Goal: Answer question/provide support: Share knowledge or assist other users

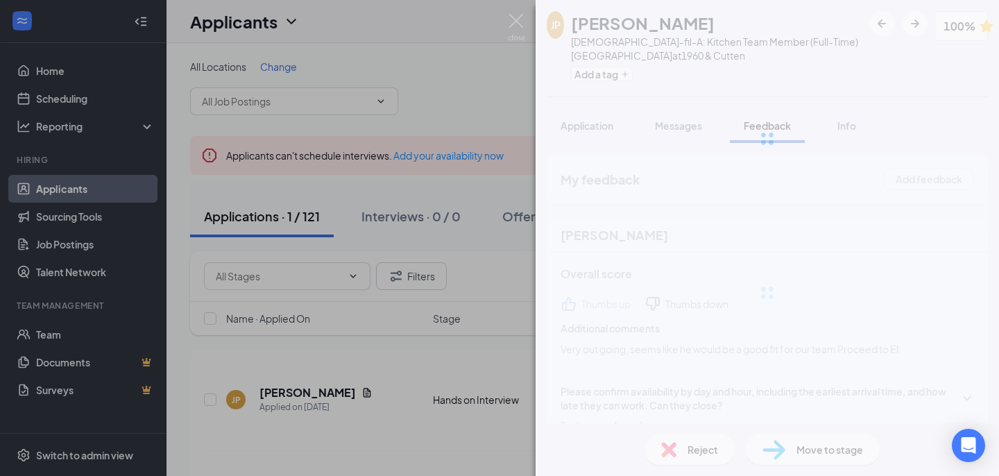
scroll to position [215, 0]
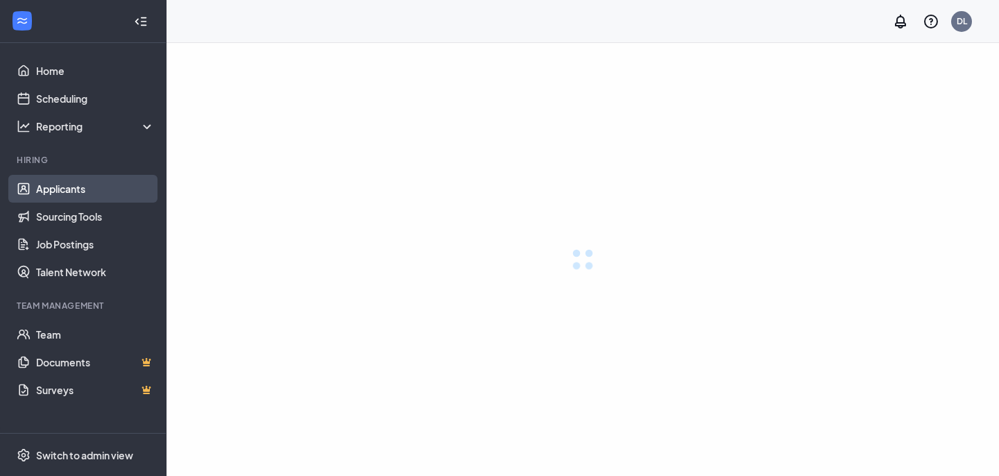
click at [64, 188] on link "Applicants" at bounding box center [95, 189] width 119 height 28
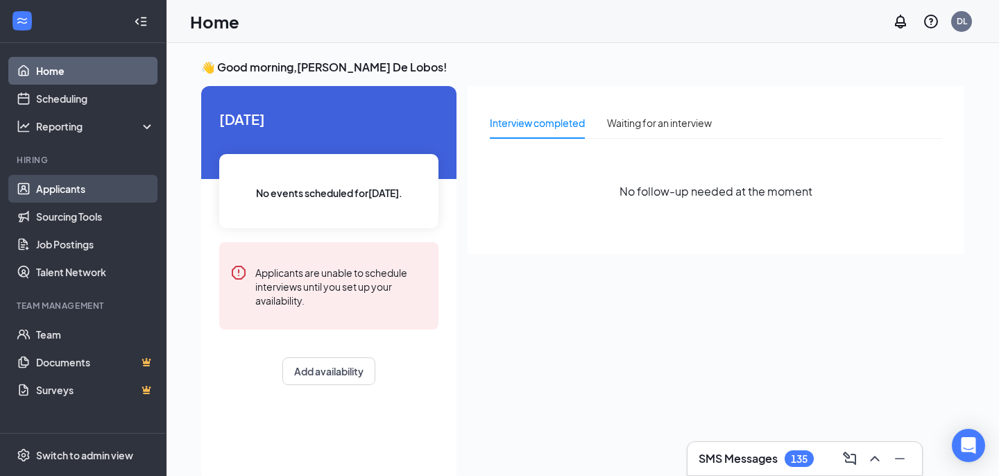
click at [80, 193] on link "Applicants" at bounding box center [95, 189] width 119 height 28
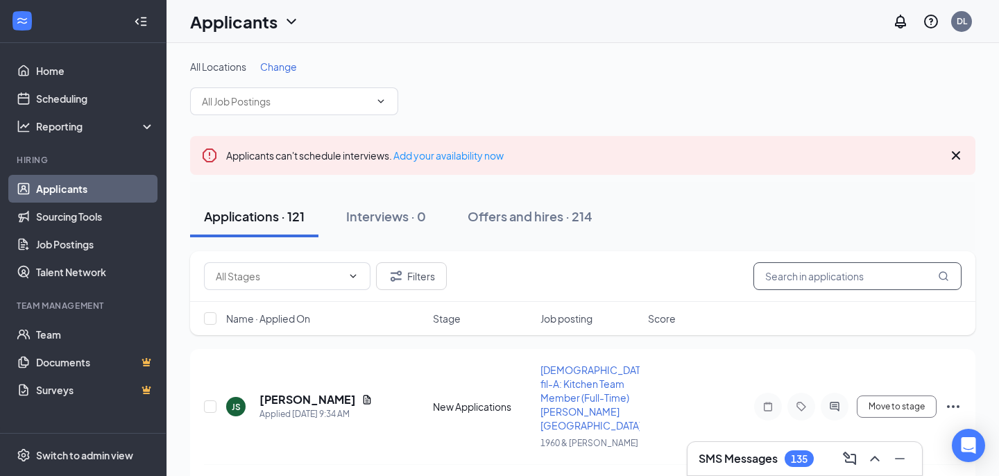
click at [852, 277] on input "text" at bounding box center [857, 276] width 208 height 28
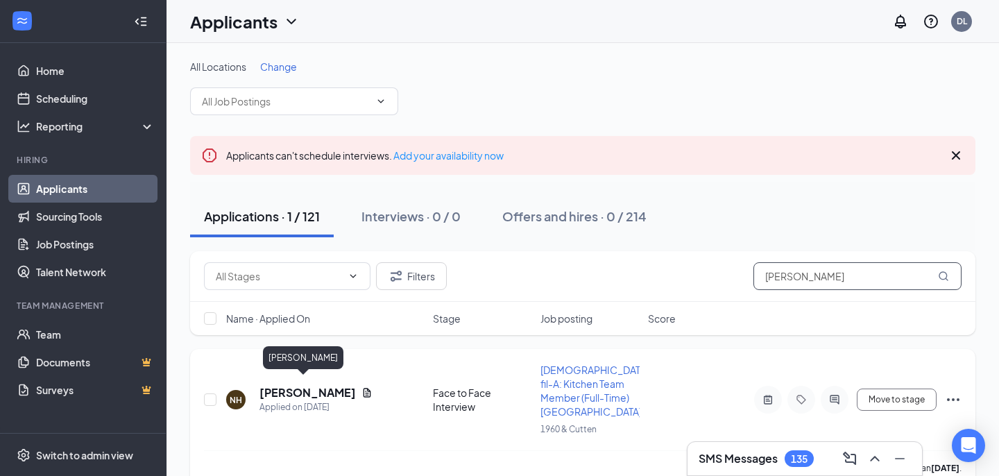
type input "nicholas"
click at [280, 387] on h5 "Nicholas Hill" at bounding box center [307, 392] width 96 height 15
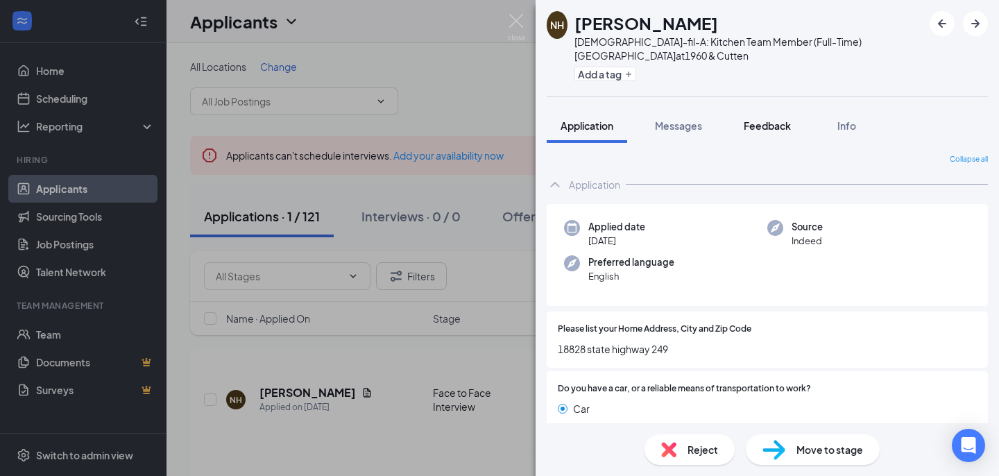
click at [756, 126] on span "Feedback" at bounding box center [767, 125] width 47 height 12
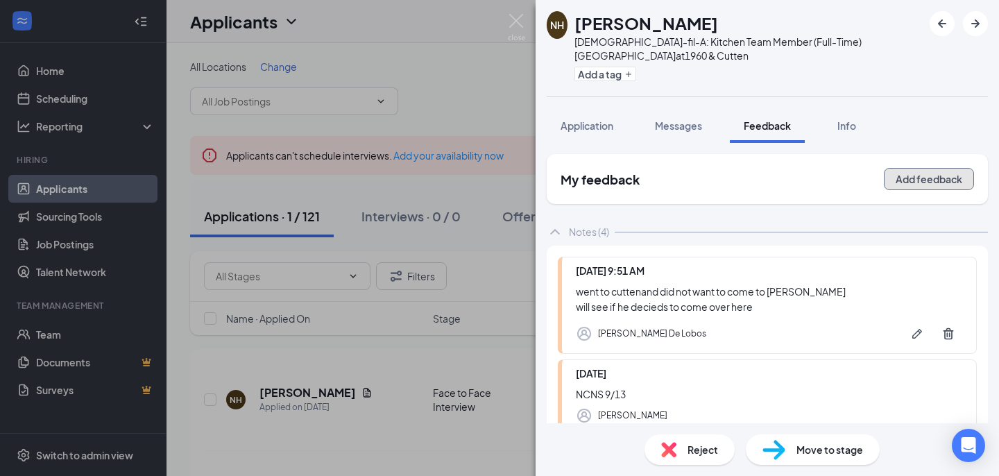
click at [924, 178] on button "Add feedback" at bounding box center [929, 179] width 90 height 22
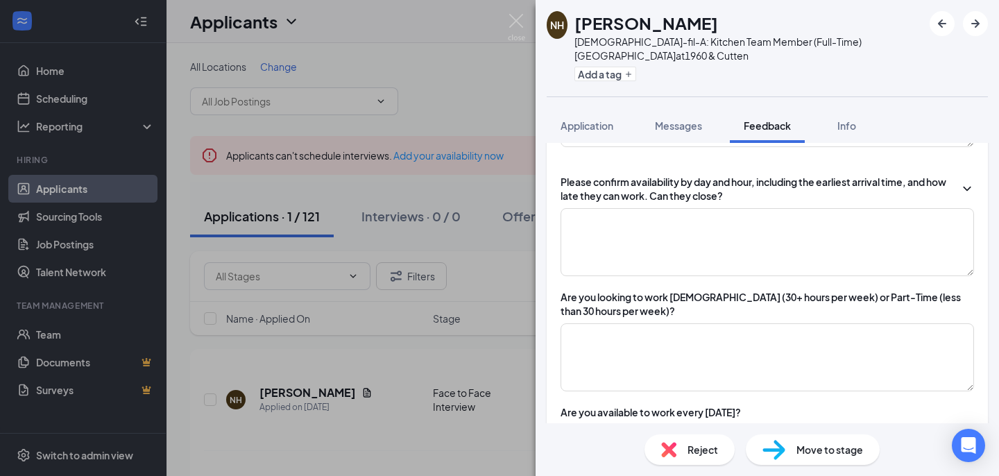
scroll to position [183, 0]
click at [649, 268] on textarea at bounding box center [767, 241] width 413 height 68
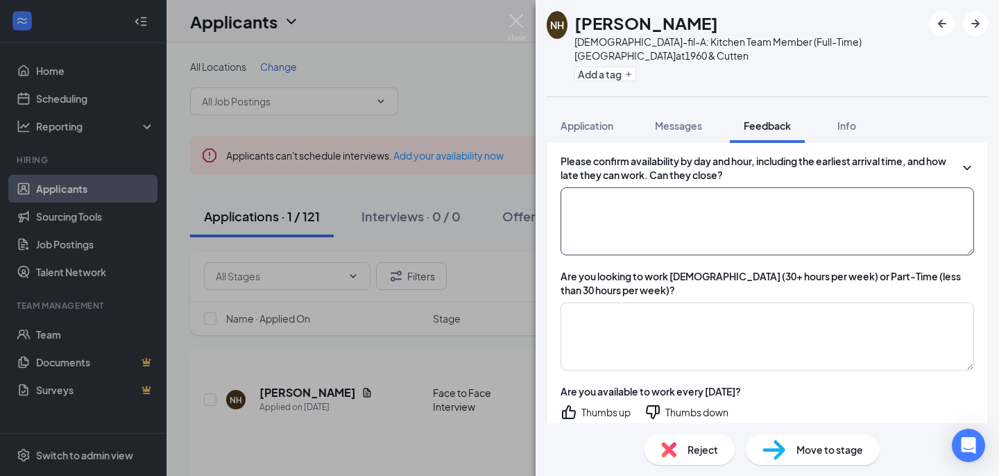
scroll to position [205, 0]
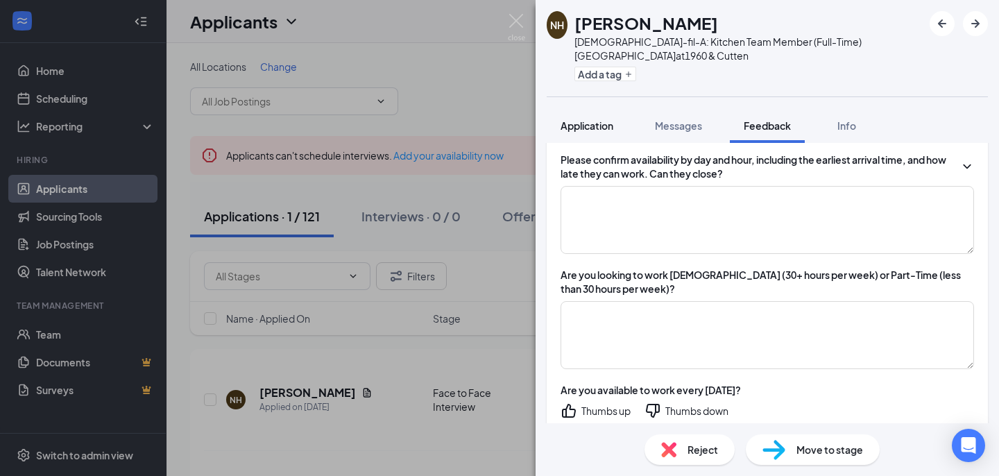
click at [586, 132] on div "Application" at bounding box center [587, 126] width 53 height 14
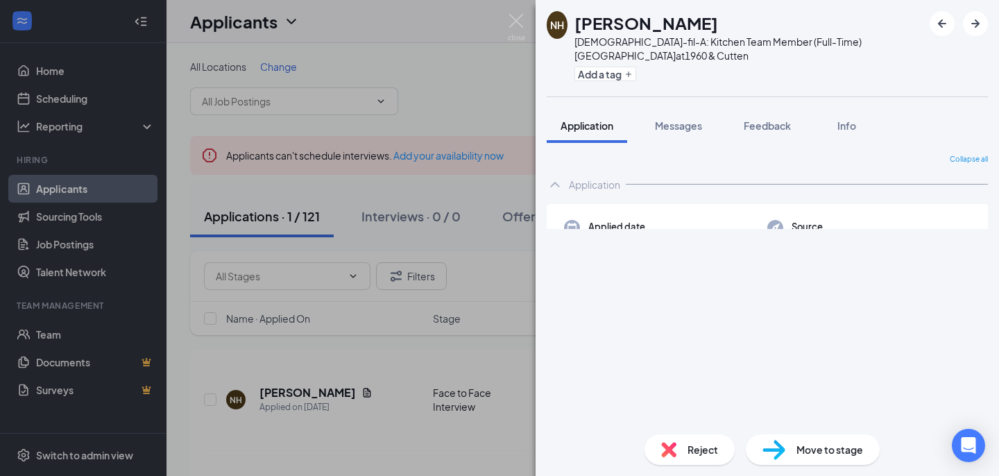
click at [586, 132] on div "Application" at bounding box center [587, 126] width 53 height 14
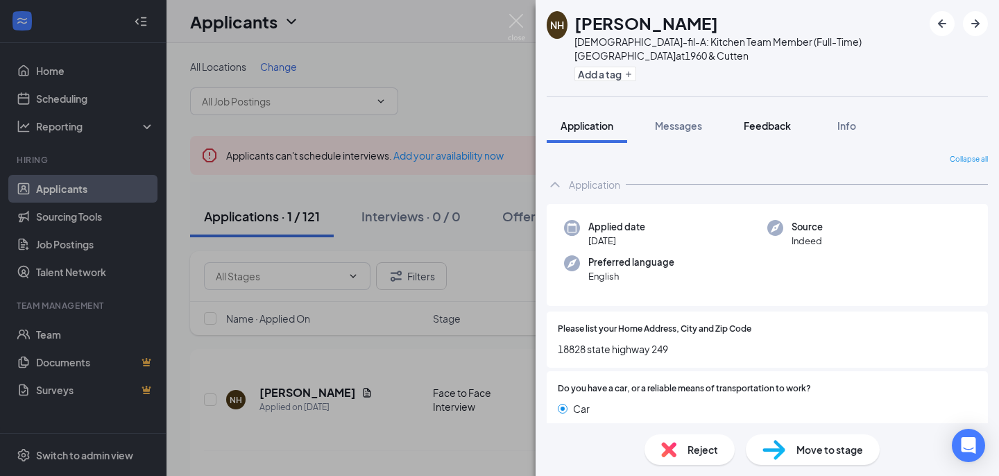
click at [758, 119] on span "Feedback" at bounding box center [767, 125] width 47 height 12
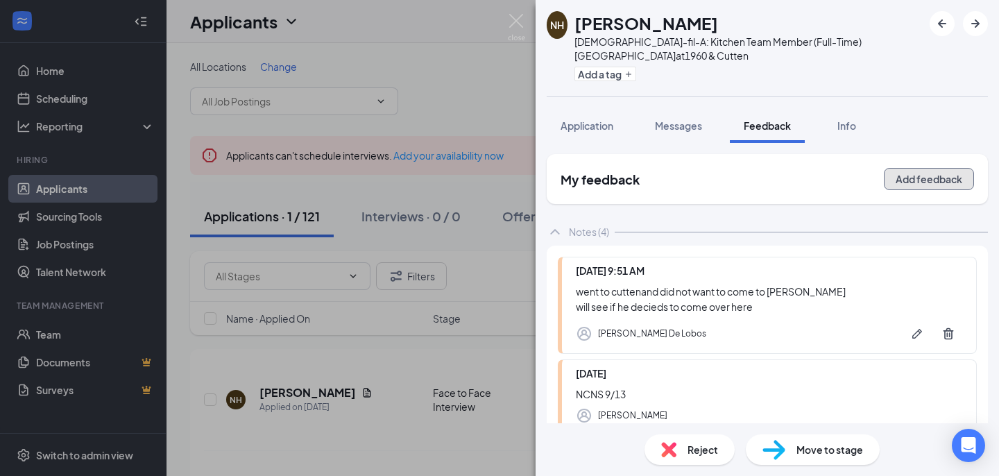
click at [923, 182] on button "Add feedback" at bounding box center [929, 179] width 90 height 22
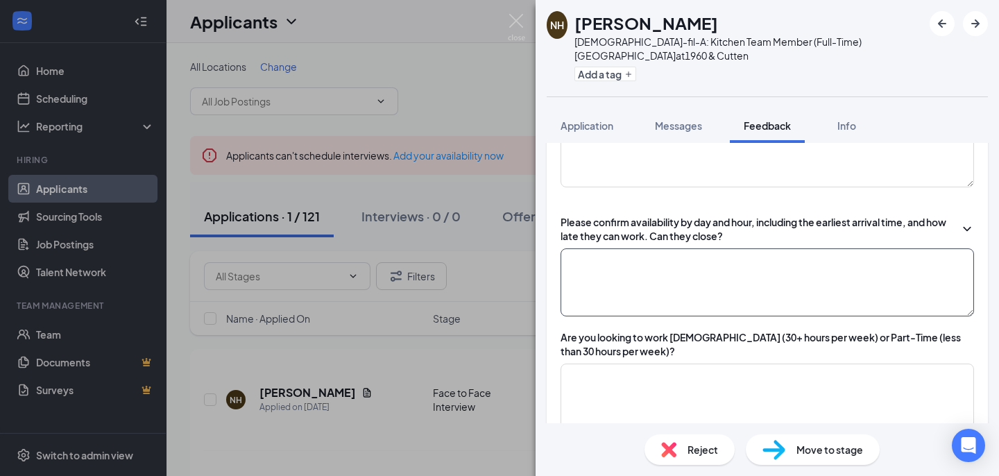
click at [626, 280] on textarea at bounding box center [767, 282] width 413 height 68
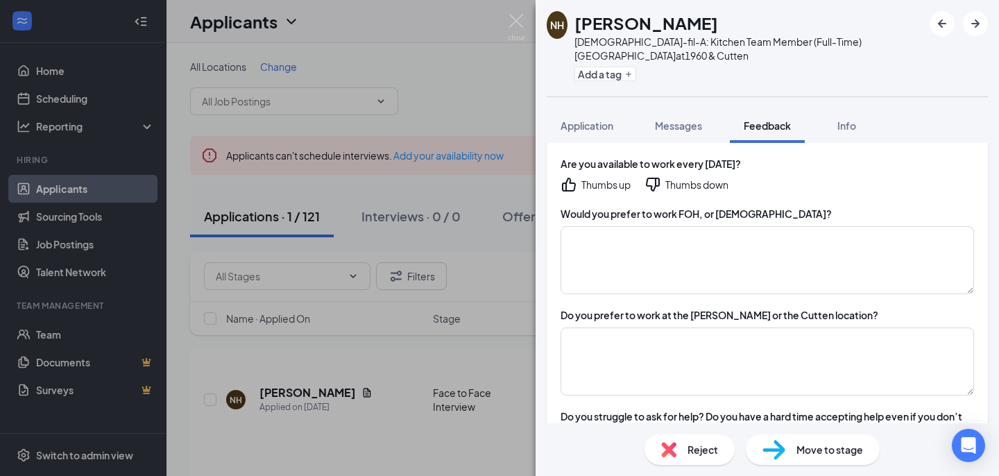
scroll to position [433, 0]
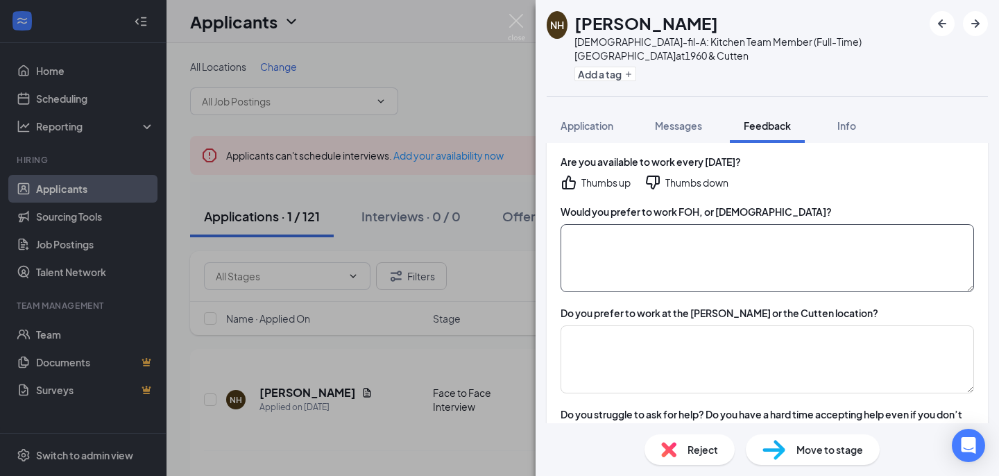
click at [639, 266] on textarea at bounding box center [767, 258] width 413 height 68
type textarea "f"
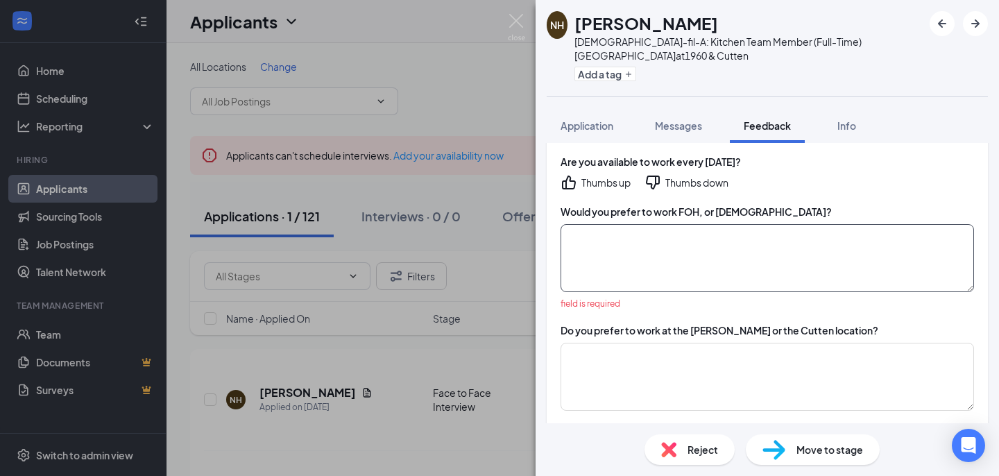
type textarea "h"
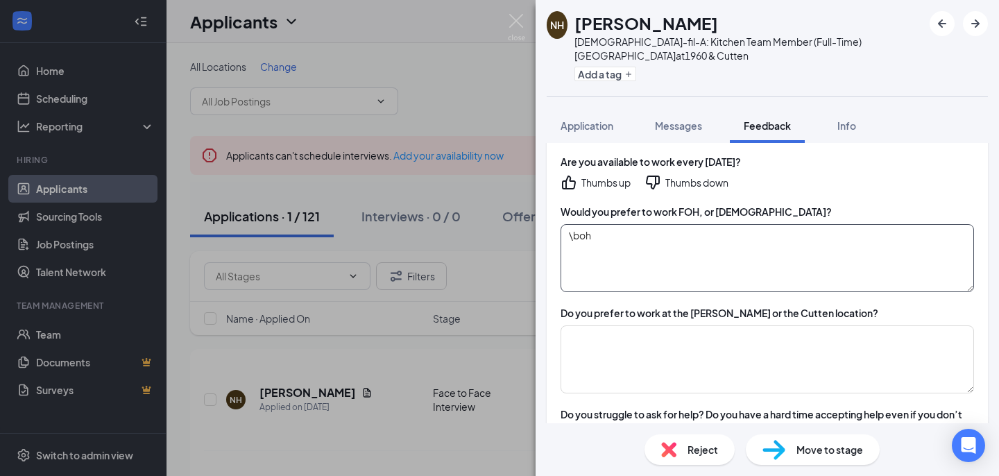
click at [573, 235] on textarea "\boh" at bounding box center [767, 258] width 413 height 68
type textarea "boh"
click at [629, 355] on textarea at bounding box center [767, 359] width 413 height 68
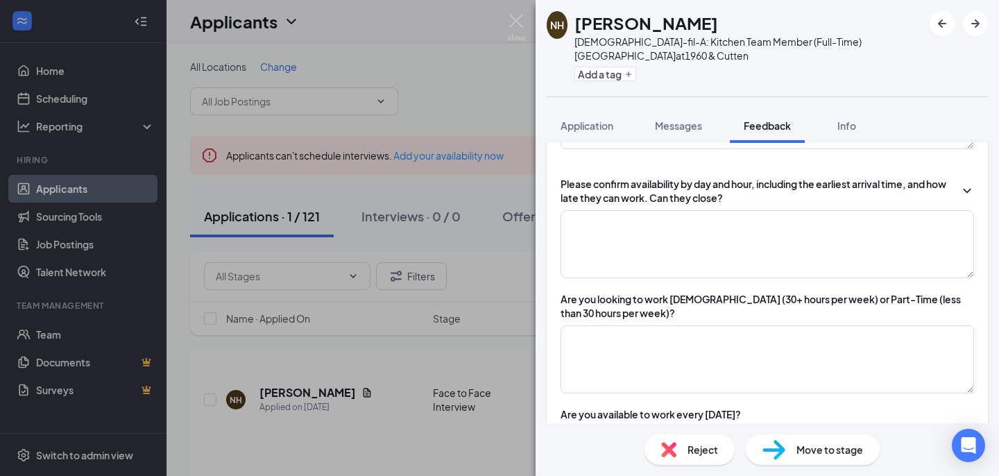
scroll to position [161, 0]
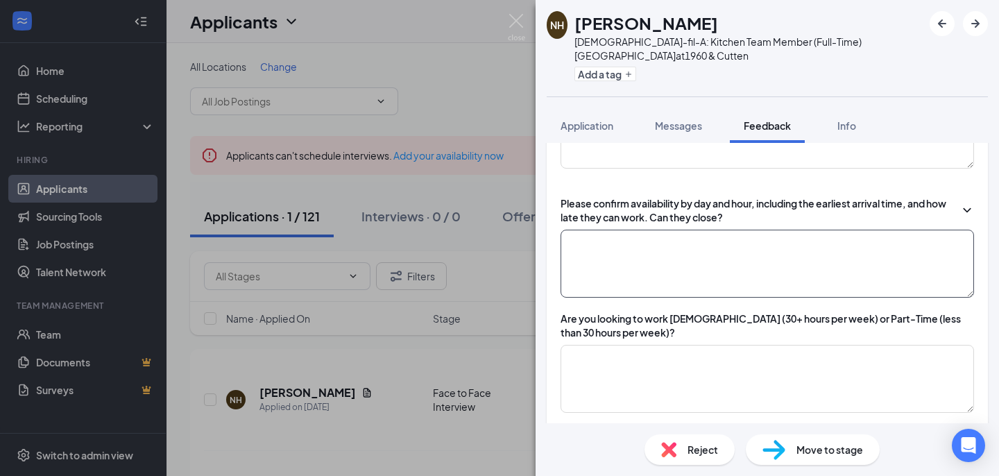
type textarea "cutten is better"
click at [690, 260] on textarea at bounding box center [767, 264] width 413 height 68
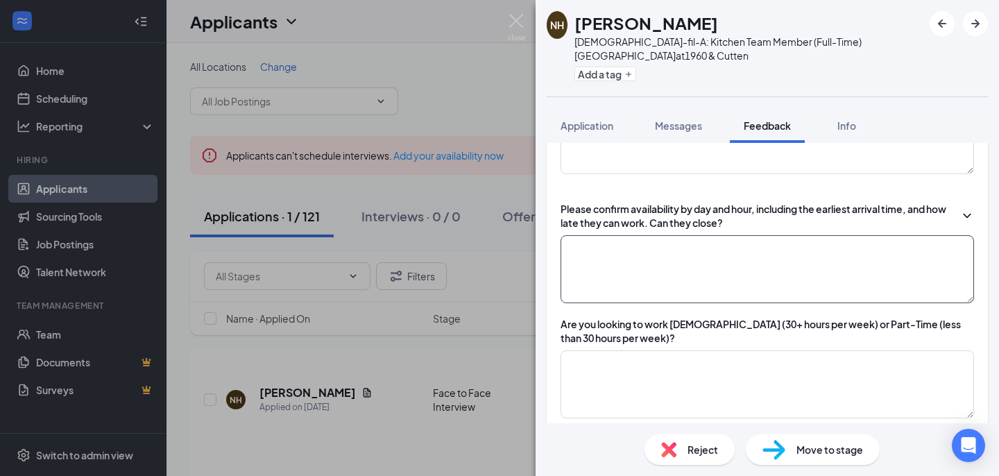
scroll to position [182, 0]
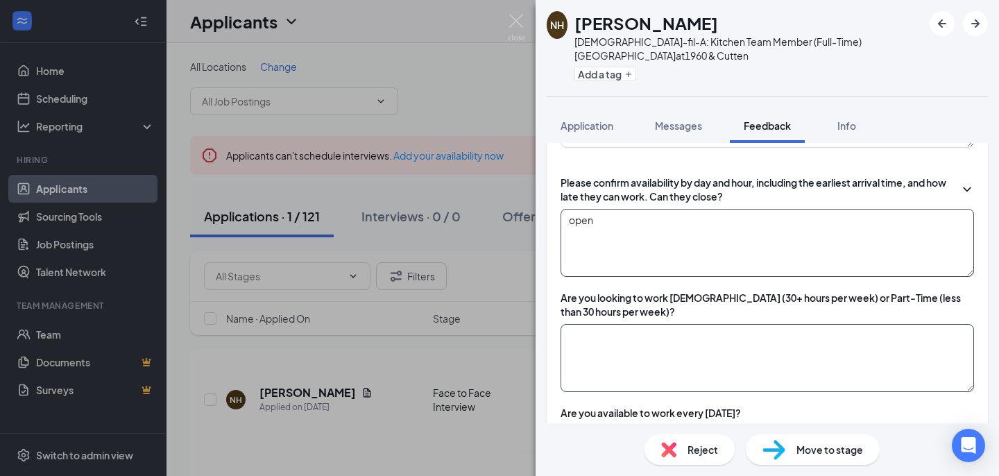
type textarea "open"
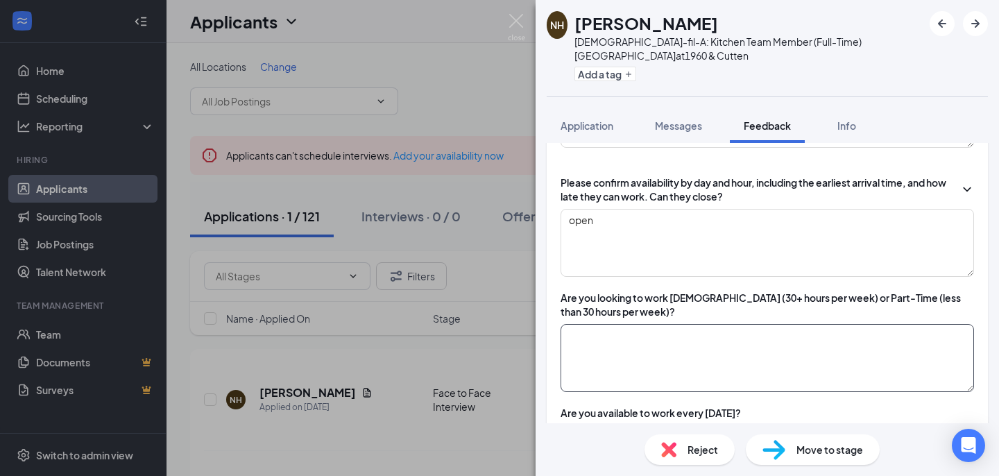
click at [666, 386] on textarea at bounding box center [767, 358] width 413 height 68
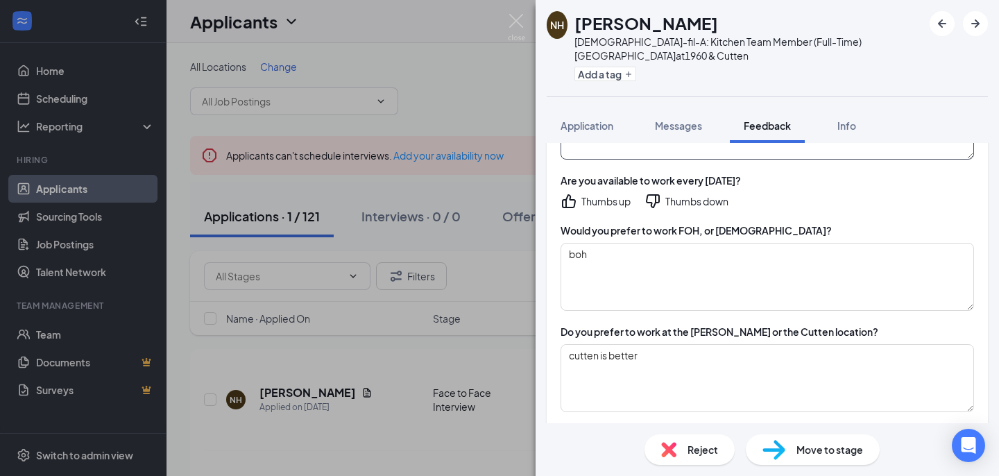
scroll to position [418, 0]
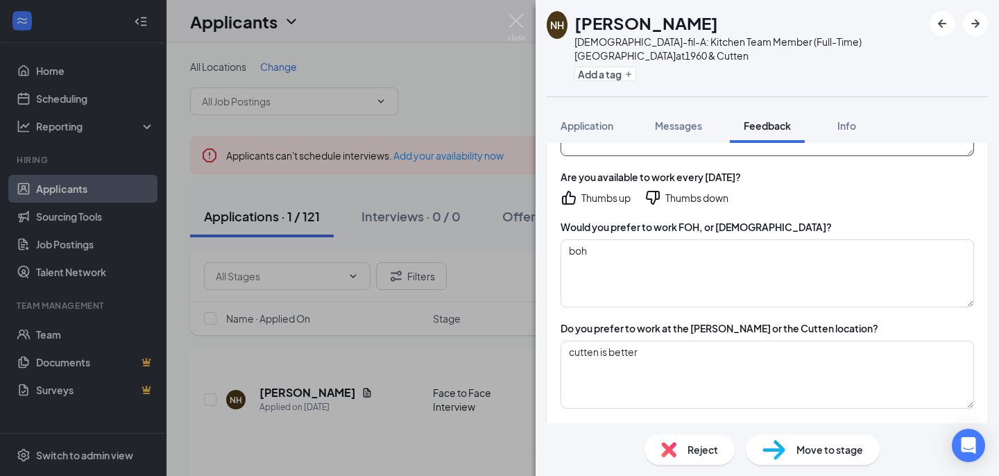
type textarea "at least 35"
click at [592, 195] on div "Thumbs up" at bounding box center [605, 198] width 49 height 14
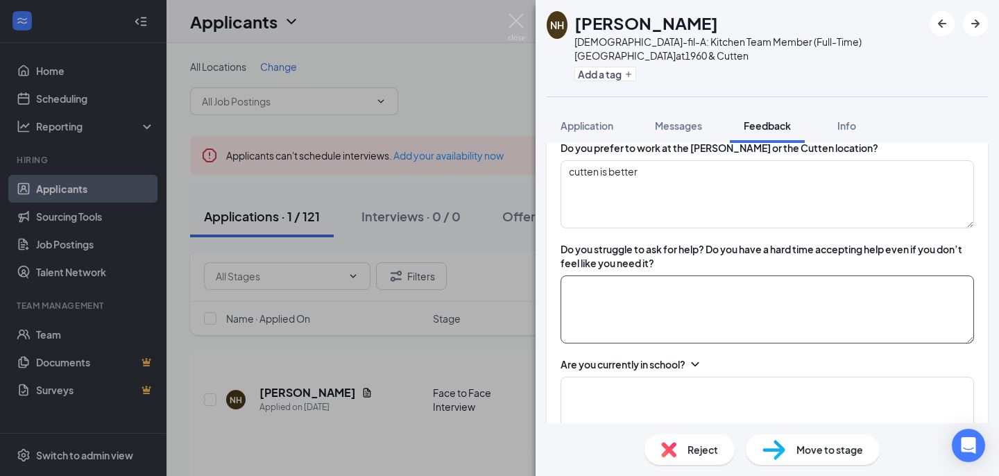
click at [639, 320] on textarea at bounding box center [767, 309] width 413 height 68
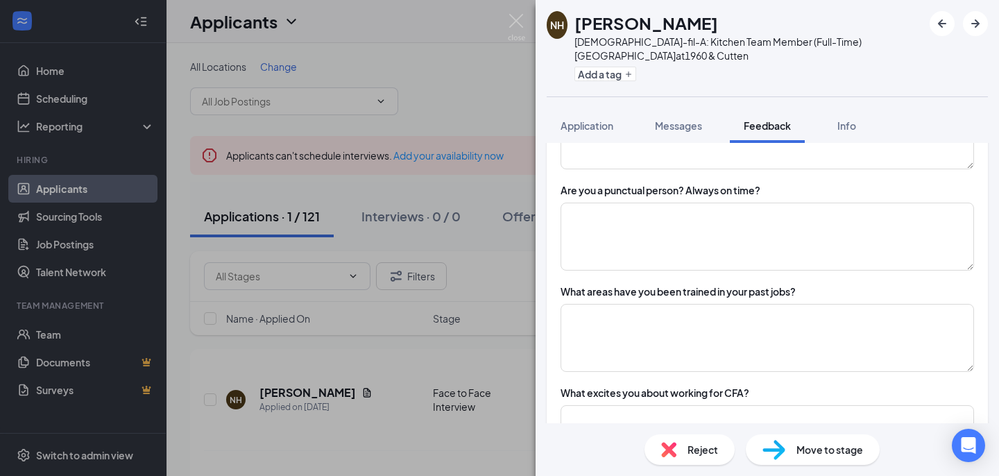
scroll to position [871, 0]
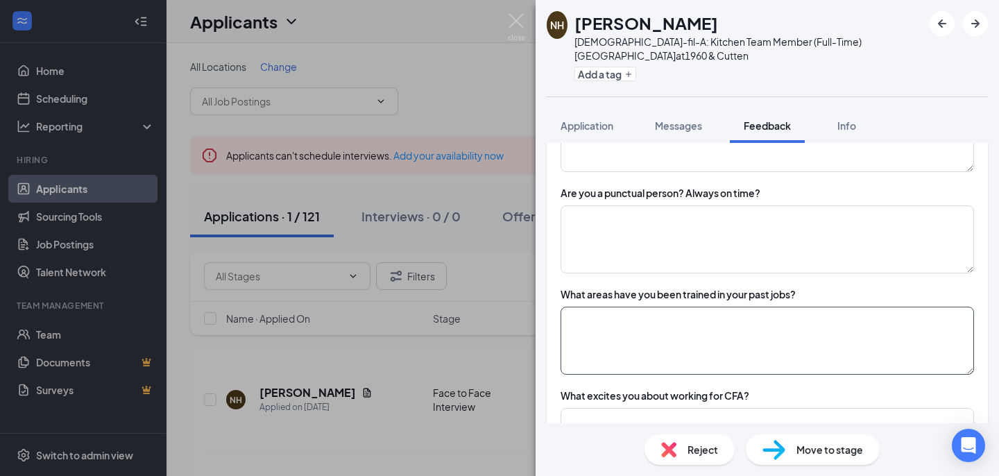
click at [639, 320] on textarea at bounding box center [767, 341] width 413 height 68
click at [753, 344] on textarea "chipotle, canpbppbs and taco cabama" at bounding box center [767, 341] width 413 height 68
click at [668, 317] on textarea "chipotle, canpbppbs and taco cabama" at bounding box center [767, 341] width 413 height 68
click at [783, 323] on textarea "chipotle, canpbppbs and taco cabama" at bounding box center [767, 341] width 413 height 68
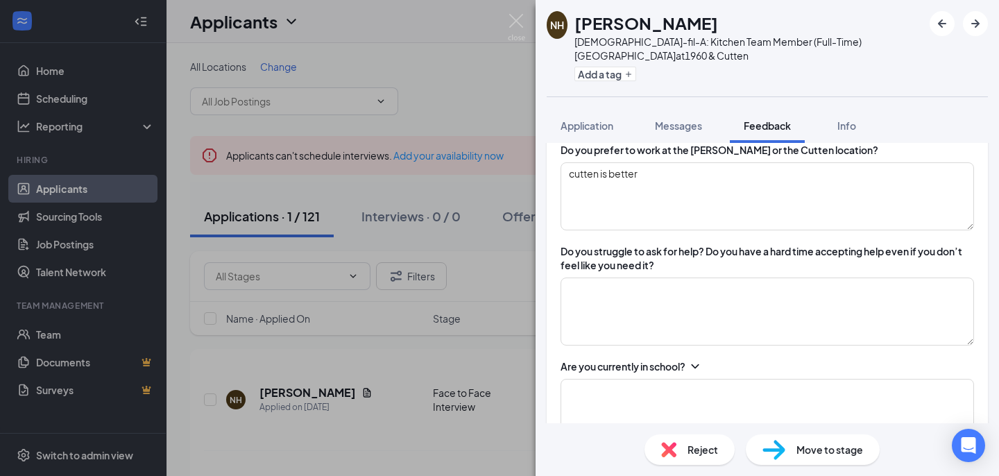
scroll to position [613, 0]
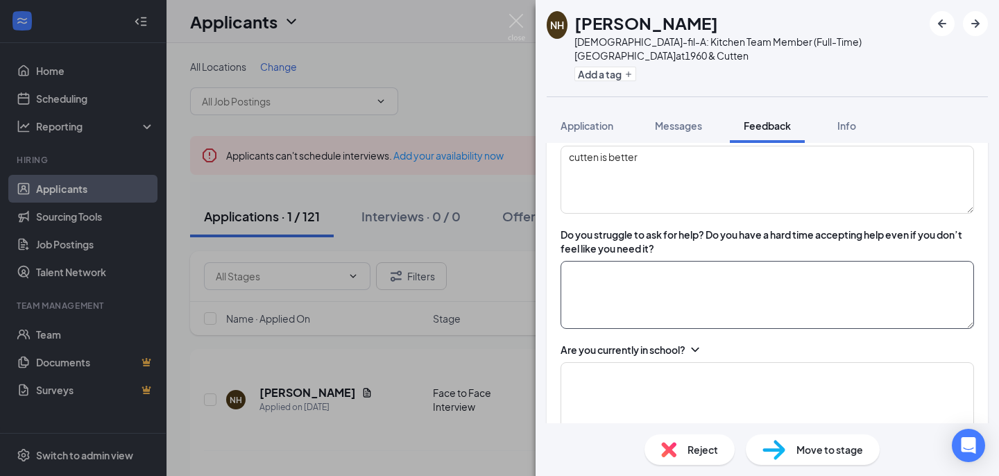
type textarea "chipotle, canpbppbs and taco cabama"
click at [631, 289] on textarea at bounding box center [767, 295] width 413 height 68
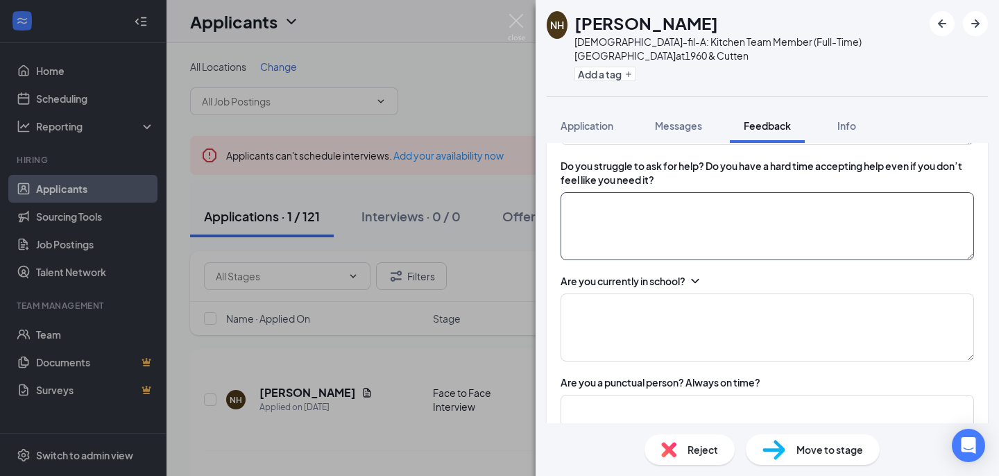
scroll to position [685, 0]
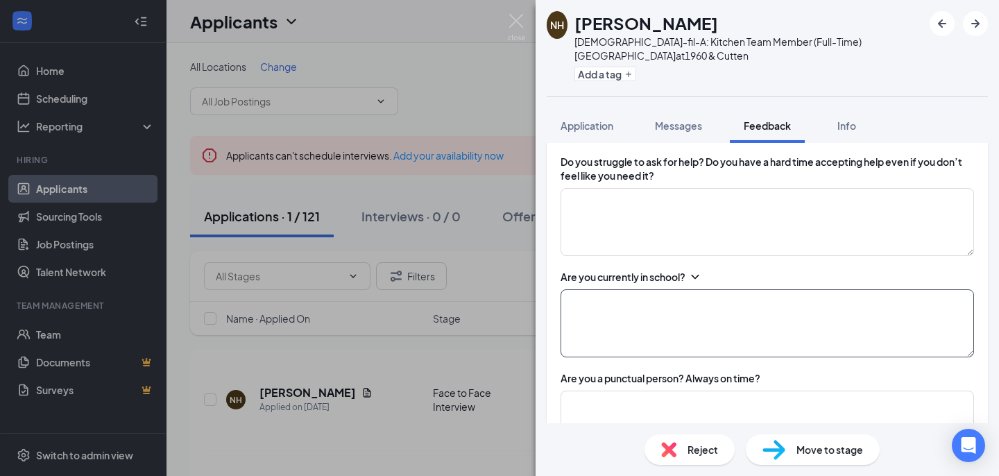
click at [617, 301] on textarea at bounding box center [767, 323] width 413 height 68
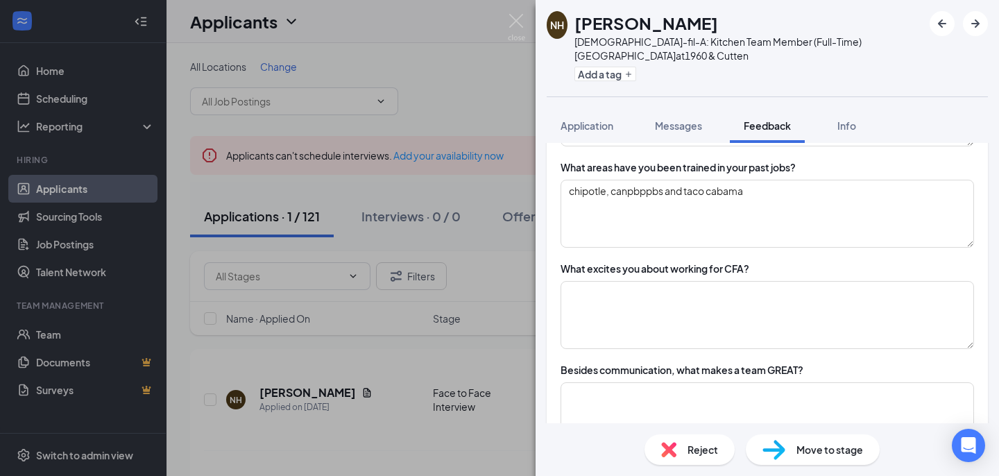
scroll to position [1005, 0]
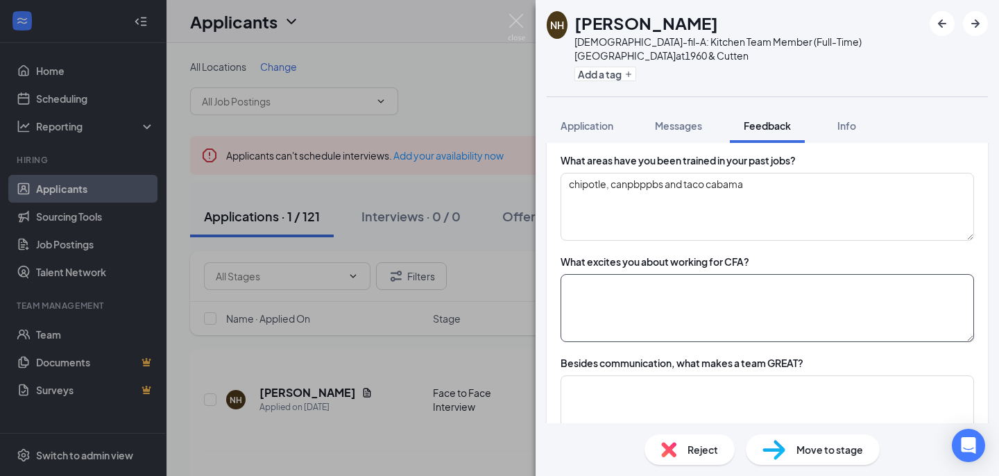
click at [617, 301] on textarea at bounding box center [767, 308] width 413 height 68
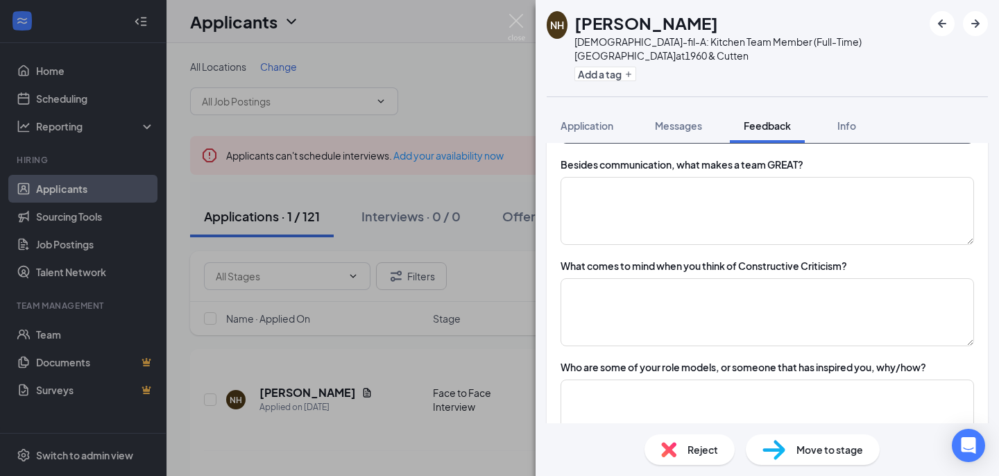
scroll to position [1208, 0]
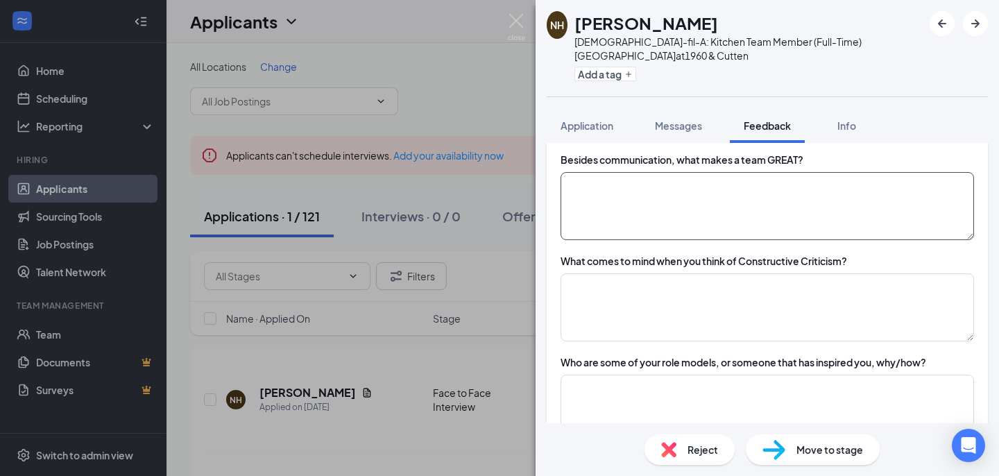
click at [590, 191] on textarea at bounding box center [767, 206] width 413 height 68
click at [784, 179] on textarea "work ethic because everuone is on the dsame oage" at bounding box center [767, 206] width 413 height 68
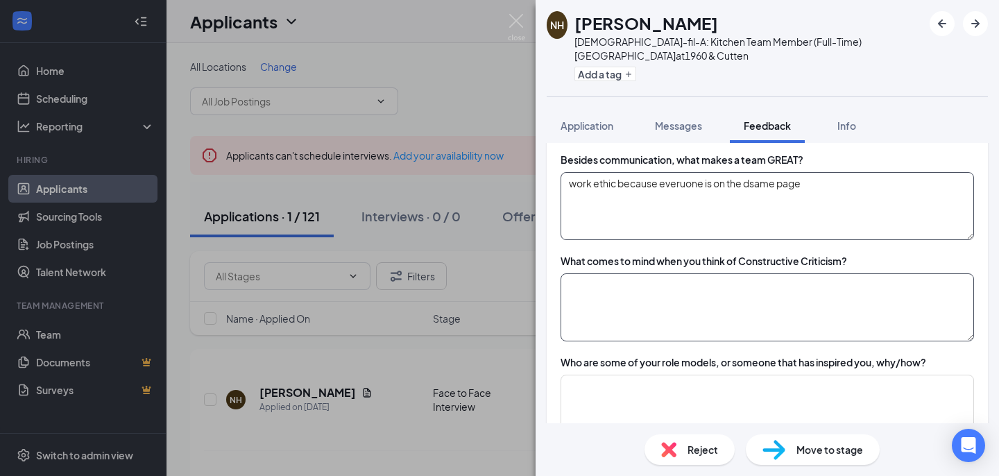
type textarea "work ethic because everuone is on the dsame page"
click at [772, 302] on textarea at bounding box center [767, 307] width 413 height 68
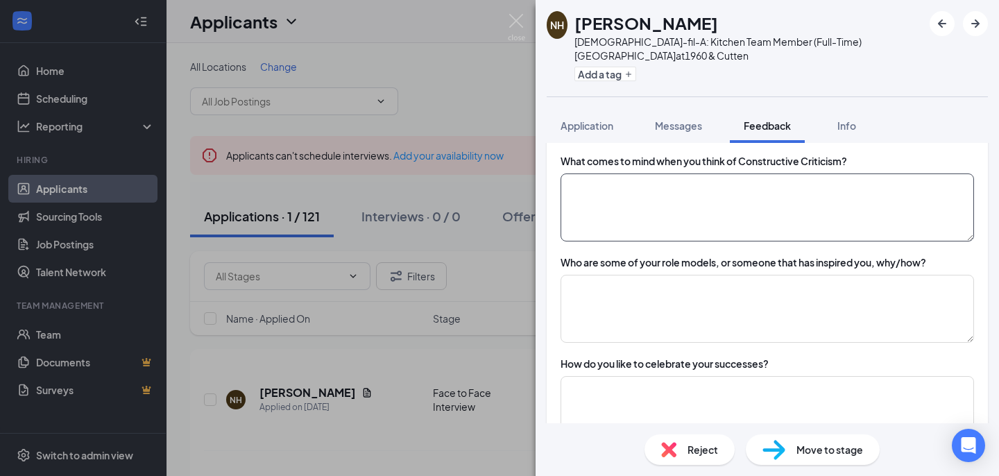
scroll to position [1306, 0]
click at [768, 296] on textarea at bounding box center [767, 310] width 413 height 68
click at [723, 232] on textarea at bounding box center [767, 209] width 413 height 68
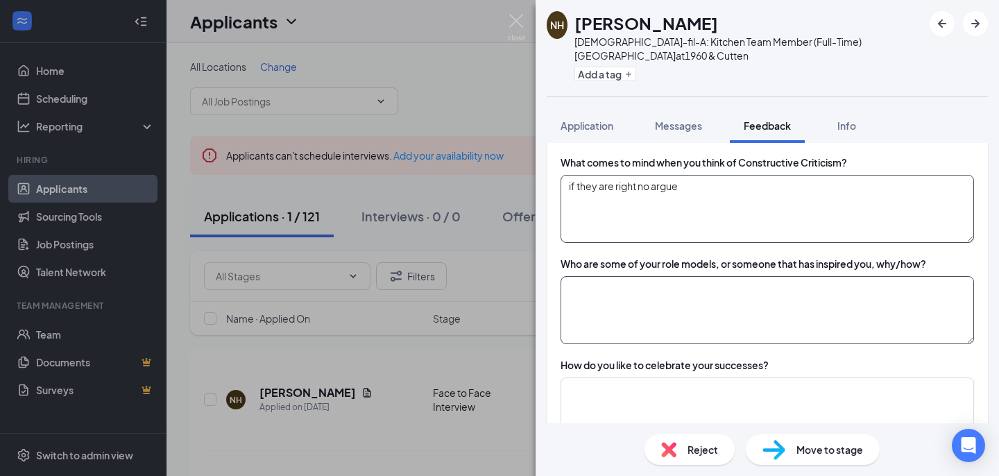
type textarea "if they are right no argue"
click at [668, 315] on textarea at bounding box center [767, 310] width 413 height 68
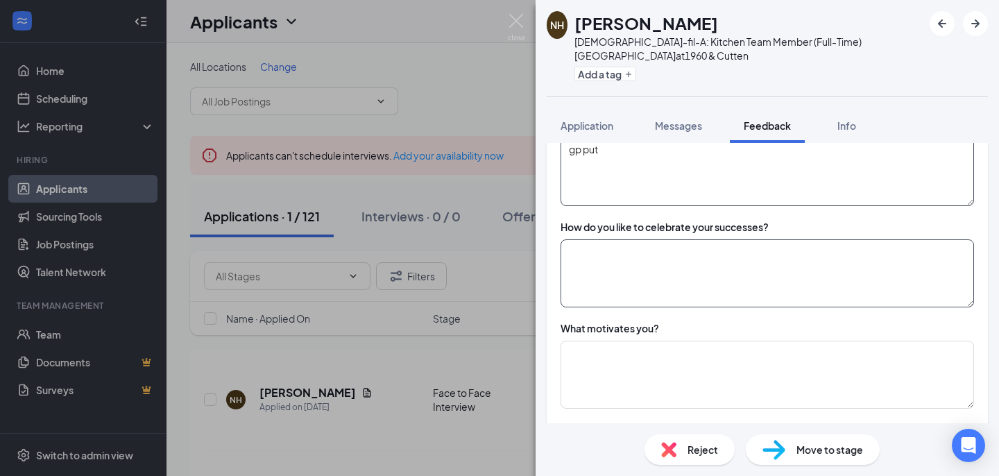
scroll to position [1448, 0]
type textarea "gp put"
click at [657, 297] on textarea at bounding box center [767, 270] width 413 height 68
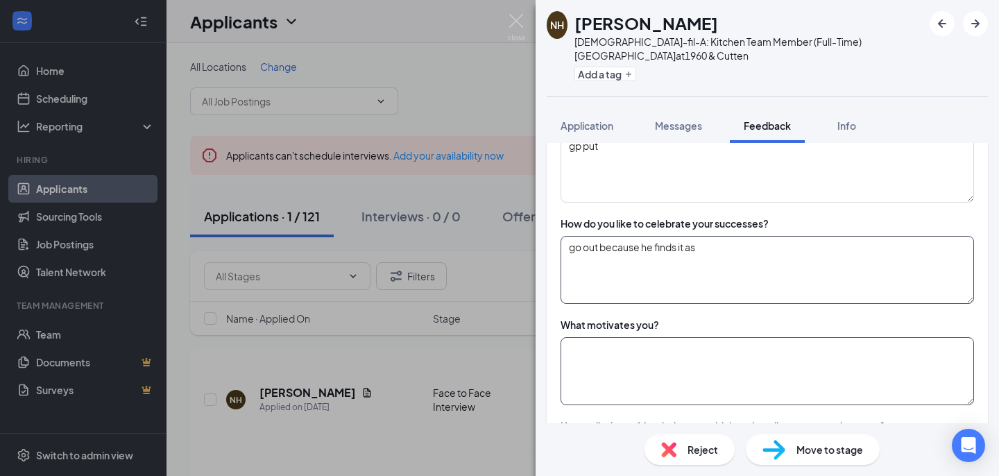
type textarea "go out because he finds it as"
click at [643, 369] on textarea at bounding box center [767, 371] width 413 height 68
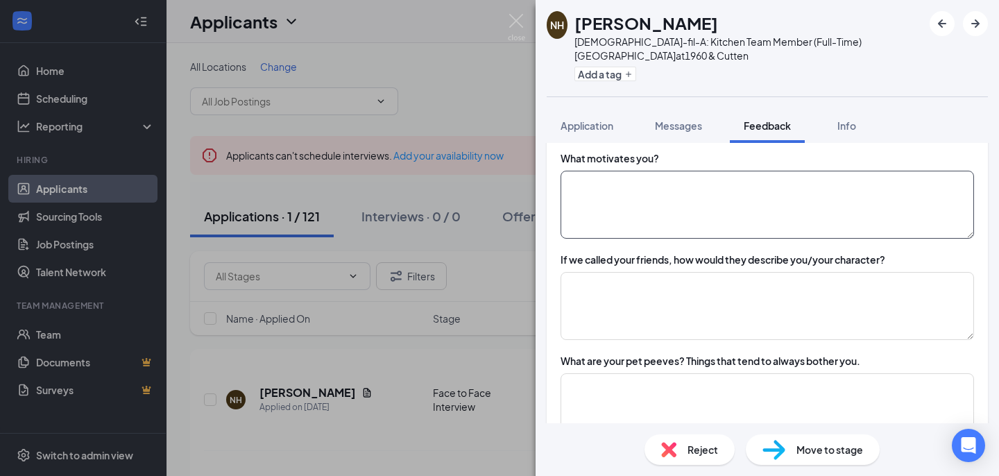
scroll to position [1616, 0]
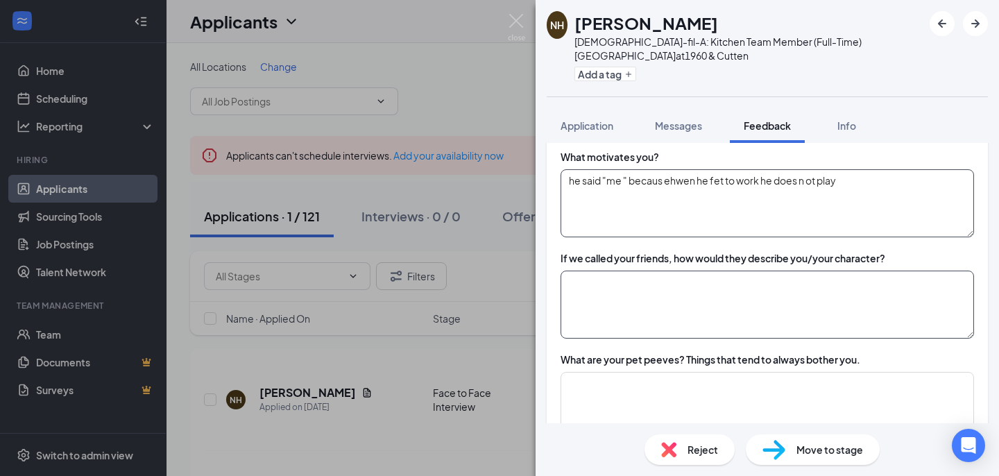
type textarea "he said "me " becaus ehwen he fet to work he does n ot play"
click at [627, 306] on textarea at bounding box center [767, 305] width 413 height 68
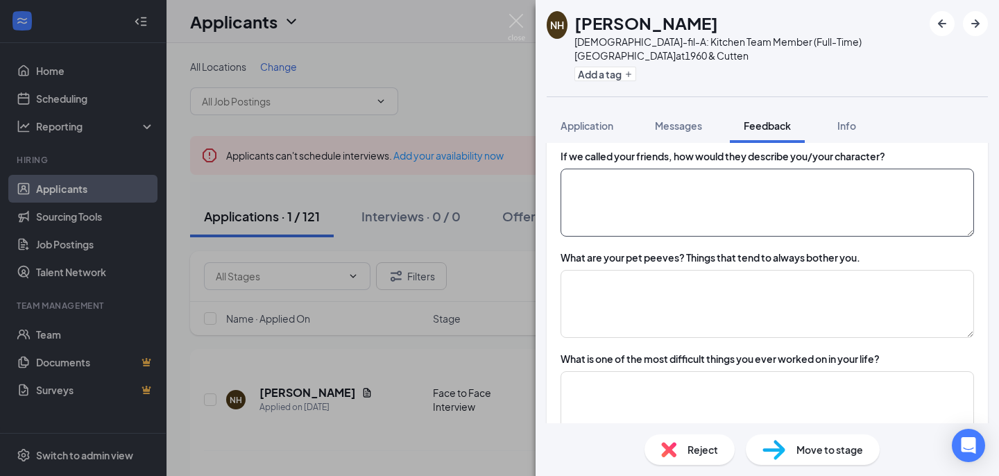
scroll to position [1723, 0]
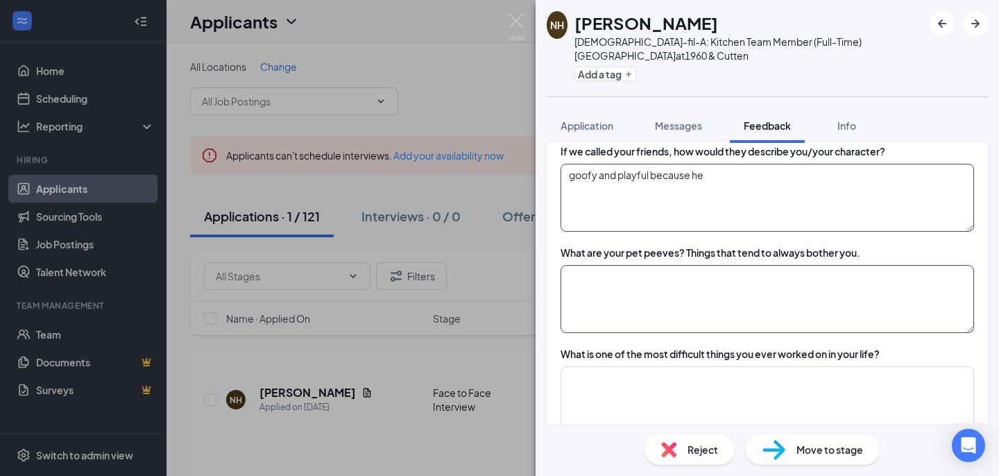
type textarea "goofy and playful because he"
click at [606, 309] on textarea at bounding box center [767, 299] width 413 height 68
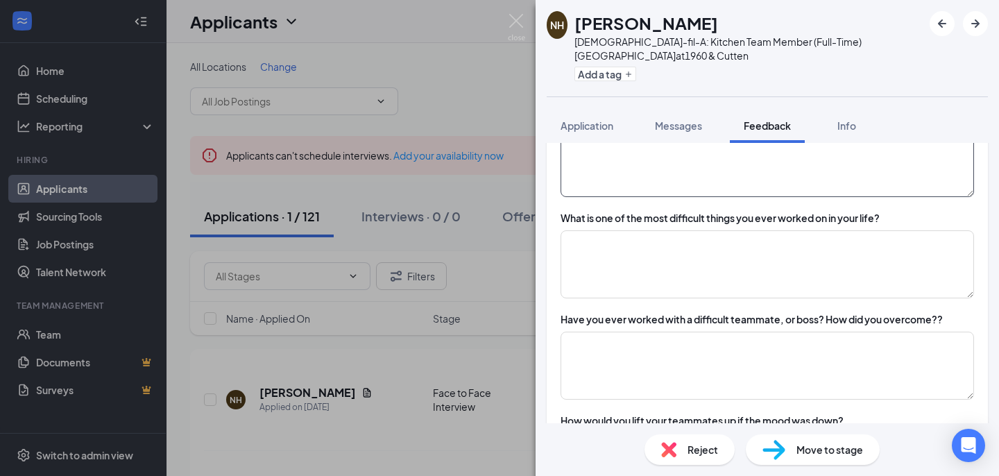
scroll to position [1861, 0]
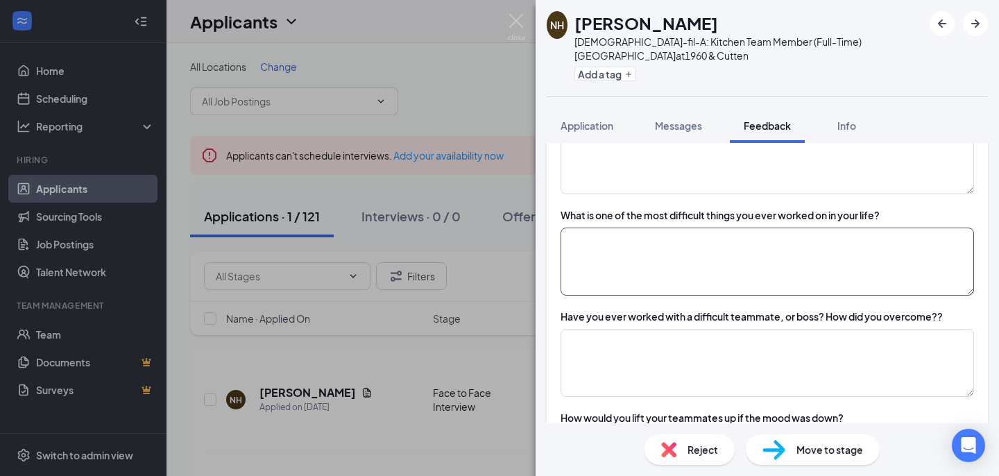
click at [624, 262] on textarea at bounding box center [767, 262] width 413 height 68
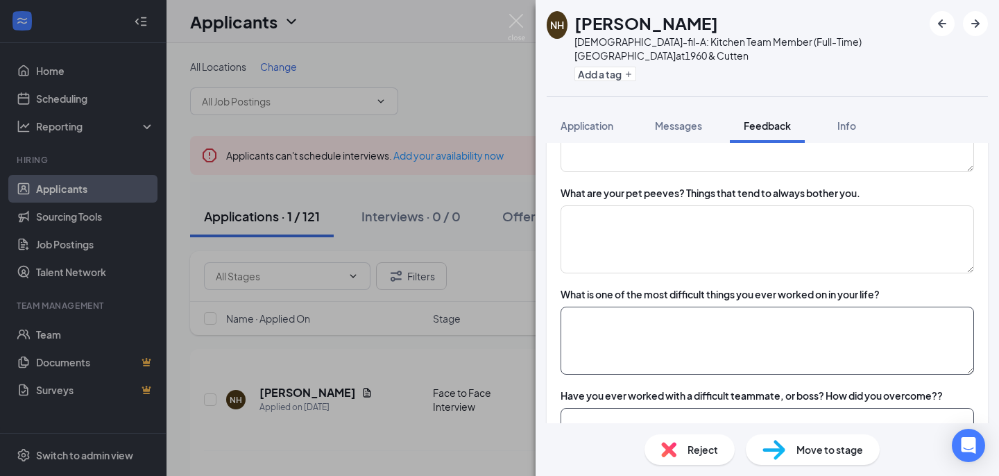
scroll to position [1785, 0]
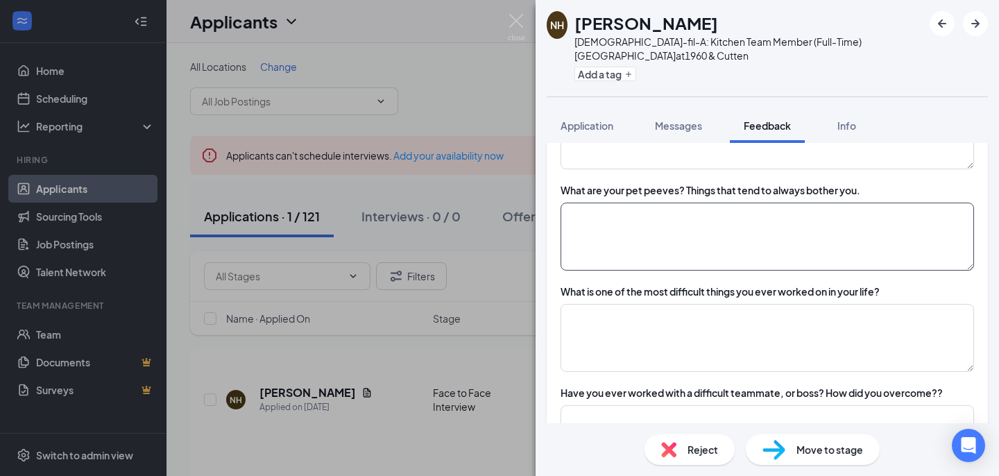
click at [604, 225] on textarea at bounding box center [767, 237] width 413 height 68
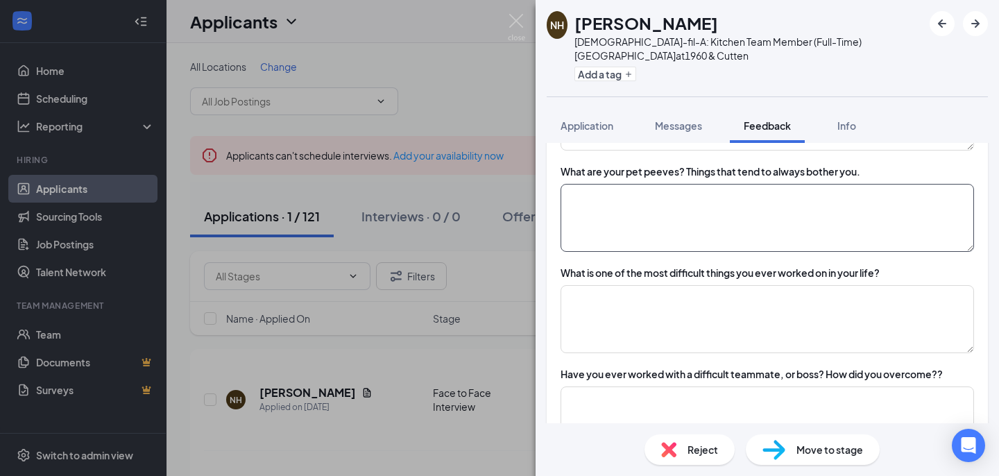
scroll to position [1806, 0]
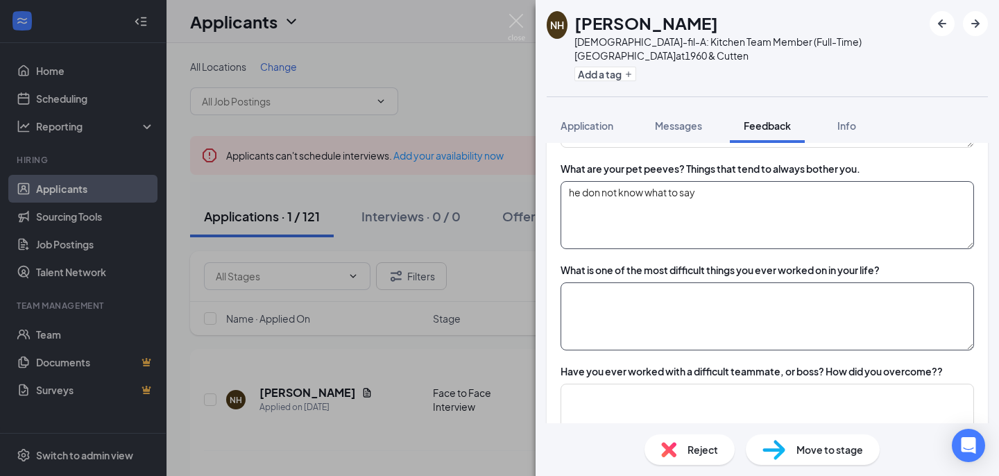
type textarea "he don not know what to say"
click at [606, 305] on textarea at bounding box center [767, 316] width 413 height 68
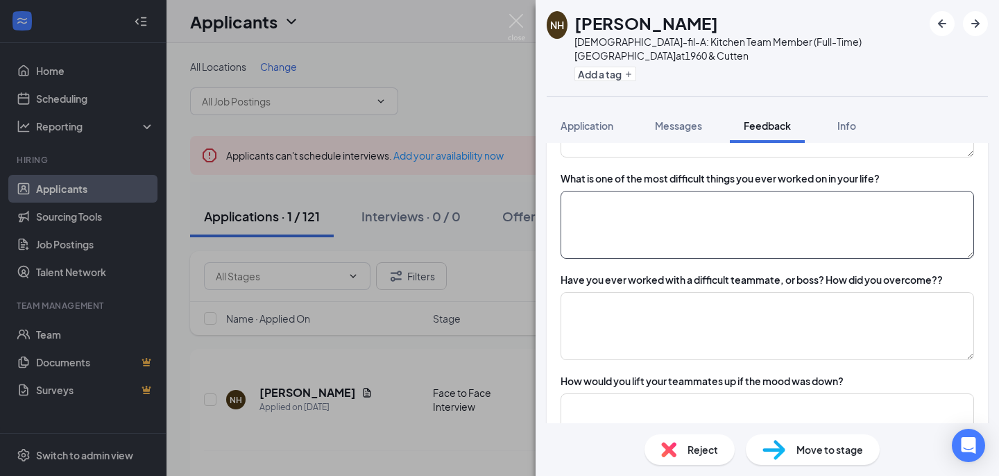
scroll to position [1899, 0]
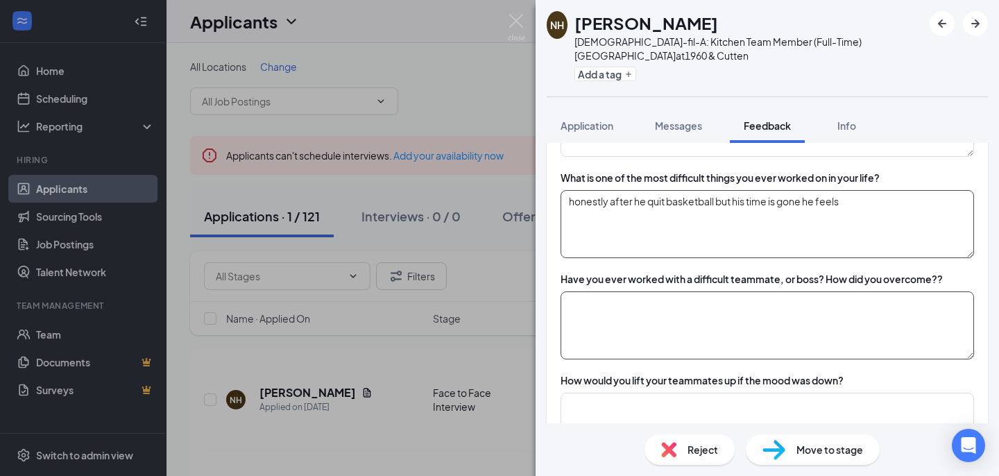
type textarea "honestly after he quit basketball but his time is gone he feels"
click at [628, 336] on textarea at bounding box center [767, 325] width 413 height 68
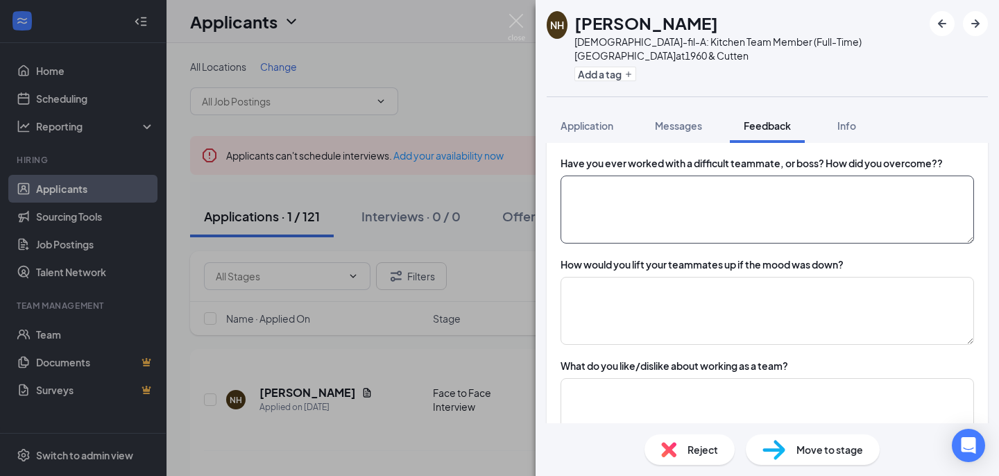
scroll to position [2012, 0]
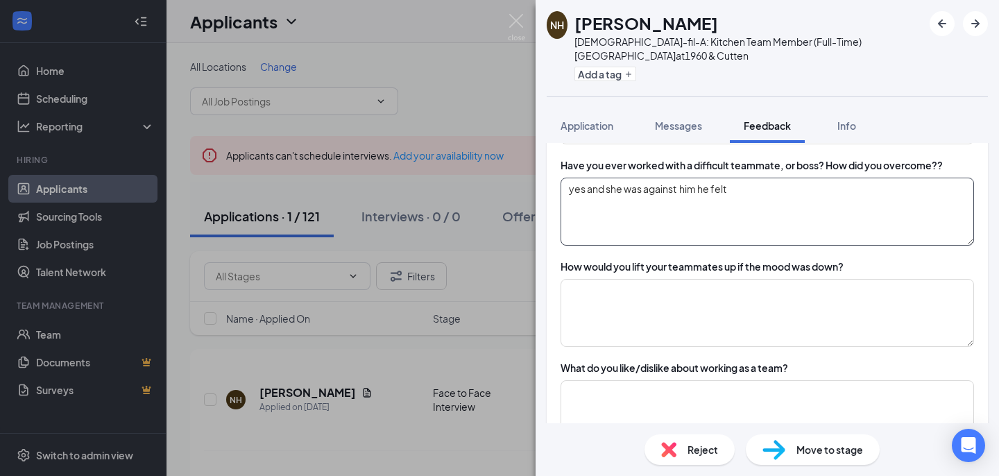
click at [751, 189] on textarea "yes and she was against him he felt" at bounding box center [767, 212] width 413 height 68
click at [682, 188] on textarea "yes and she was against him he felt" at bounding box center [767, 212] width 413 height 68
click at [737, 188] on textarea "yes and she was against him he felt" at bounding box center [767, 212] width 413 height 68
click at [844, 192] on textarea "yes and she was against him he felt because she never help" at bounding box center [767, 212] width 413 height 68
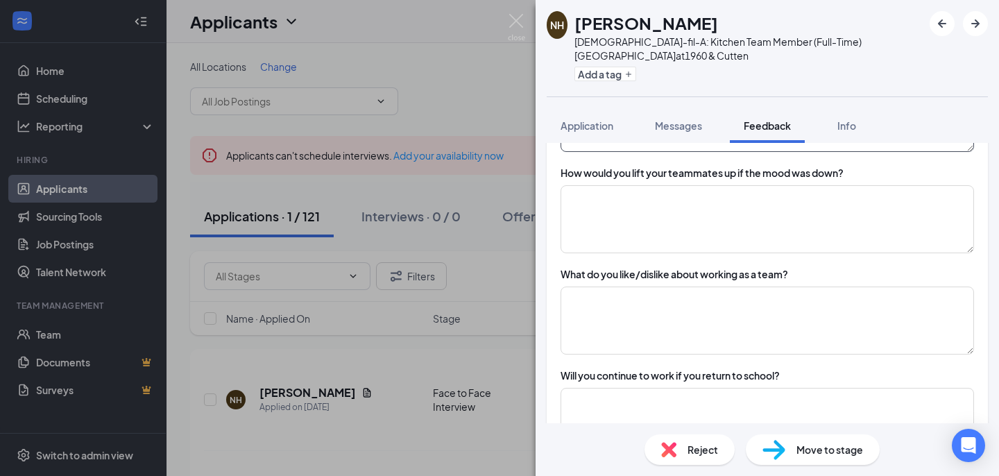
scroll to position [2110, 0]
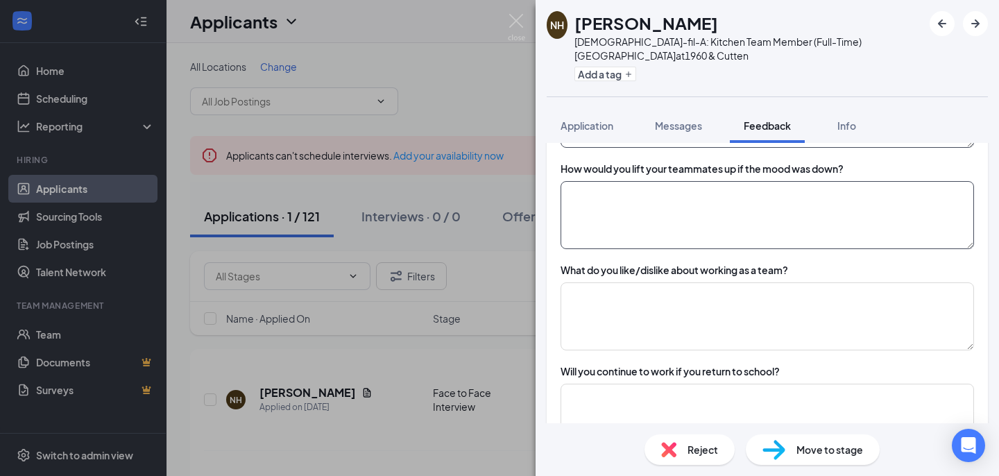
type textarea "yes and she was against him he felt because she never help"
click at [787, 196] on textarea at bounding box center [767, 215] width 413 height 68
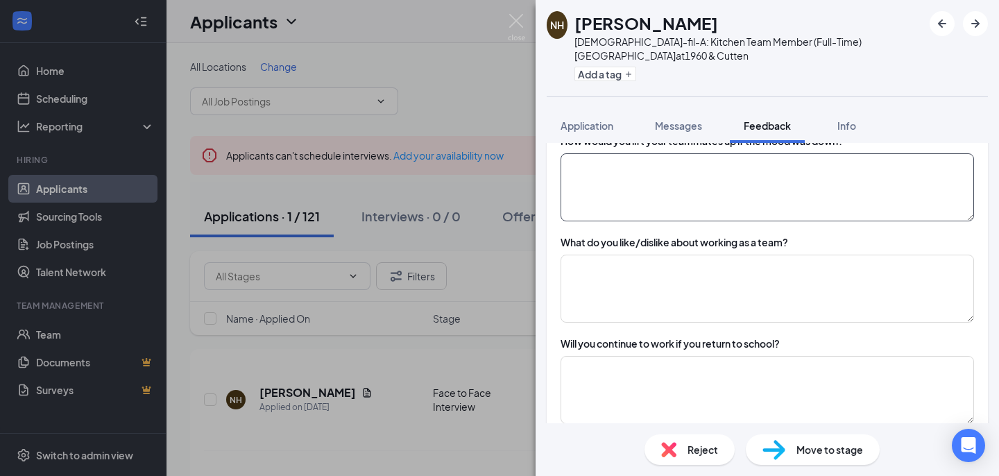
scroll to position [2139, 0]
type textarea "he is the one always goofy"
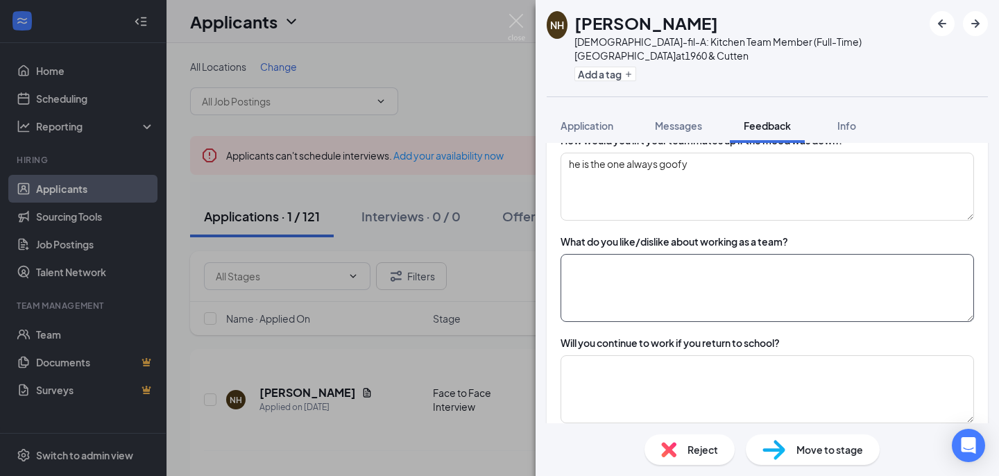
click at [764, 285] on textarea at bounding box center [767, 288] width 413 height 68
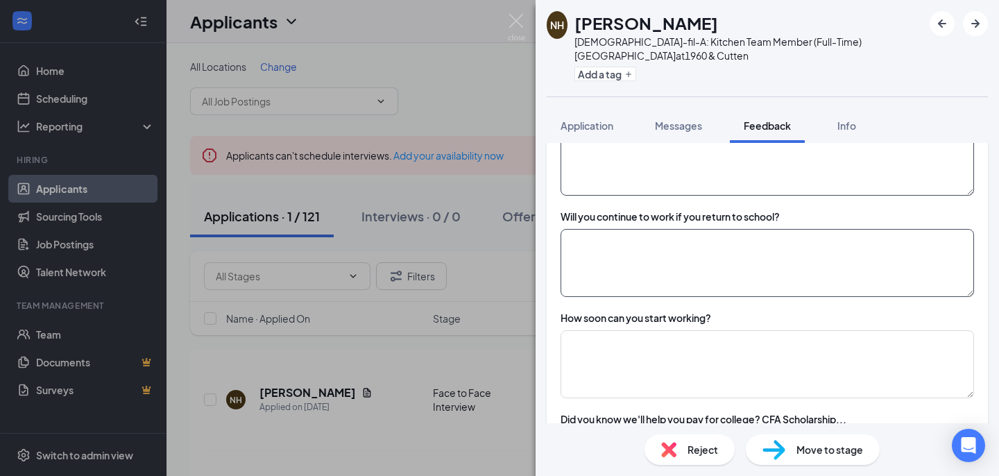
click at [766, 266] on textarea at bounding box center [767, 263] width 413 height 68
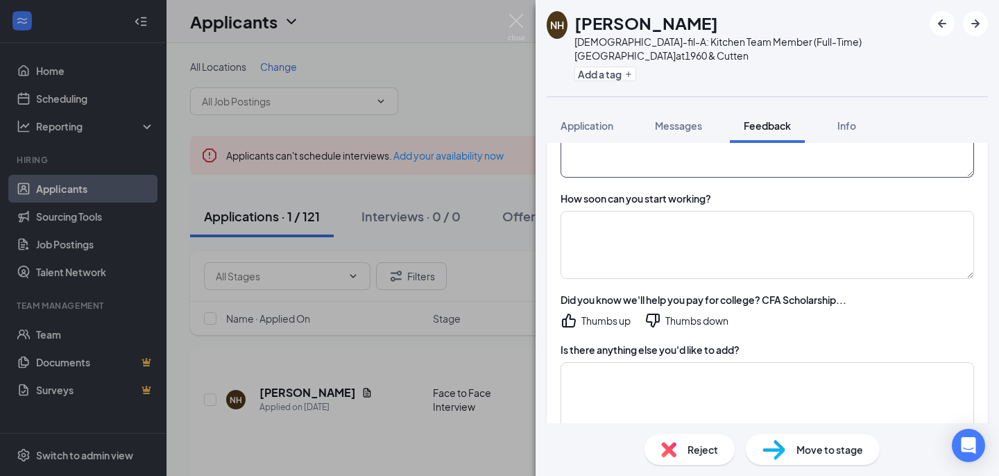
scroll to position [2393, 0]
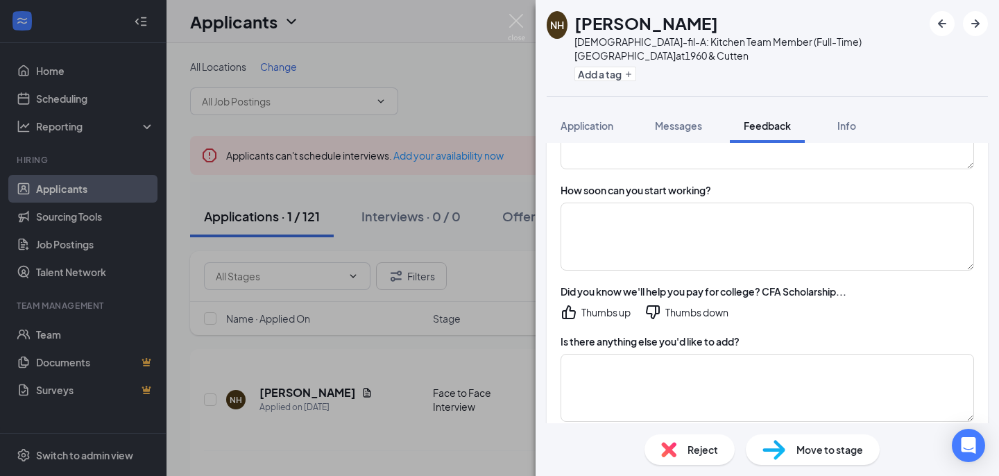
click at [667, 308] on div "Thumbs down" at bounding box center [696, 312] width 63 height 14
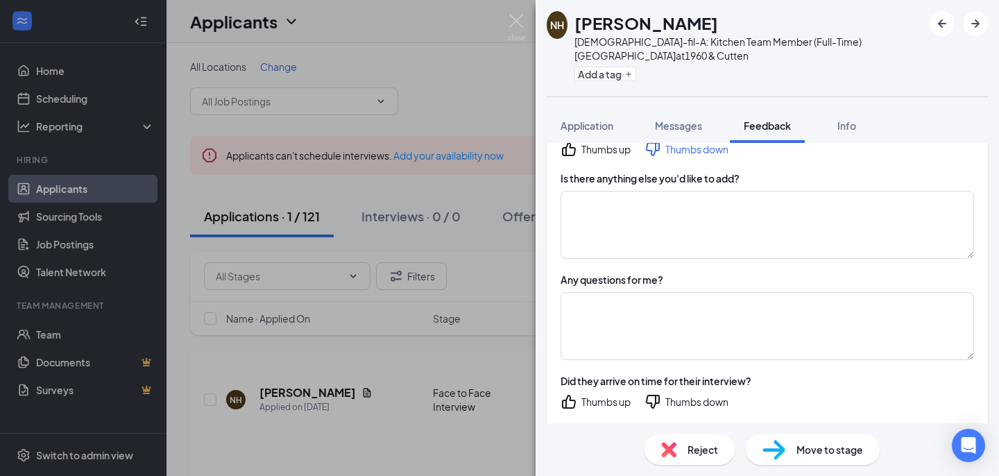
scroll to position [2576, 0]
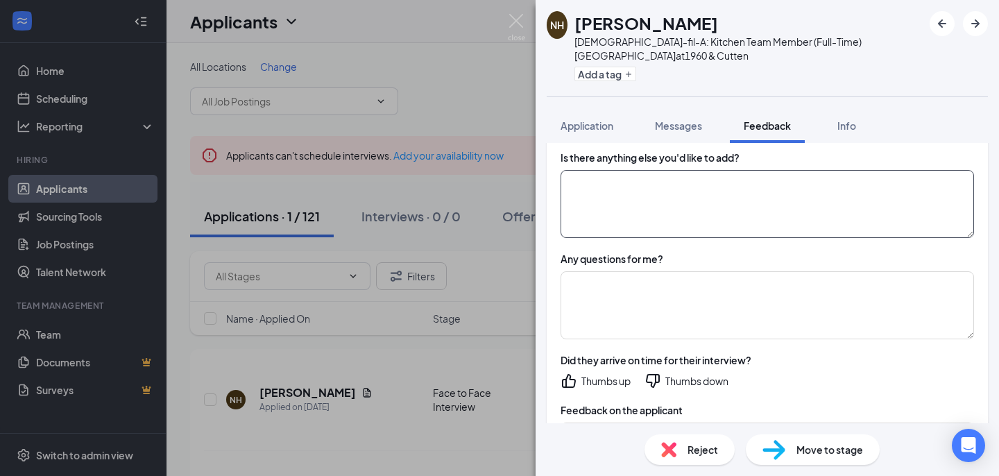
click at [628, 210] on textarea at bounding box center [767, 204] width 413 height 68
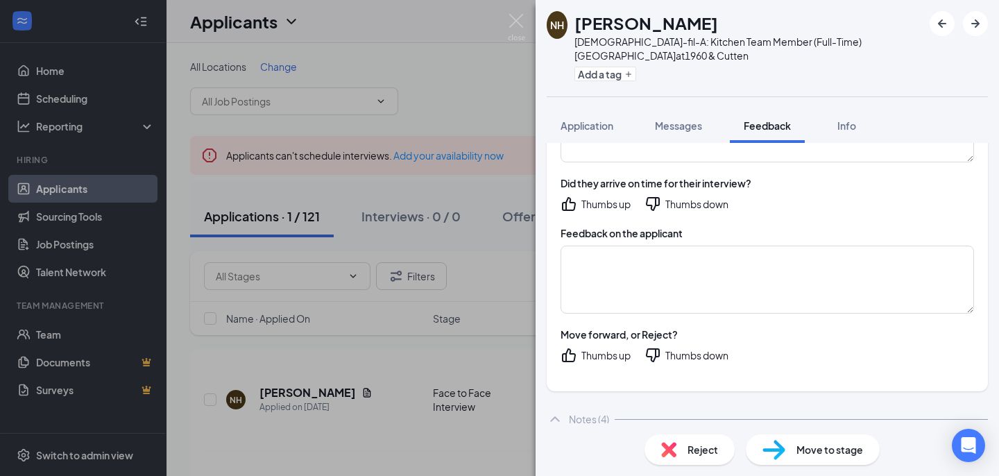
scroll to position [2754, 0]
click at [628, 210] on div "Thumbs up" at bounding box center [596, 203] width 70 height 17
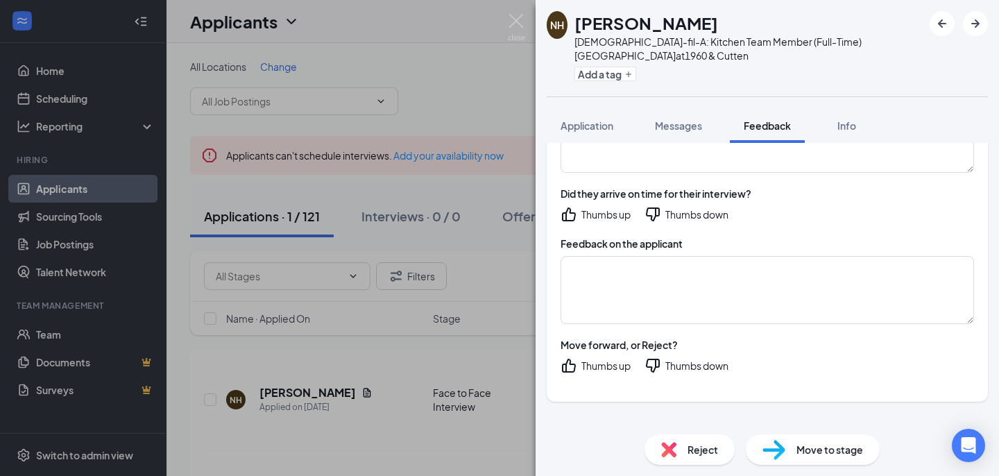
scroll to position [2736, 0]
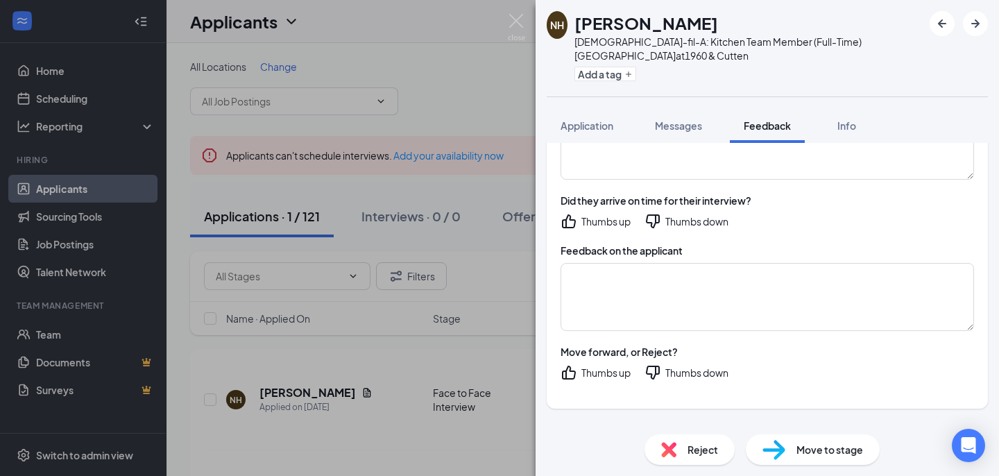
click at [682, 369] on div "Thumbs down" at bounding box center [696, 373] width 63 height 14
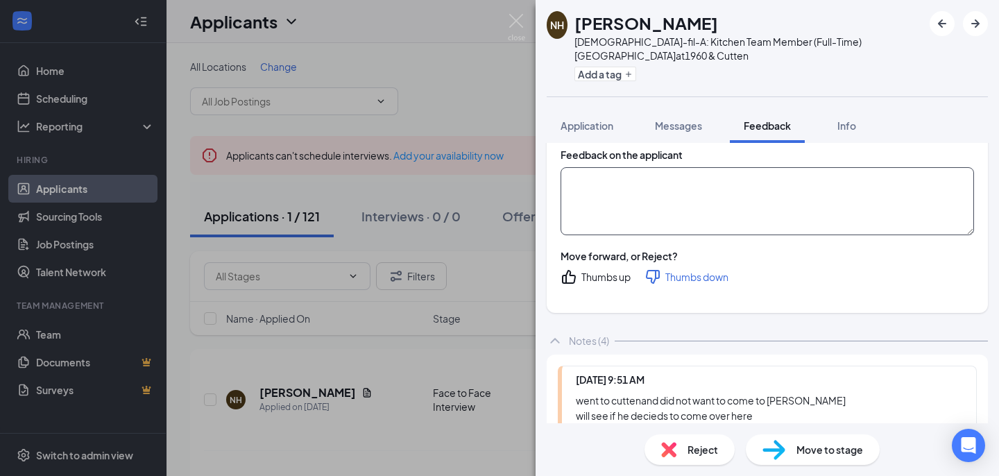
scroll to position [2832, 0]
click at [588, 275] on div "Thumbs up" at bounding box center [605, 276] width 49 height 14
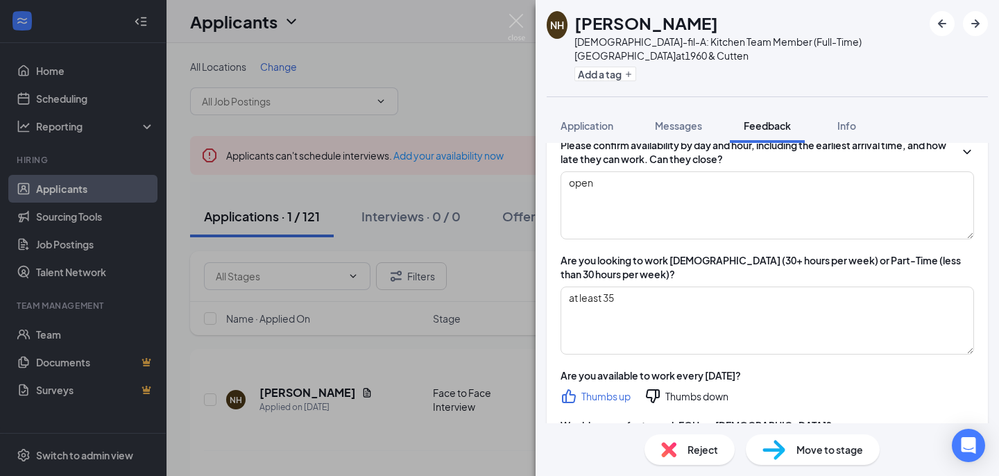
scroll to position [0, 0]
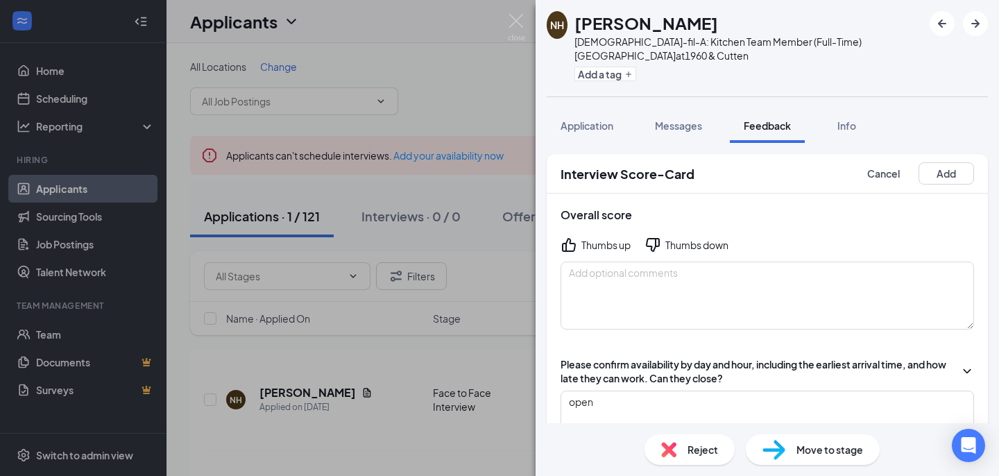
click at [592, 241] on div "Thumbs up" at bounding box center [605, 245] width 49 height 14
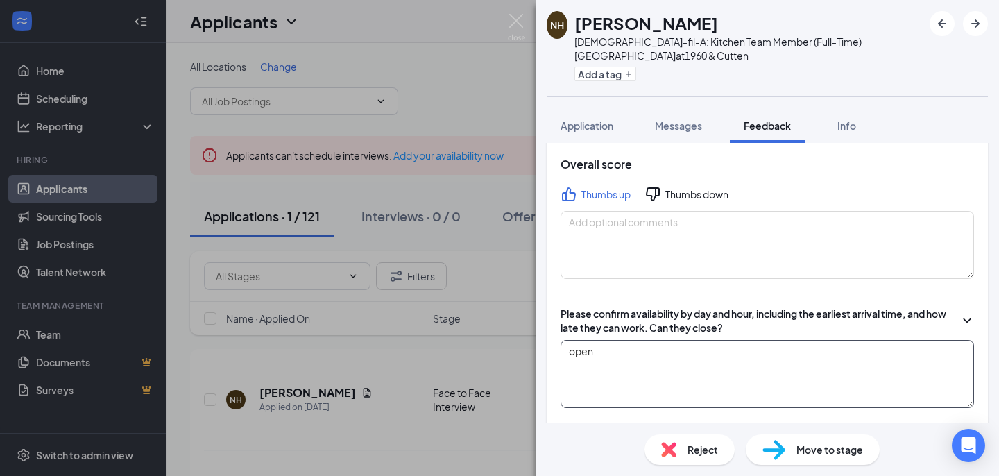
scroll to position [37, 0]
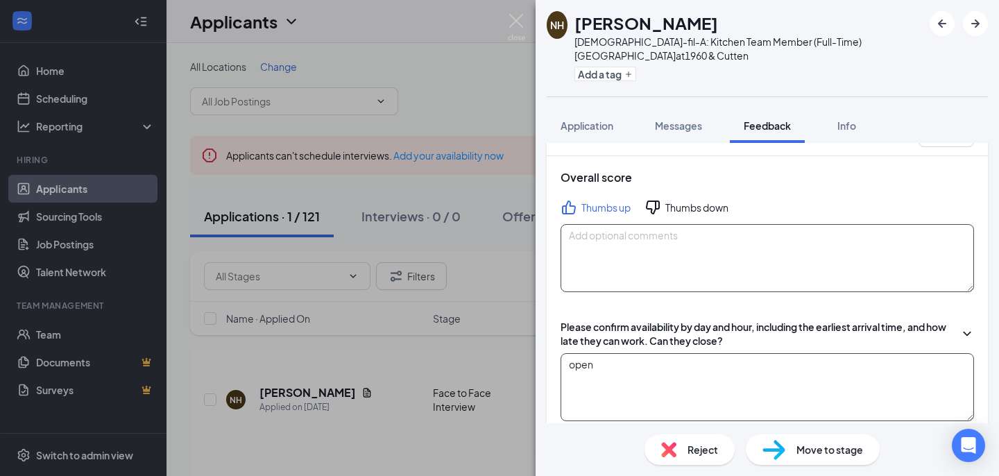
click at [644, 262] on textarea at bounding box center [767, 258] width 413 height 68
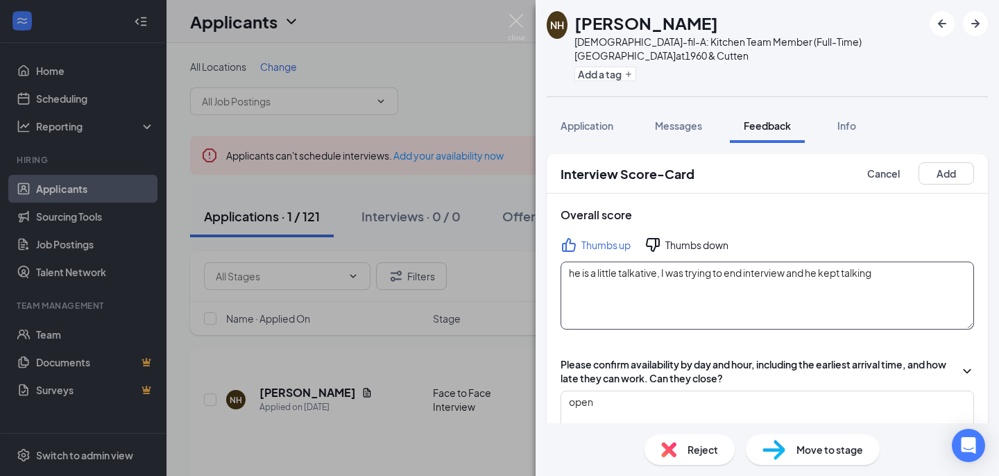
click at [574, 272] on textarea "he is a little talkative, I was trying to end interview and he kept talking" at bounding box center [767, 296] width 413 height 68
click at [889, 266] on textarea "He is a little talkative, I was trying to end interview and he kept talking" at bounding box center [767, 296] width 413 height 68
click at [690, 246] on div "Thumbs down" at bounding box center [696, 245] width 63 height 14
click at [898, 278] on textarea "He is a little talkative, I was trying to end interview and he kept talking" at bounding box center [767, 296] width 413 height 68
click at [636, 287] on textarea "He is a little talkative, I was trying to end interview and he kept talking, I …" at bounding box center [767, 296] width 413 height 68
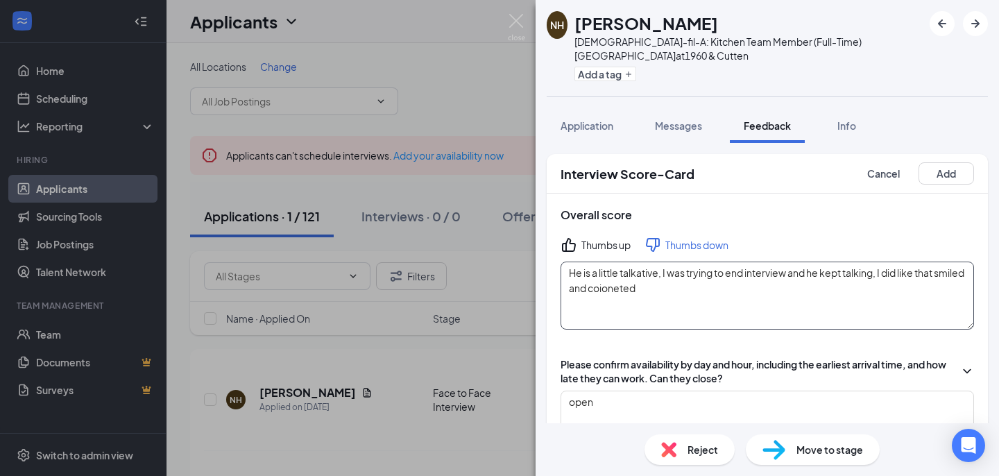
click at [640, 288] on textarea "He is a little talkative, I was trying to end interview and he kept talking, I …" at bounding box center [767, 296] width 413 height 68
click at [683, 287] on textarea "He is a little talkative, I was trying to end interview and he kept talking, I …" at bounding box center [767, 296] width 413 height 68
click at [710, 278] on textarea "He is a little talkative, I was trying to end interview and he kept talking, I …" at bounding box center [767, 296] width 413 height 68
click at [694, 293] on textarea "He is a little talkative, I was trying to end interview and he kept talking, I …" at bounding box center [767, 296] width 413 height 68
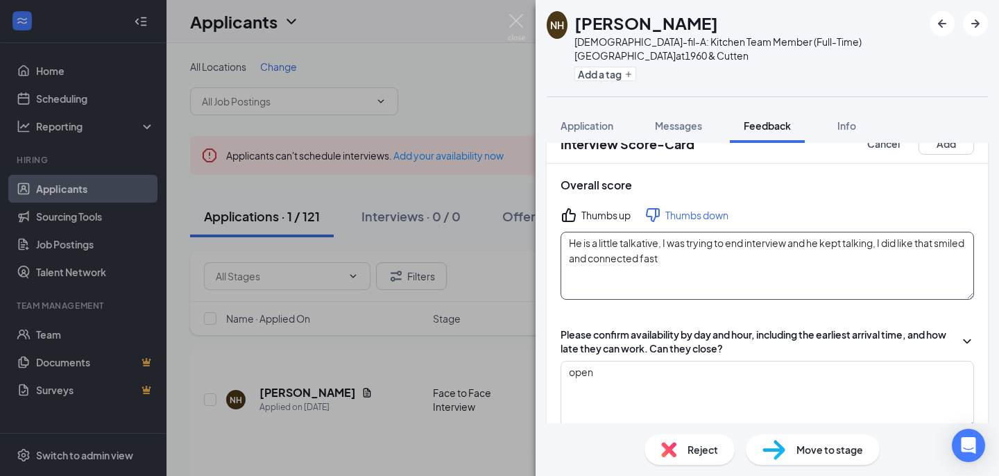
scroll to position [30, 0]
click at [696, 258] on textarea "He is a little talkative, I was trying to end interview and he kept talking, I …" at bounding box center [767, 266] width 413 height 68
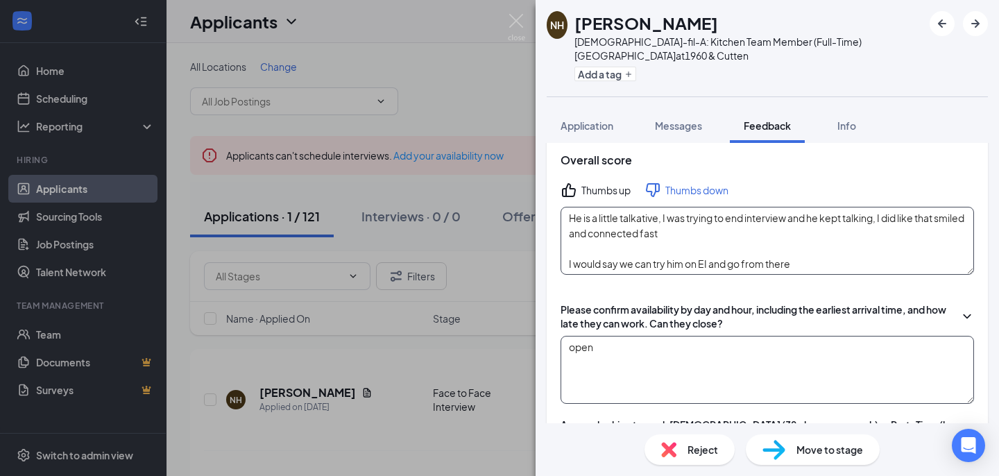
scroll to position [61, 0]
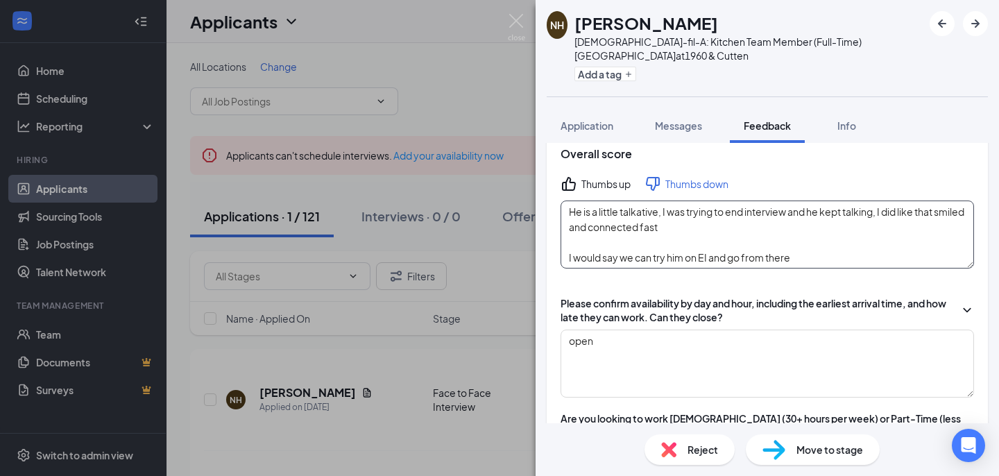
drag, startPoint x: 798, startPoint y: 257, endPoint x: 562, endPoint y: 207, distance: 241.8
click at [562, 207] on textarea "He is a little talkative, I was trying to end interview and he kept talking, I …" at bounding box center [767, 234] width 413 height 68
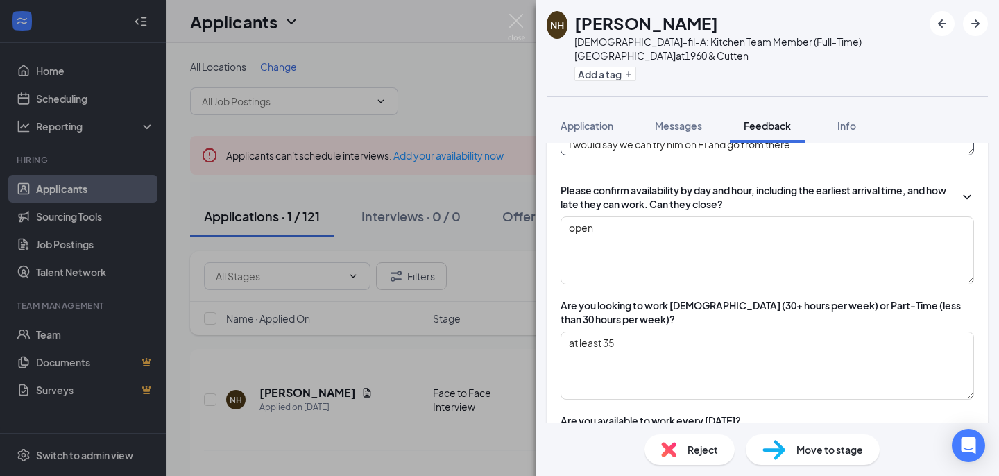
scroll to position [186, 0]
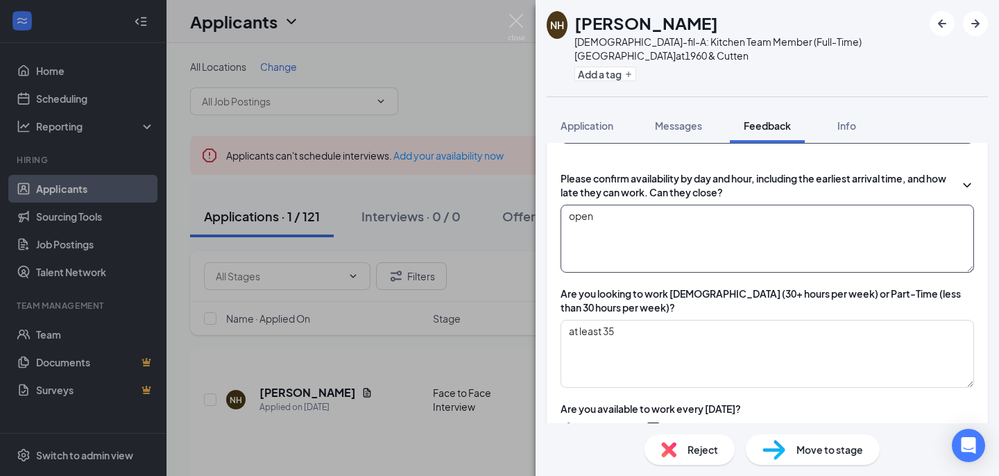
type textarea "He is a little talkative, I was trying to end interview and he kept talking, I …"
click at [651, 224] on textarea "open" at bounding box center [767, 239] width 413 height 68
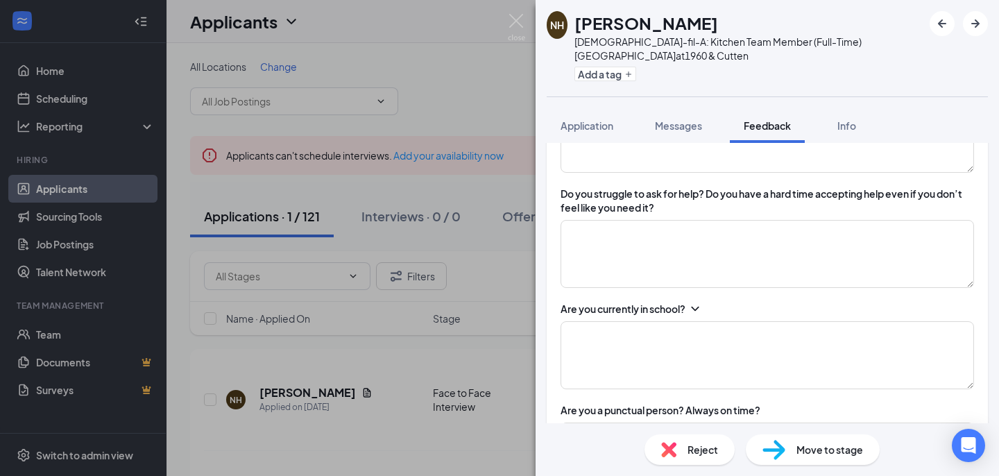
scroll to position [658, 0]
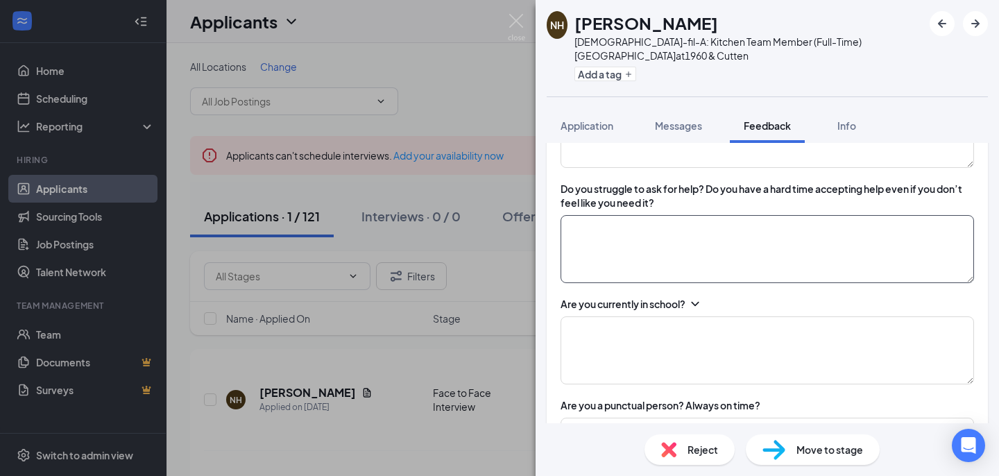
click at [651, 224] on textarea at bounding box center [767, 249] width 413 height 68
click at [627, 228] on textarea "no.he alwaysask for help" at bounding box center [767, 249] width 413 height 68
click at [685, 239] on textarea "no.he always ask for help" at bounding box center [767, 249] width 413 height 68
type textarea "no.he always ask for help as needed"
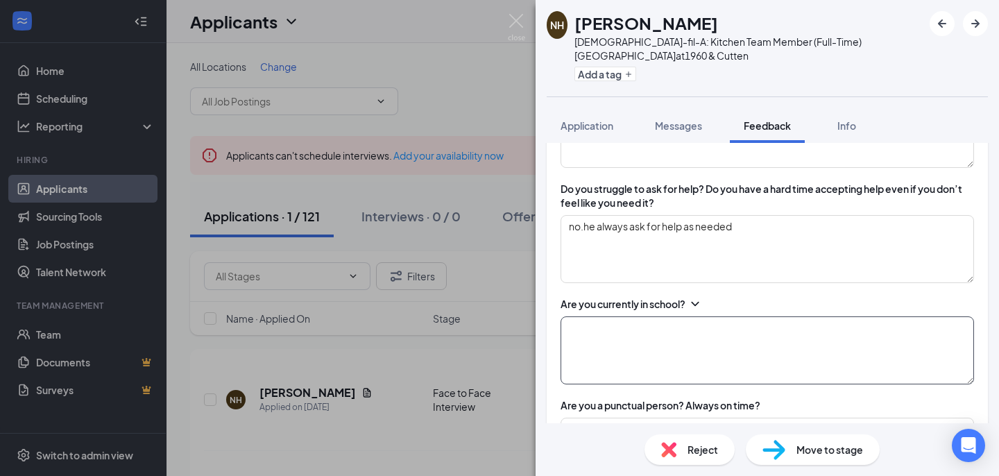
click at [655, 334] on textarea at bounding box center [767, 350] width 413 height 68
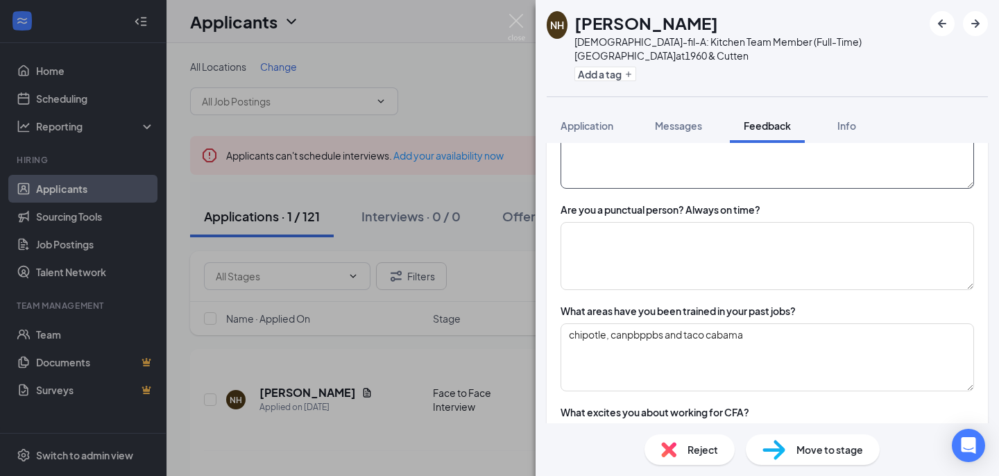
scroll to position [864, 0]
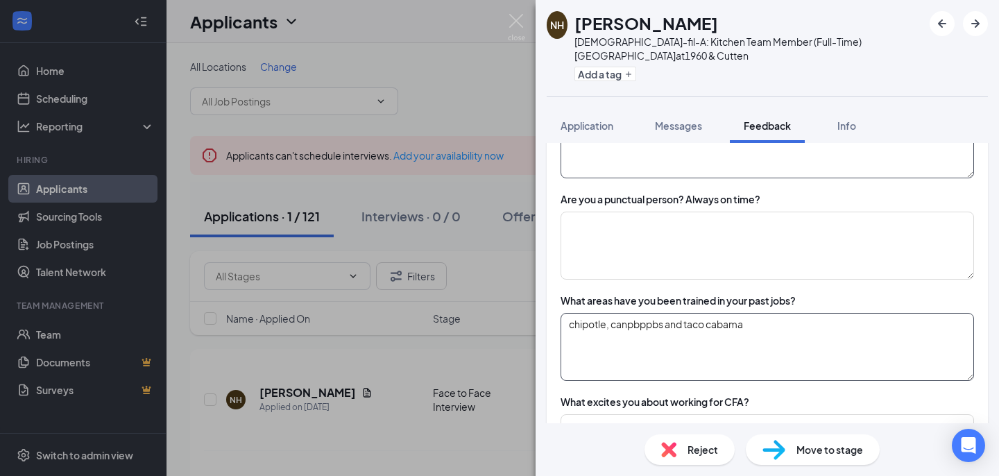
type textarea "no"
click at [644, 327] on textarea "chipotle, canpbppbs and taco cabama" at bounding box center [767, 347] width 413 height 68
click at [624, 248] on textarea at bounding box center [767, 246] width 413 height 68
type textarea "yes always he said"
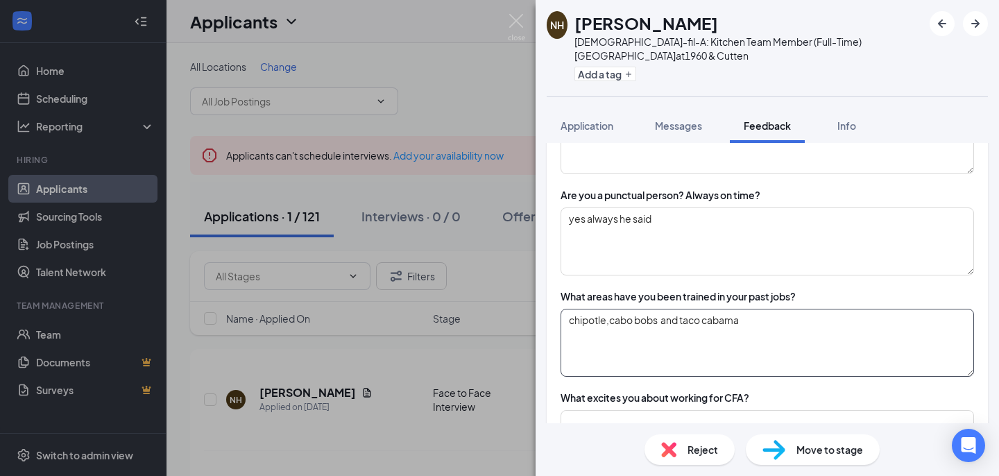
click at [611, 325] on textarea "chipotle,cabo bobs and taco cabama" at bounding box center [767, 343] width 413 height 68
click at [764, 330] on textarea "chipotle, cabo bobs and taco cabama" at bounding box center [767, 343] width 413 height 68
click at [765, 320] on textarea "chipotle, cabo bobs and taco cabana, and he did the dishes" at bounding box center [767, 343] width 413 height 68
click at [905, 323] on textarea "chipotle, cabo bobs and taco cabana, and cilantro's. he did the dishes" at bounding box center [767, 343] width 413 height 68
click at [636, 319] on textarea "chipotle, cabo bobs and taco cabana, and cilantro's. he did the dishes, and pre…" at bounding box center [767, 343] width 413 height 68
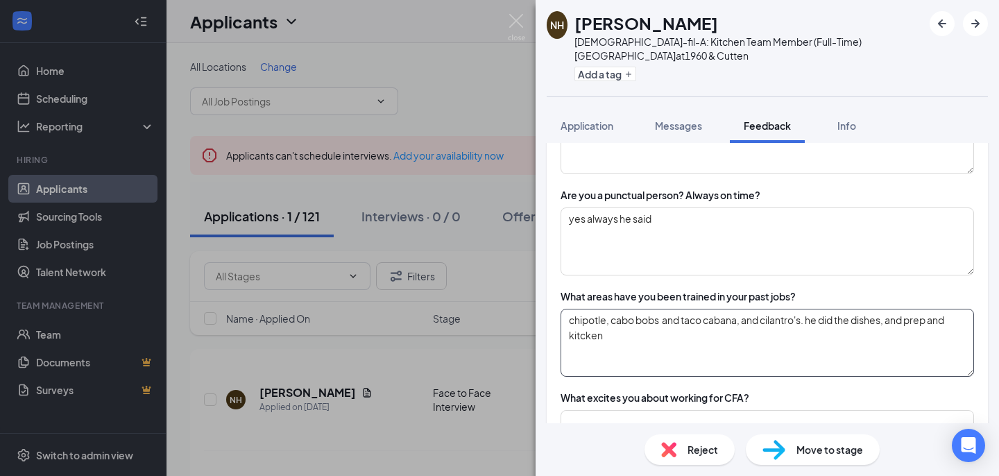
click at [596, 334] on textarea "chipotle, cabo bobs and taco cabana, and cilantro's. he did the dishes, and pre…" at bounding box center [767, 343] width 413 height 68
click at [622, 319] on textarea "chipotle, cabo bobs and taco cabana, and cilantro's. he did the dishes, and pre…" at bounding box center [767, 343] width 413 height 68
click at [622, 318] on textarea "chipotle, cabo bobs and taco cabana, and cilantro's. he did the dishes, and pre…" at bounding box center [767, 343] width 413 height 68
click at [625, 325] on textarea "chipotle, cabo bobs and taco cabana, and cilantro's. he did the dishes, and pre…" at bounding box center [767, 343] width 413 height 68
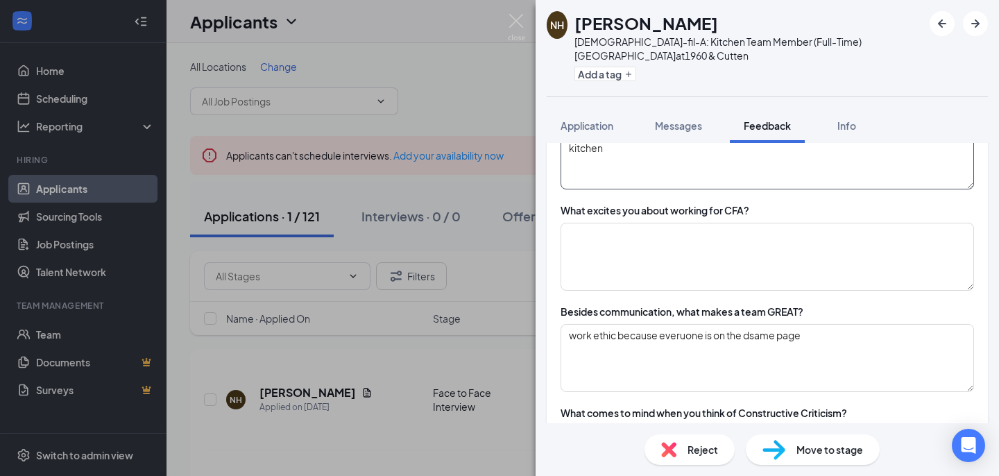
scroll to position [1061, 0]
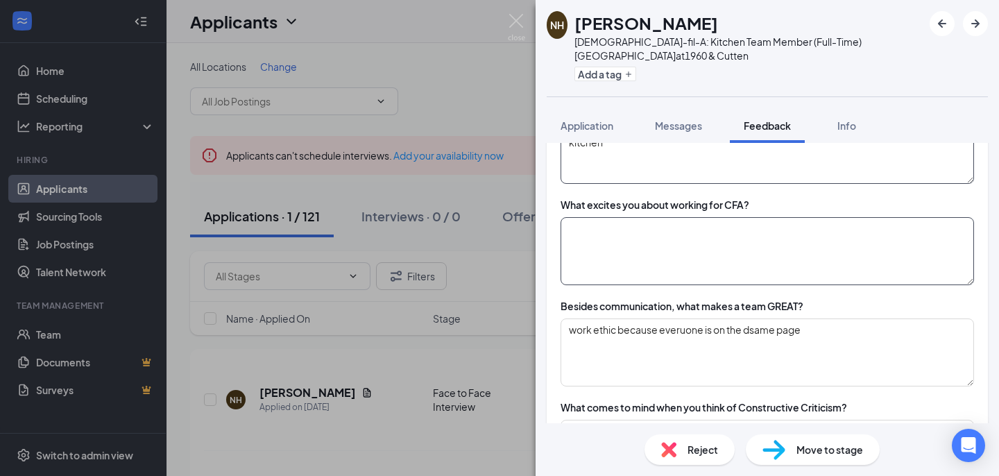
type textarea "chipotle, cabo bobs and taco cabana, and cilantro's. he did the dishes, and pre…"
click at [635, 253] on textarea at bounding box center [767, 251] width 413 height 68
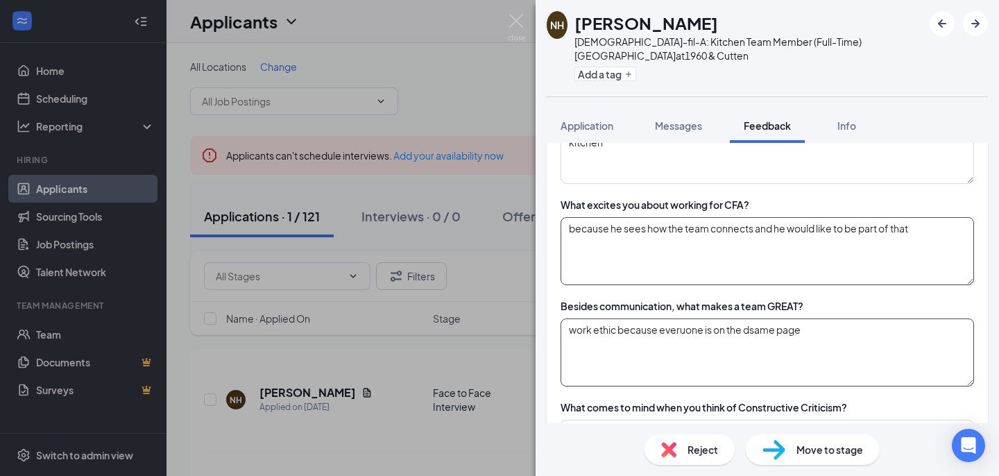
type textarea "because he sees how the team connects and he would like to be part of that"
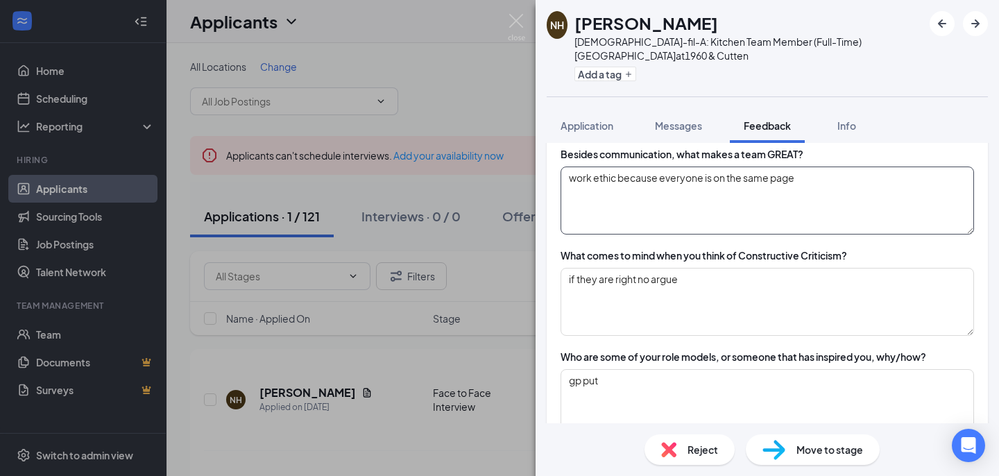
scroll to position [1214, 0]
type textarea "work ethic because everyone is on the same page"
click at [690, 280] on textarea "if they are right no argue" at bounding box center [767, 301] width 413 height 68
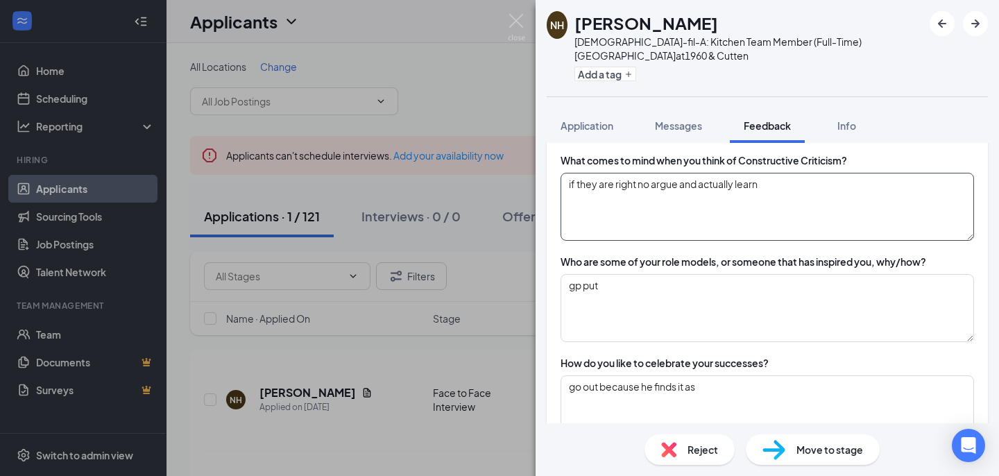
scroll to position [1321, 0]
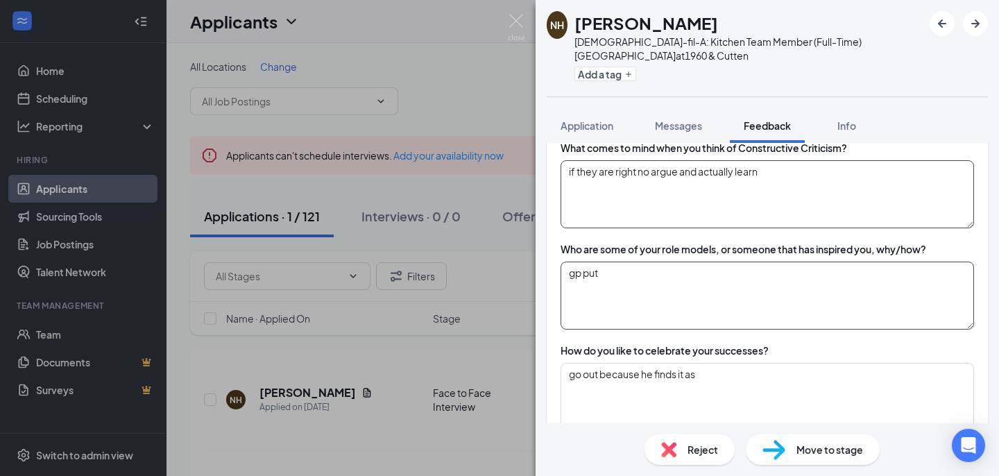
type textarea "if they are right no argue and actually learn"
drag, startPoint x: 608, startPoint y: 277, endPoint x: 532, endPoint y: 265, distance: 76.6
click at [532, 265] on div "NH Nicholas Hill Chick-fil-A: Kitchen Team Member (Full-Time) Cutten Road at 19…" at bounding box center [499, 238] width 999 height 476
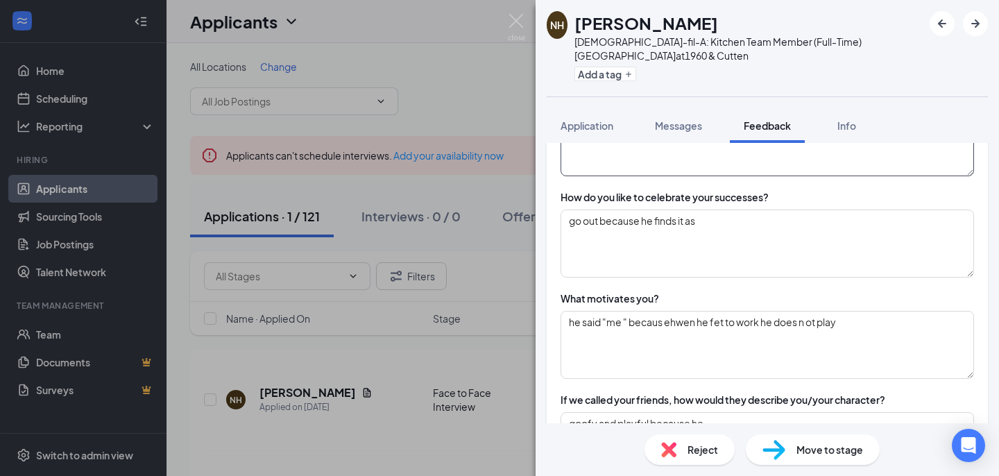
scroll to position [1478, 0]
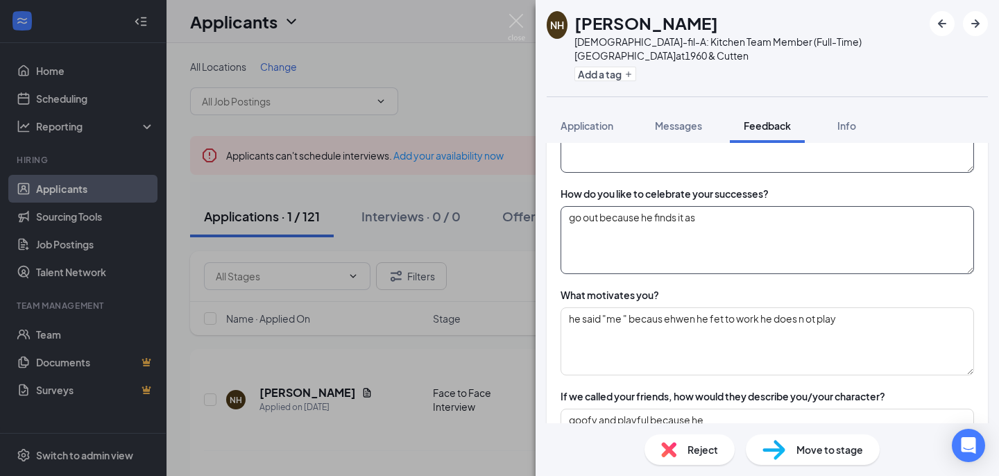
type textarea "a basketball player because they can do so much"
click at [707, 216] on textarea "go out because he finds it as" at bounding box center [767, 240] width 413 height 68
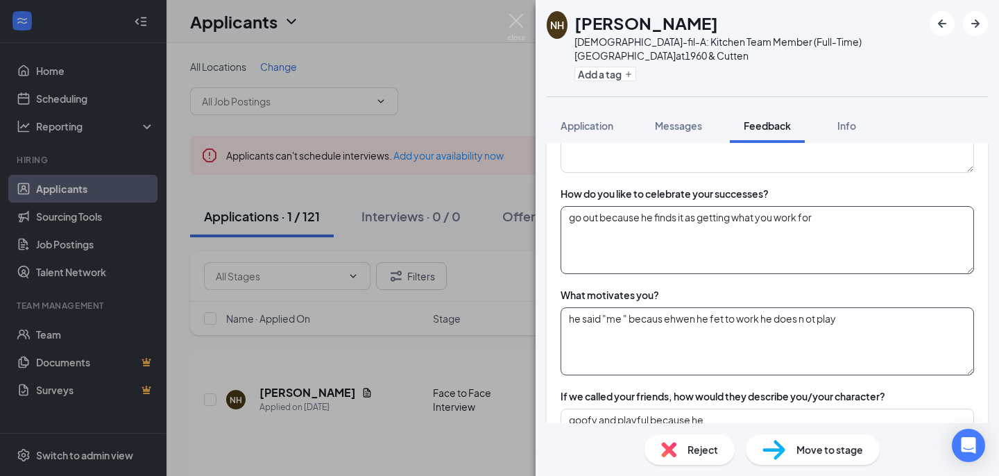
type textarea "go out because he finds it as getting what you work for"
click at [688, 322] on textarea "he said "me " because ehwen he fet to work he does n ot play" at bounding box center [767, 341] width 413 height 68
click at [722, 321] on textarea "he said "me " because when he fet to work he does n ot play" at bounding box center [767, 341] width 413 height 68
drag, startPoint x: 725, startPoint y: 320, endPoint x: 712, endPoint y: 318, distance: 12.6
click at [712, 318] on textarea "he said "me " because when he fet to work he does n ot play" at bounding box center [767, 341] width 413 height 68
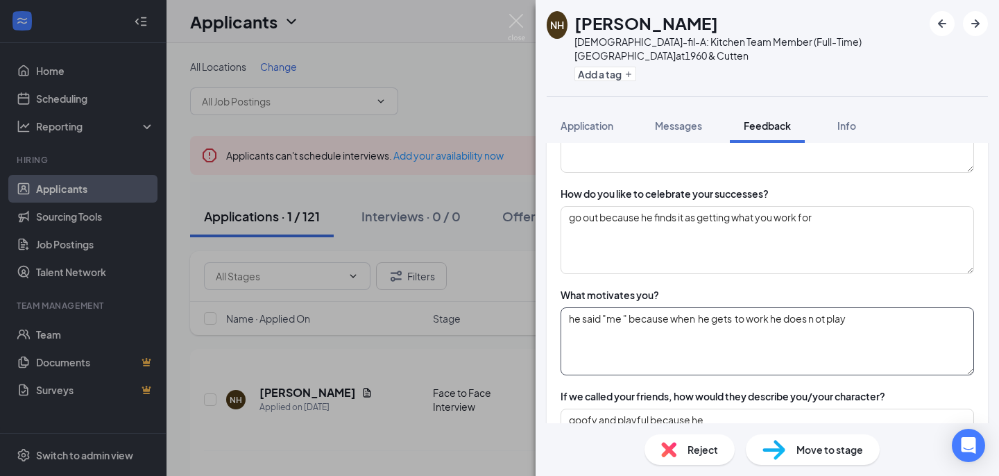
click at [818, 318] on textarea "he said "me " because when he gets to work he does n ot play" at bounding box center [767, 341] width 413 height 68
click at [870, 332] on textarea "he said "me " because when he gets to work he does not play" at bounding box center [767, 341] width 413 height 68
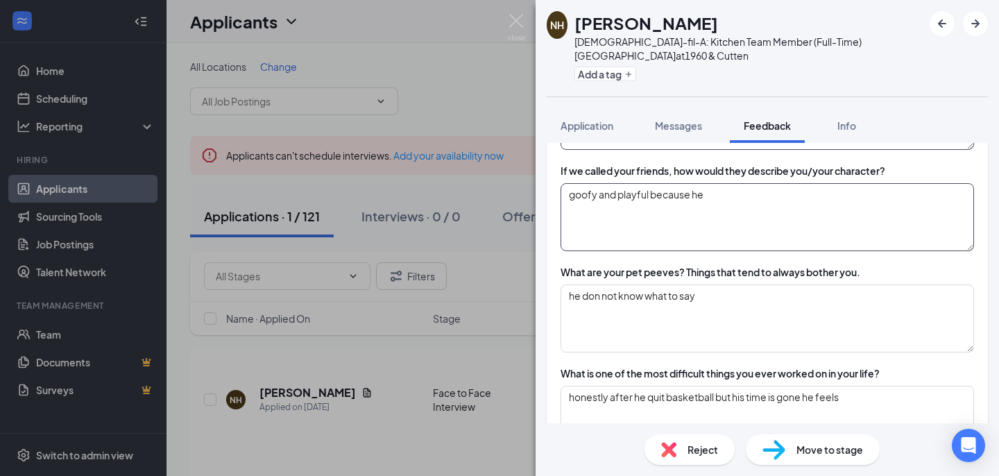
scroll to position [1691, 0]
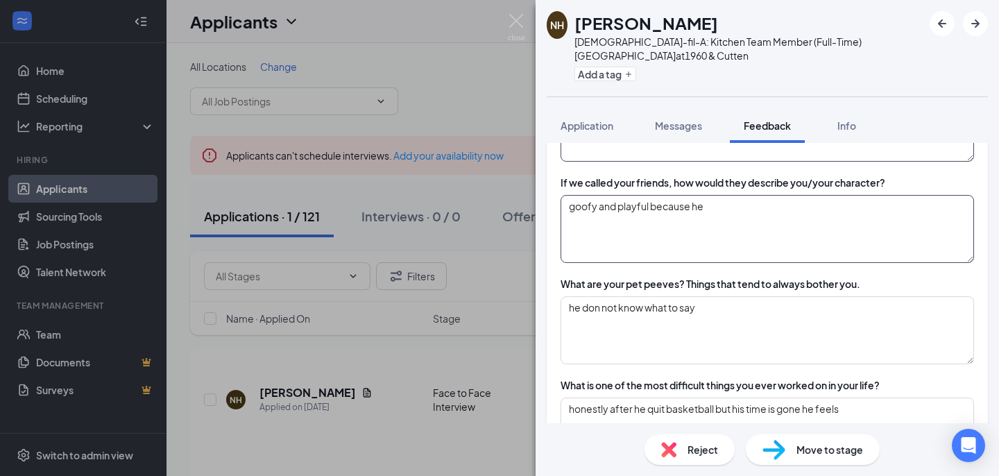
type textarea "he said "me " because when he gets to work he does not play"
click at [728, 209] on textarea "goofy and playful because he" at bounding box center [767, 229] width 413 height 68
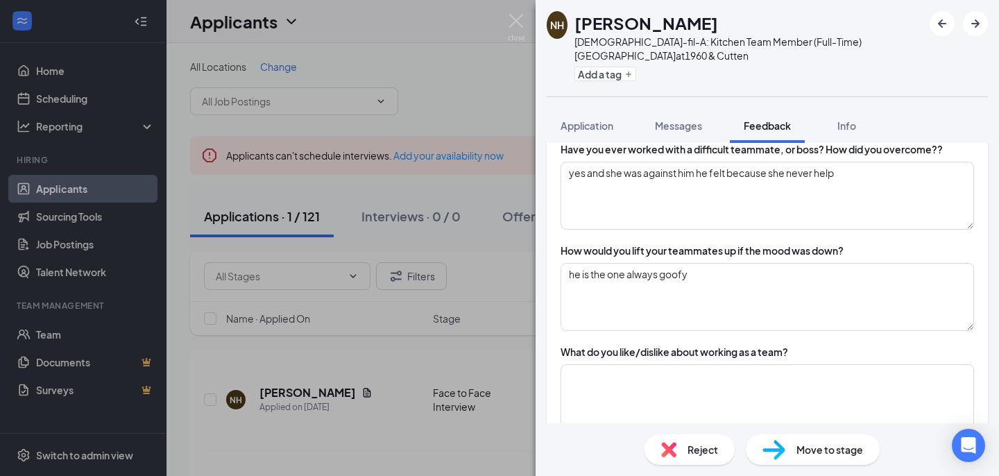
scroll to position [2021, 0]
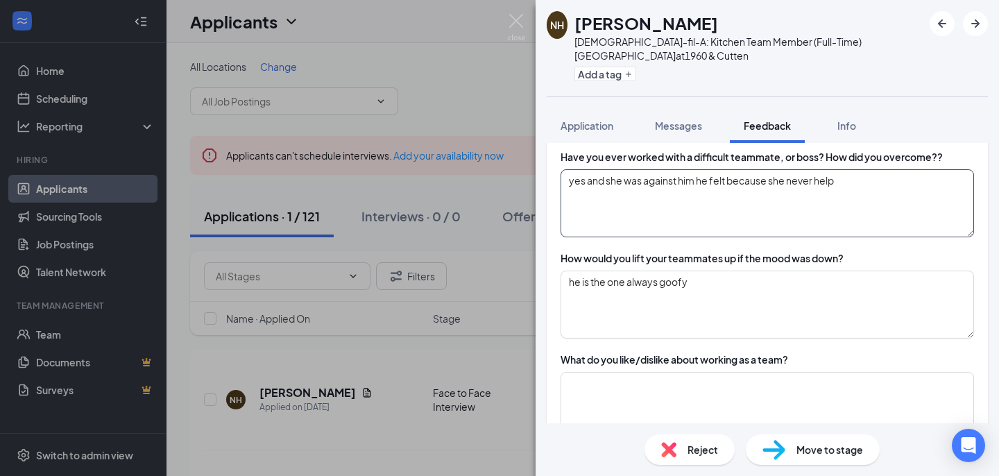
type textarea "goofy and playful because he likes to have fun"
click at [816, 181] on textarea "yes and she was against him he felt because she never help" at bounding box center [767, 203] width 413 height 68
click at [880, 180] on textarea "yes and she was against him he felt because she never got the help" at bounding box center [767, 203] width 413 height 68
type textarea "yes and she was against him he felt because she never got the help he needed"
click at [771, 285] on textarea "he is the one always goofy" at bounding box center [767, 305] width 413 height 68
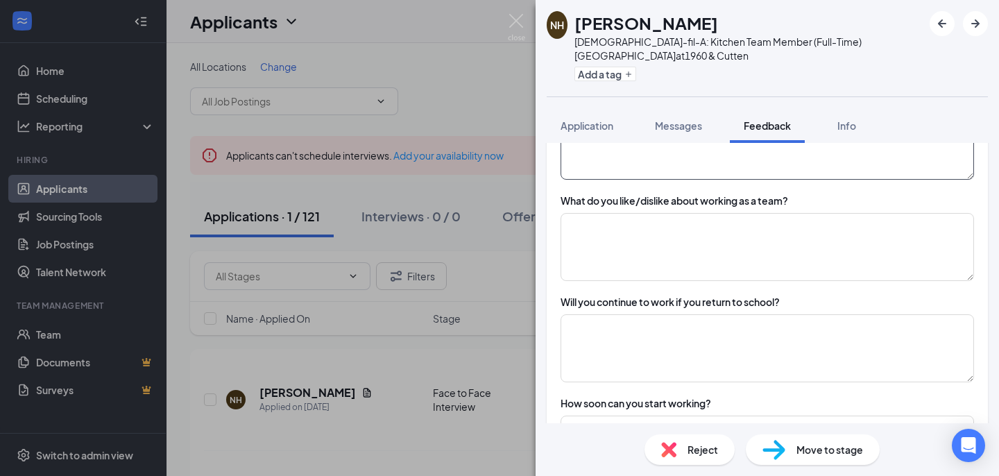
scroll to position [2182, 0]
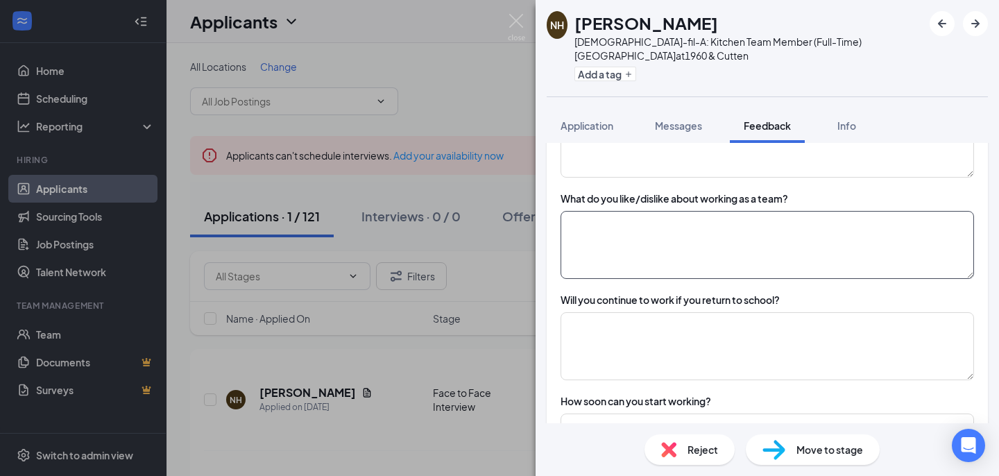
click at [720, 264] on textarea at bounding box center [767, 245] width 413 height 68
type textarea "sometimes you do have to do stuff in your own but definitely a team is always w…"
click at [634, 325] on textarea at bounding box center [767, 346] width 413 height 68
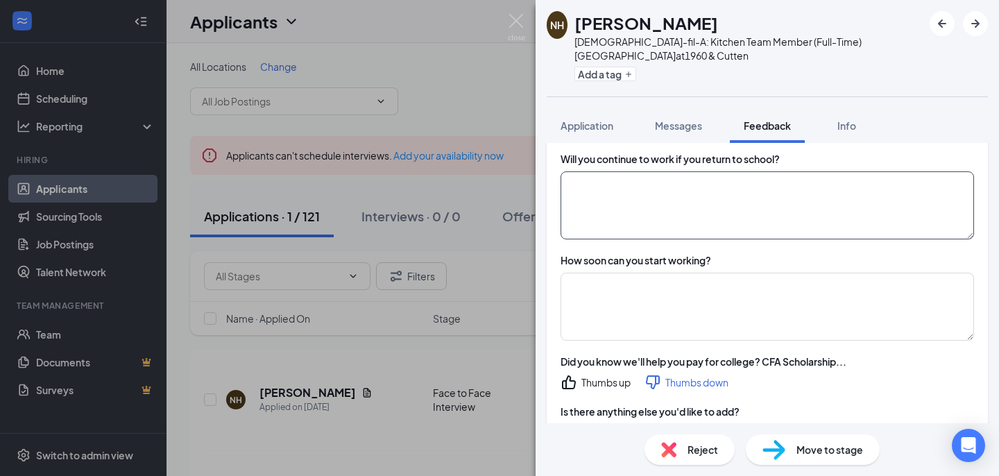
scroll to position [2324, 0]
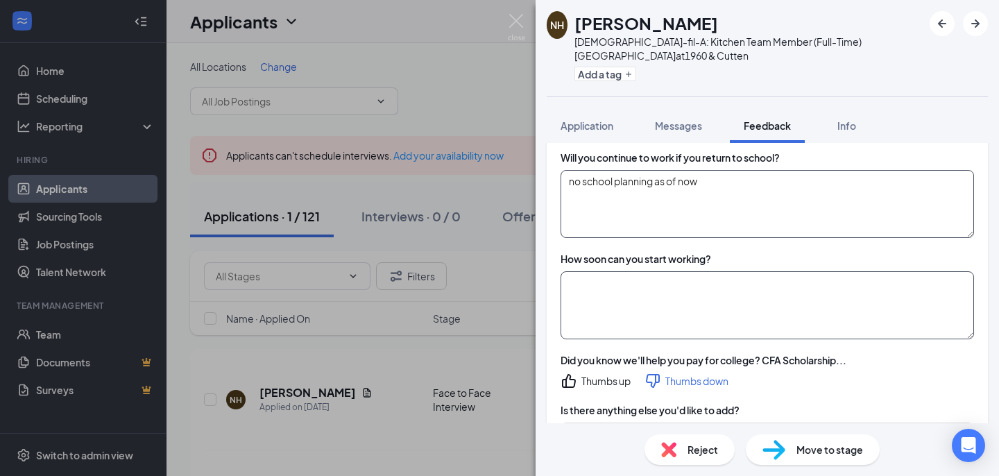
type textarea "no school planning as of now"
click at [640, 298] on textarea at bounding box center [767, 305] width 413 height 68
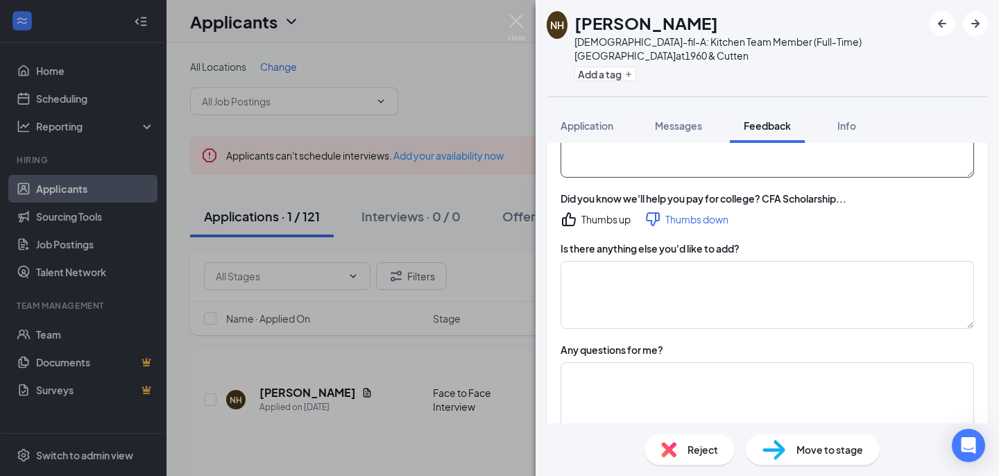
scroll to position [2490, 0]
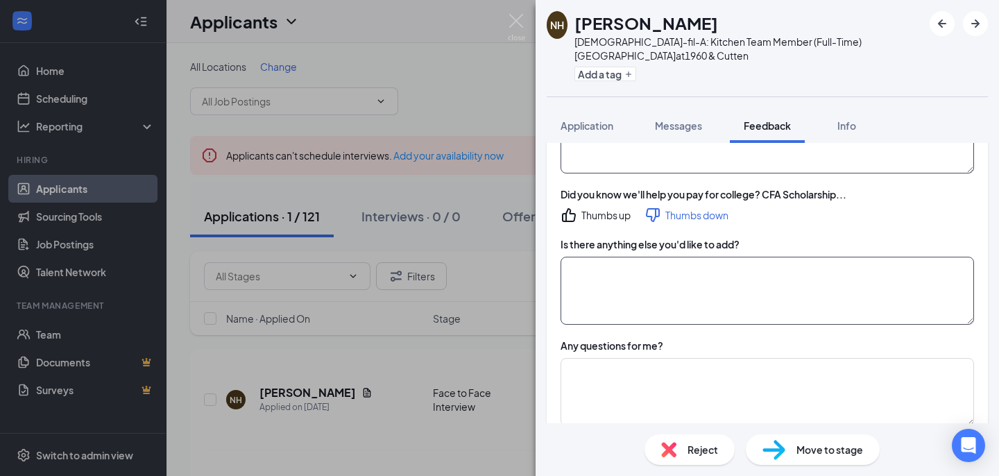
type textarea "now he said"
click at [651, 284] on textarea at bounding box center [767, 291] width 413 height 68
click at [759, 270] on textarea "he was super surprised that we offer schollarship" at bounding box center [767, 291] width 413 height 68
click at [803, 265] on textarea "he was super surprised that we offer scholarship" at bounding box center [767, 291] width 413 height 68
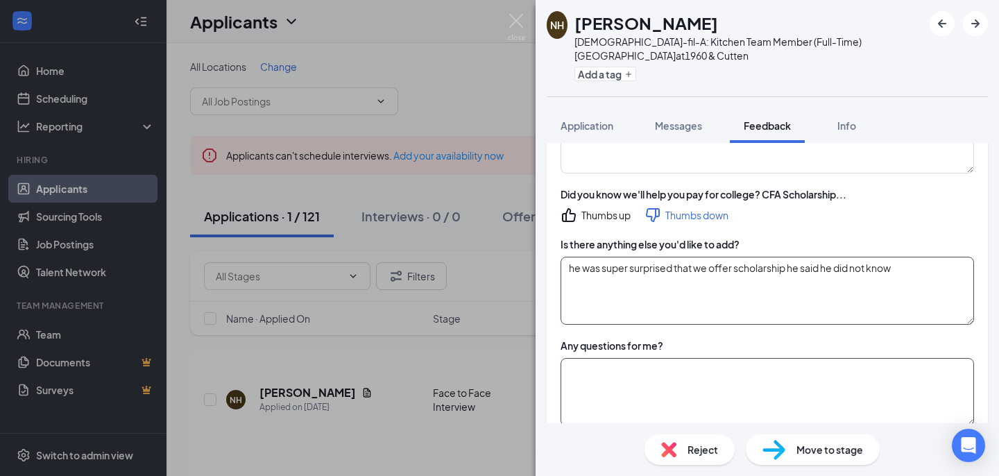
type textarea "he was super surprised that we offer scholarship he said he did not know"
click at [713, 373] on textarea at bounding box center [767, 392] width 413 height 68
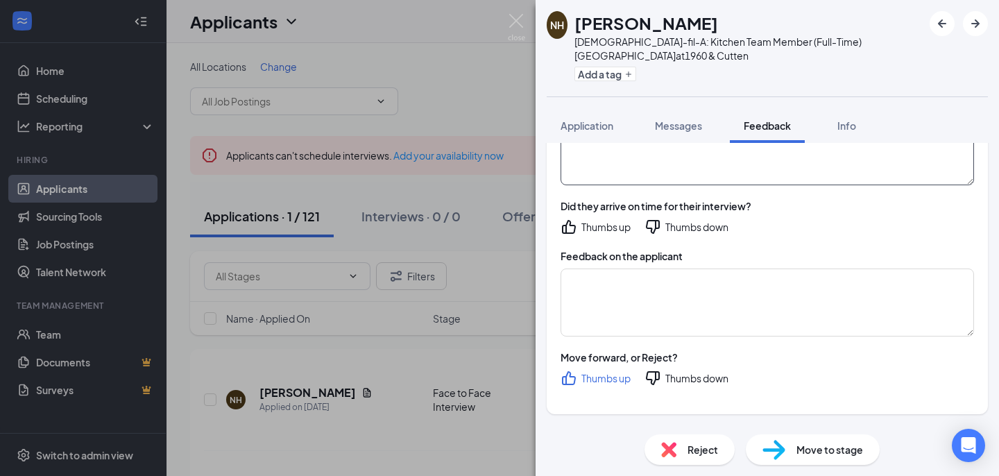
scroll to position [2733, 0]
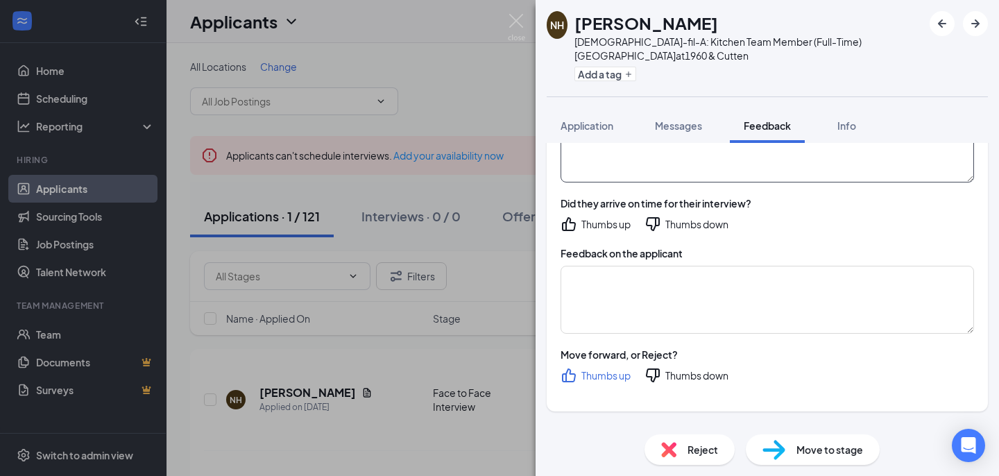
type textarea "no"
click at [595, 222] on div "Thumbs up" at bounding box center [605, 224] width 49 height 14
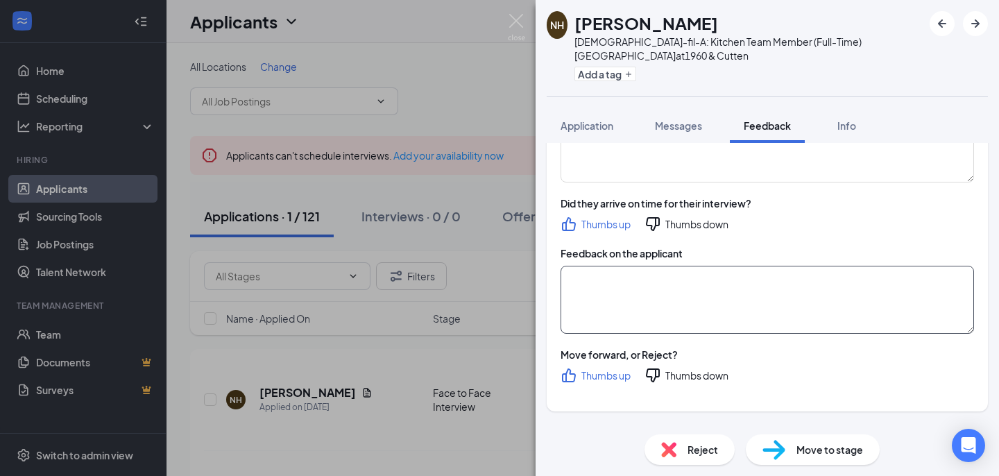
click at [599, 306] on textarea at bounding box center [767, 300] width 413 height 68
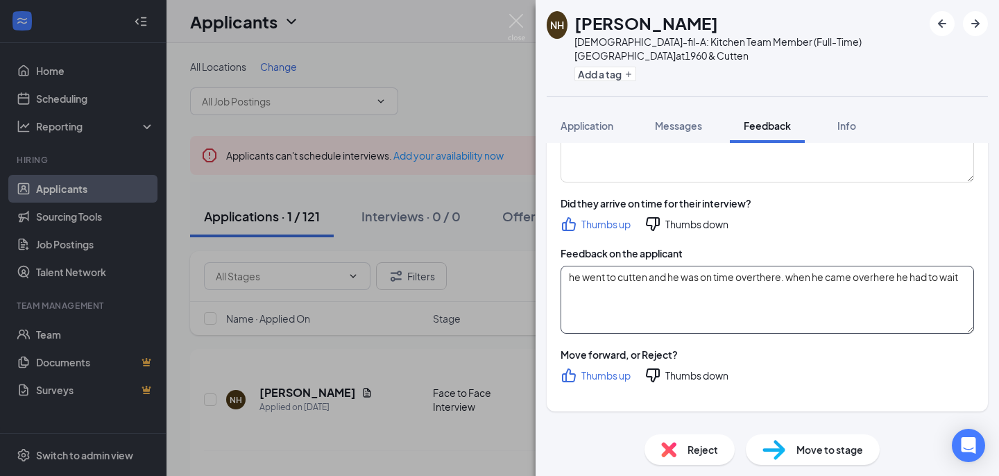
click at [875, 278] on textarea "he went to cutten and he was on time overthere. when he came overhere he had to…" at bounding box center [767, 300] width 413 height 68
click at [760, 278] on textarea "he went to cutten and he was on time overthere. when he came over here he had t…" at bounding box center [767, 300] width 413 height 68
click at [615, 316] on textarea "he went to cutten and he was on time over there. when he came over here he had …" at bounding box center [767, 300] width 413 height 68
click at [574, 297] on textarea "he went to cutten and he was on time over there. when he came over here he had …" at bounding box center [767, 300] width 413 height 68
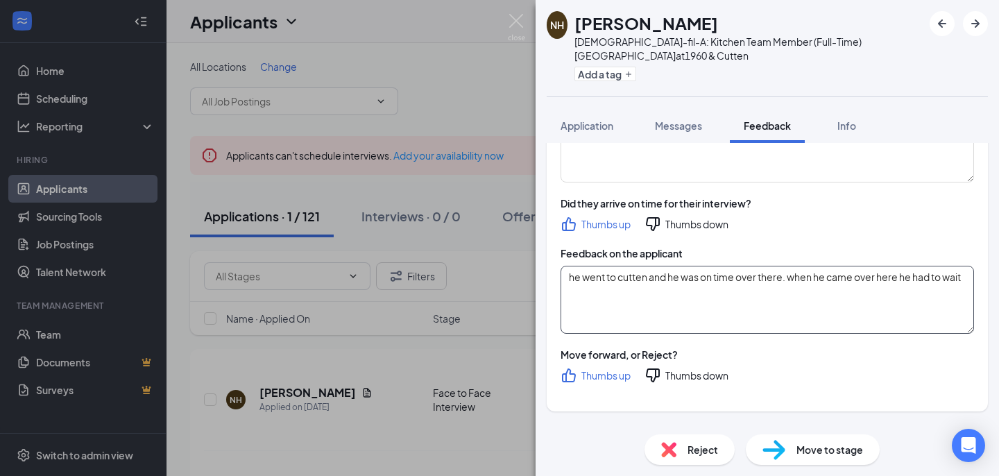
paste textarea "He is a little talkative, I was trying to end interview and he kept talking, I …"
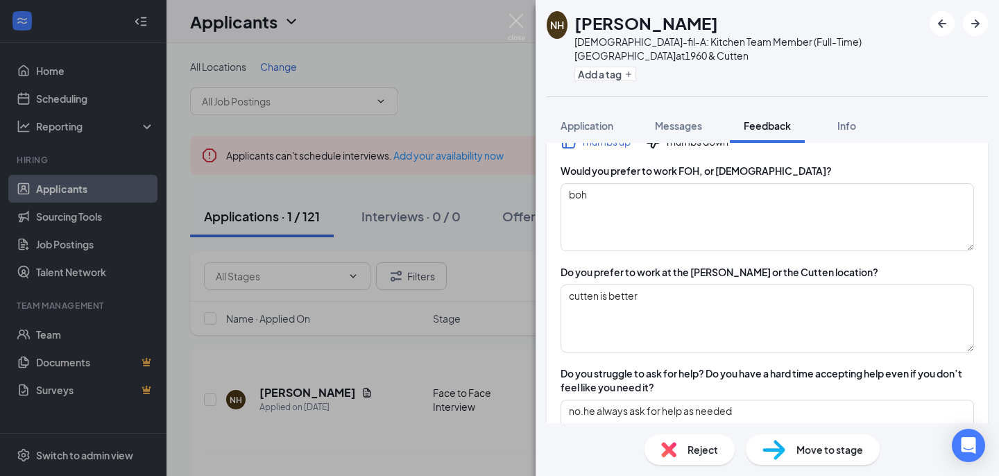
scroll to position [0, 0]
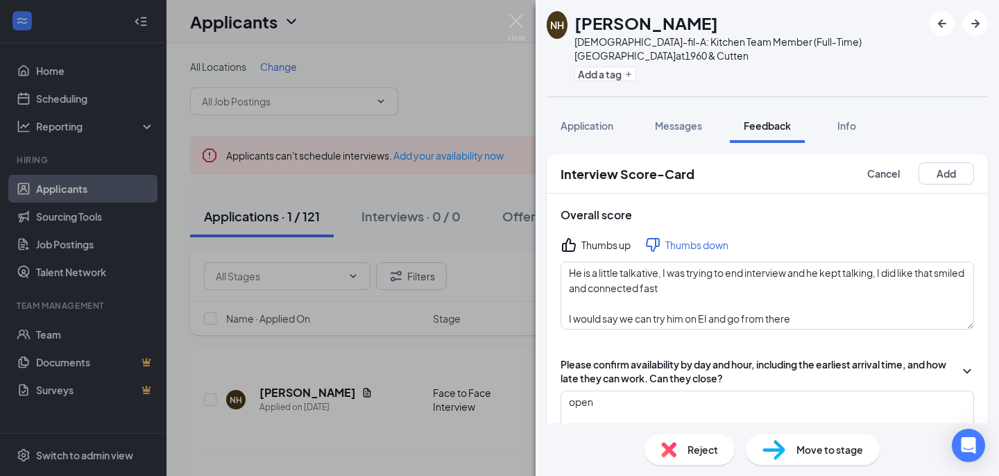
type textarea "he went to cutten and he was on time over there. when he came over here he had …"
click at [583, 247] on div "Thumbs up" at bounding box center [605, 245] width 49 height 14
click at [941, 173] on button "Add" at bounding box center [945, 173] width 55 height 22
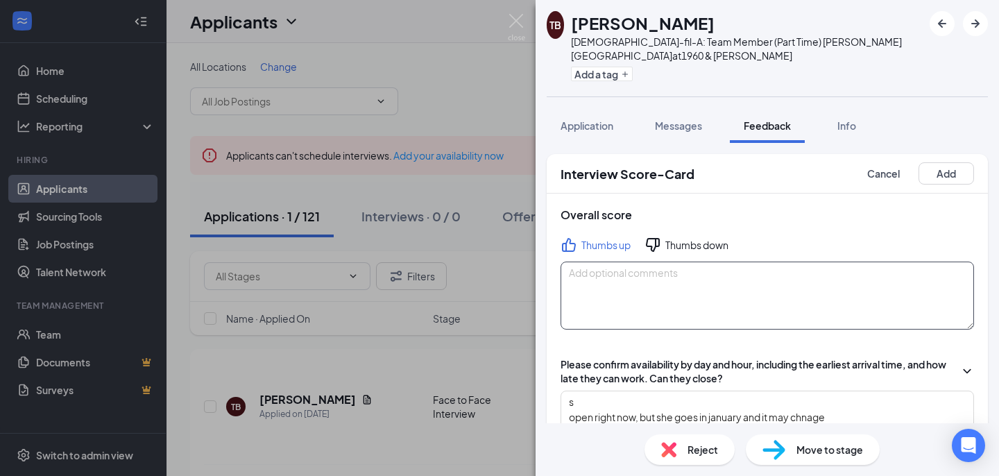
click at [574, 289] on textarea at bounding box center [767, 296] width 413 height 68
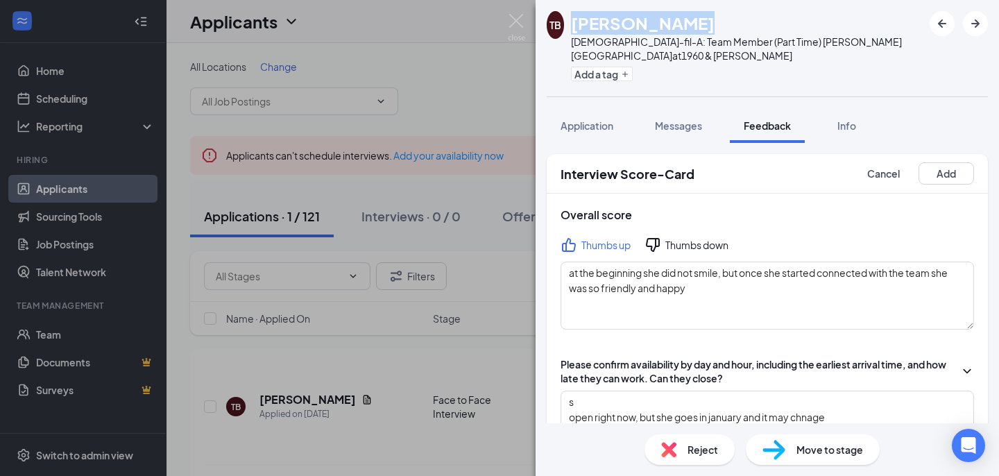
drag, startPoint x: 697, startPoint y: 22, endPoint x: 582, endPoint y: 22, distance: 115.2
click at [582, 22] on div "TAsiah Barnes" at bounding box center [747, 23] width 352 height 24
copy h1 "TAsiah Barnes"
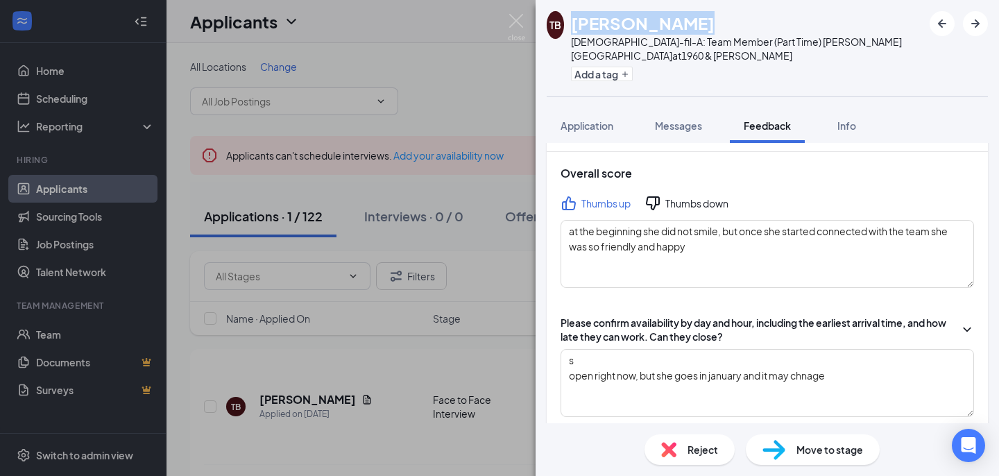
scroll to position [42, 0]
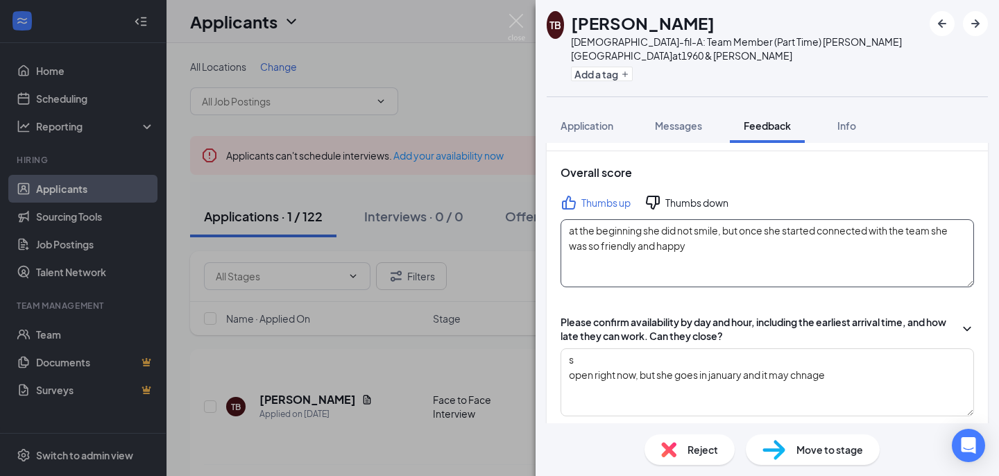
drag, startPoint x: 692, startPoint y: 232, endPoint x: 562, endPoint y: 214, distance: 130.9
click at [562, 219] on textarea "at the beginning she did not smile, but once she started connected with the tea…" at bounding box center [767, 253] width 413 height 68
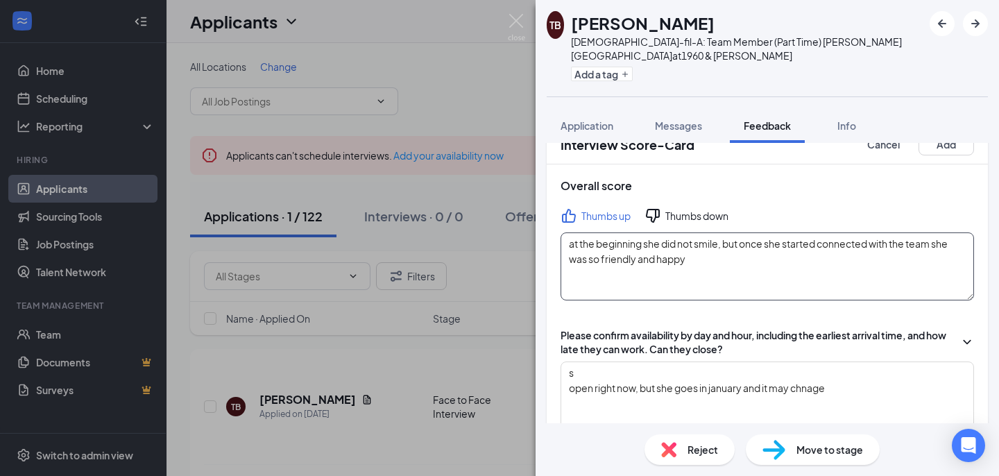
scroll to position [0, 0]
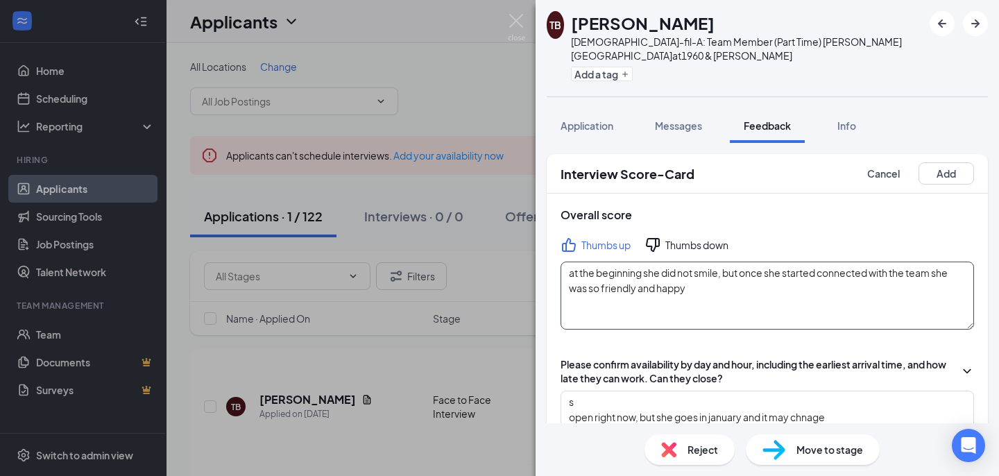
click at [720, 298] on textarea "at the beginning she did not smile, but once she started connected with the tea…" at bounding box center [767, 296] width 413 height 68
drag, startPoint x: 605, startPoint y: 298, endPoint x: 576, endPoint y: 300, distance: 28.5
click at [576, 300] on textarea "at the beginning she did not smile, but once she started connected with the tea…" at bounding box center [767, 296] width 413 height 68
click at [638, 277] on textarea "at the beginning she did not smile, but once she started connected with the tea…" at bounding box center [767, 296] width 413 height 68
drag, startPoint x: 694, startPoint y: 278, endPoint x: 562, endPoint y: 262, distance: 133.5
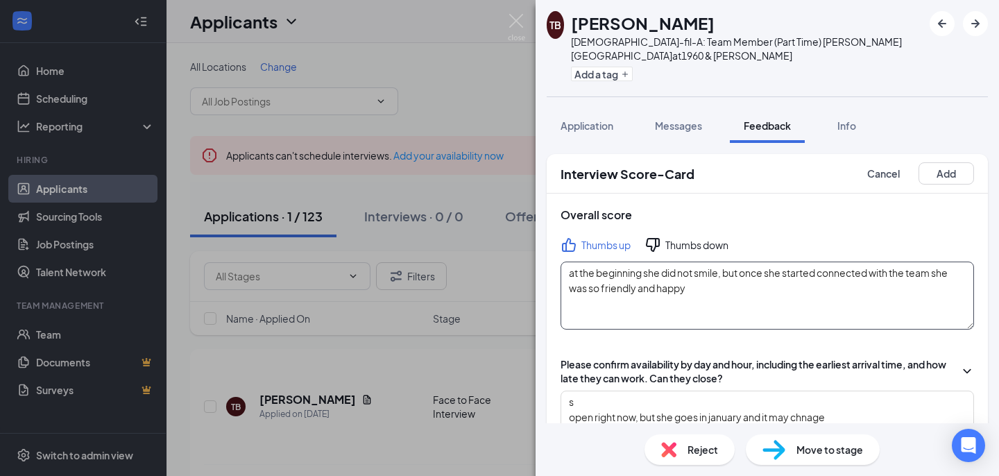
click at [562, 262] on textarea "at the beginning she did not smile, but once she started connected with the tea…" at bounding box center [767, 296] width 413 height 68
click at [717, 283] on textarea "at the beginning she did not smile, but once she started connected with the tea…" at bounding box center [767, 296] width 413 height 68
drag, startPoint x: 711, startPoint y: 283, endPoint x: 567, endPoint y: 279, distance: 143.7
click at [567, 279] on textarea "at the beginning she did not smile, but once she started connected with the tea…" at bounding box center [767, 296] width 413 height 68
click at [699, 276] on textarea "at the beginning she did not smile, but once she started connected with the tea…" at bounding box center [767, 296] width 413 height 68
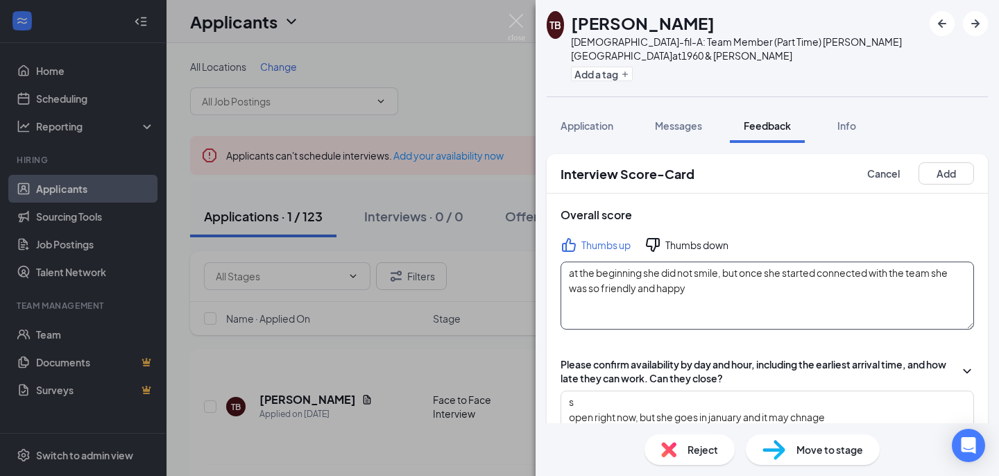
drag, startPoint x: 699, startPoint y: 276, endPoint x: 568, endPoint y: 256, distance: 132.6
click at [568, 262] on textarea "at the beginning she did not smile, but once she started connected with the tea…" at bounding box center [767, 296] width 413 height 68
click at [575, 275] on textarea "she was a happy girl, she had very good core 4 and very enthusiastic to what sh…" at bounding box center [767, 296] width 413 height 68
click at [673, 273] on textarea "she was a happy girl, she had very good core 4 and very enthusiastic to what sh…" at bounding box center [767, 296] width 413 height 68
click at [714, 283] on textarea "she was a happy girl, she had very good core 4 and very enthusiastic to what sh…" at bounding box center [767, 296] width 413 height 68
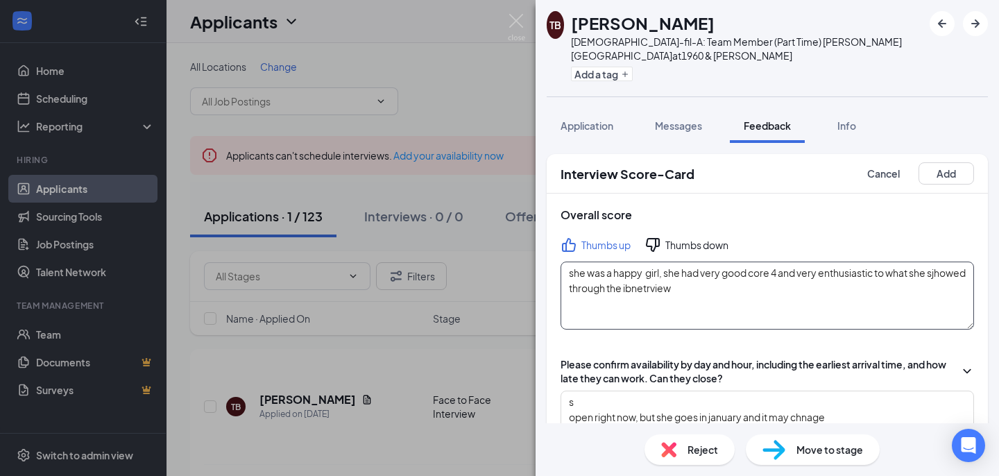
drag, startPoint x: 719, startPoint y: 277, endPoint x: 667, endPoint y: 275, distance: 51.4
click at [667, 275] on textarea "she was a happy girl, she had very good core 4 and very enthusiastic to what sh…" at bounding box center [767, 296] width 413 height 68
click at [576, 273] on textarea "she was a happy girl, she had very good core 4 and very enthusiastic to what sh…" at bounding box center [767, 296] width 413 height 68
click at [735, 275] on textarea "she was a happy girl, she had very good core 4 and very enthusiastic to what sh…" at bounding box center [767, 296] width 413 height 68
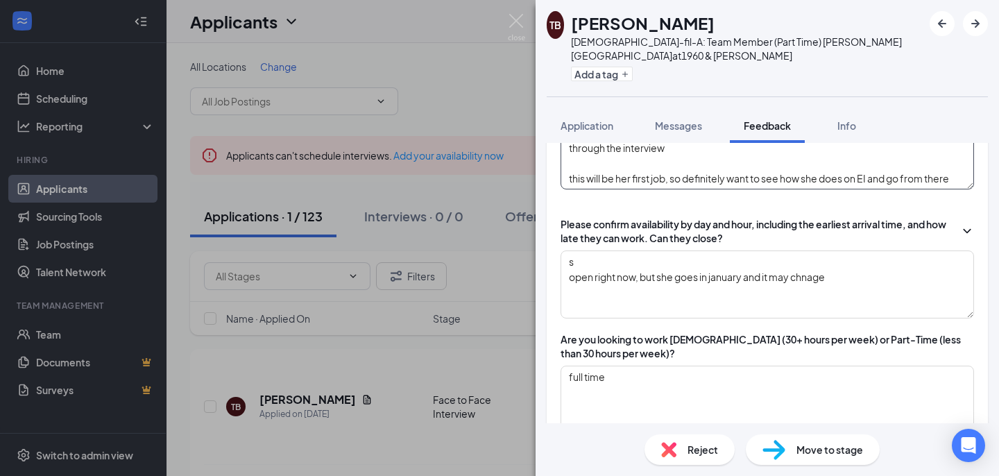
scroll to position [150, 0]
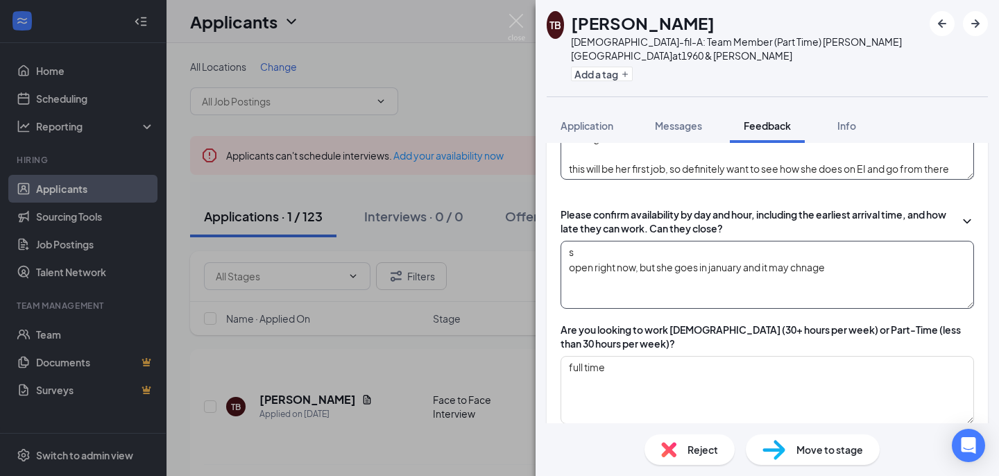
type textarea "she was a happy girl, she had very good core 4 and very enthusiastic to what sh…"
click at [570, 241] on textarea "s open right now, but she goes in january and it may chnage" at bounding box center [767, 275] width 413 height 68
click at [581, 243] on textarea "s open right now, but she goes in january and it may chnage" at bounding box center [767, 275] width 413 height 68
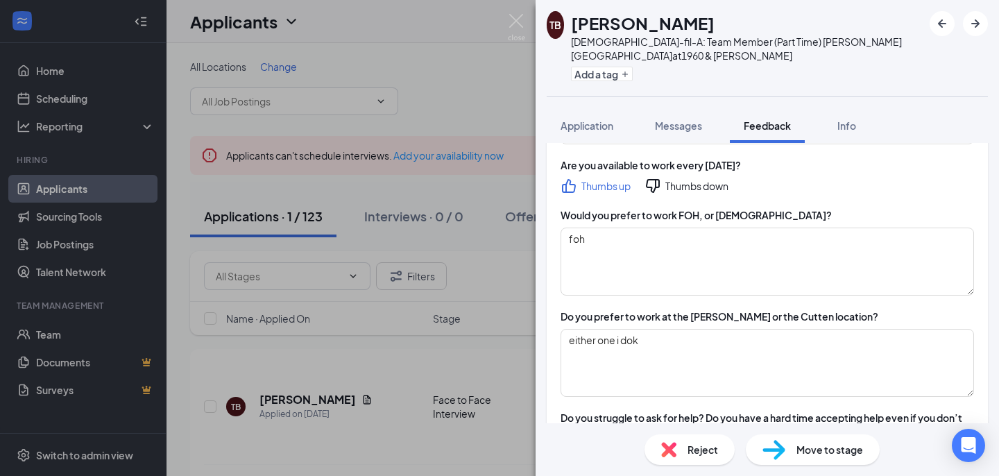
scroll to position [430, 0]
type textarea "open right now, but she goes in January and it may change because she will go i…"
click at [620, 328] on textarea "either one i dok" at bounding box center [767, 362] width 413 height 68
click at [627, 328] on textarea "either one i dok" at bounding box center [767, 362] width 413 height 68
click at [663, 328] on textarea "either one is ok" at bounding box center [767, 362] width 413 height 68
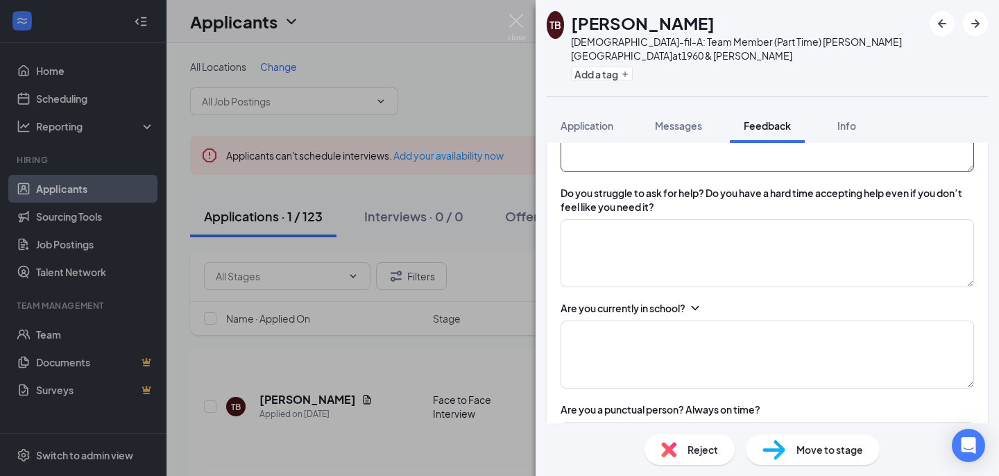
scroll to position [676, 0]
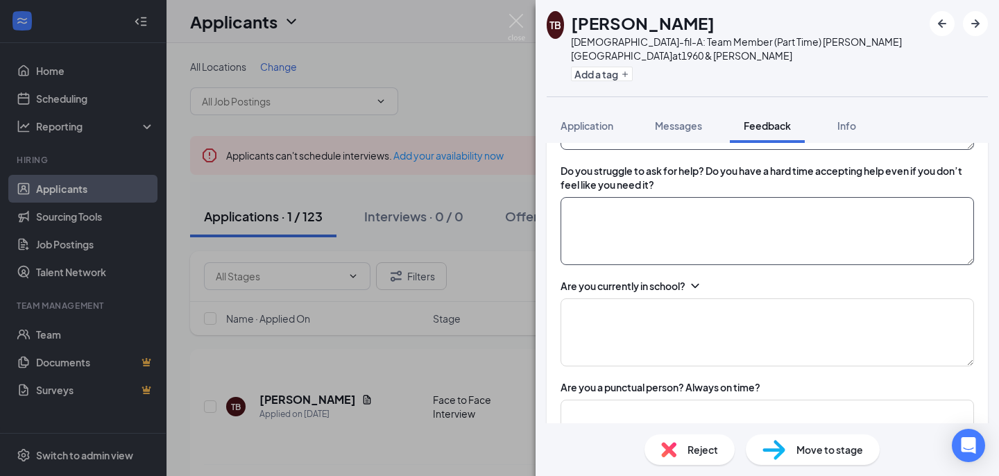
type textarea "either one is ok for her"
click at [634, 225] on textarea at bounding box center [767, 231] width 413 height 68
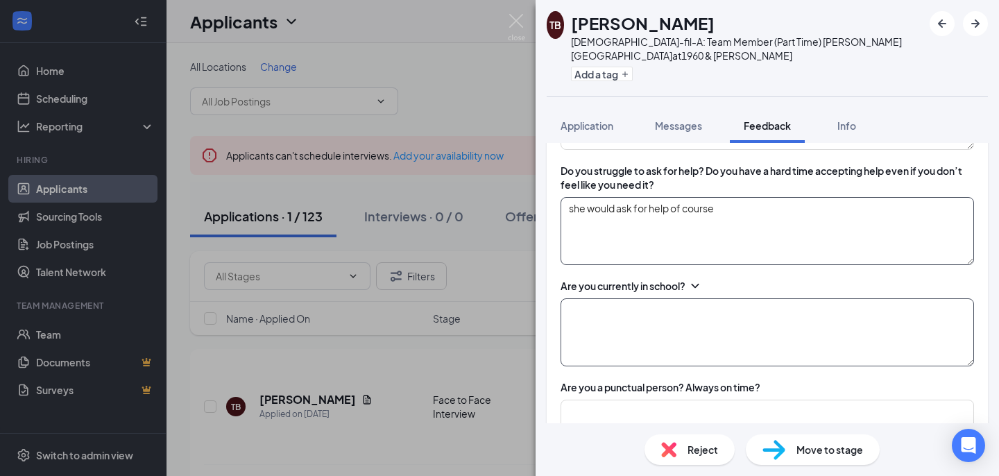
type textarea "she would ask for help of course"
click at [622, 335] on textarea at bounding box center [767, 332] width 413 height 68
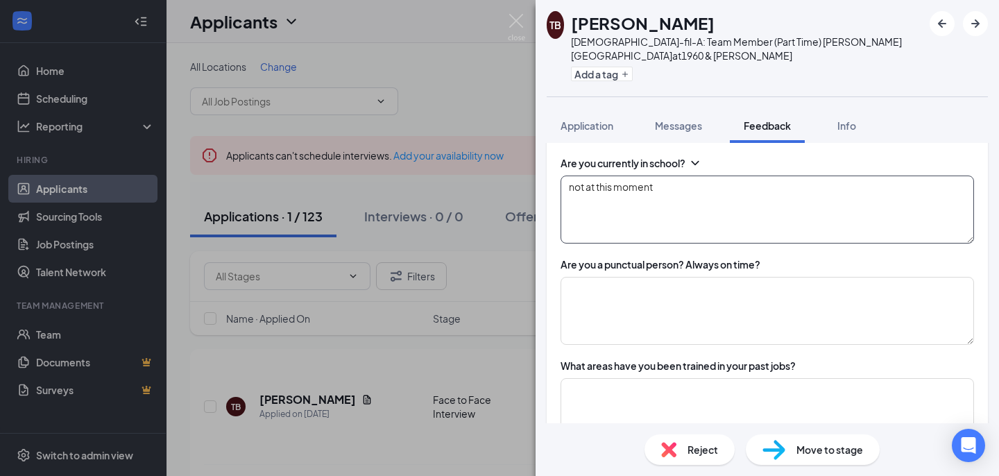
scroll to position [876, 0]
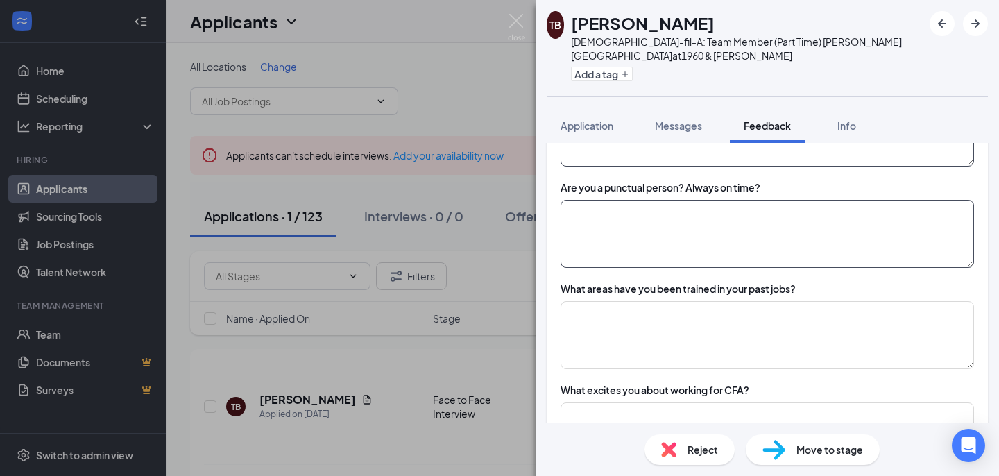
type textarea "not at this moment"
click at [630, 237] on textarea at bounding box center [767, 234] width 413 height 68
type textarea "yes"
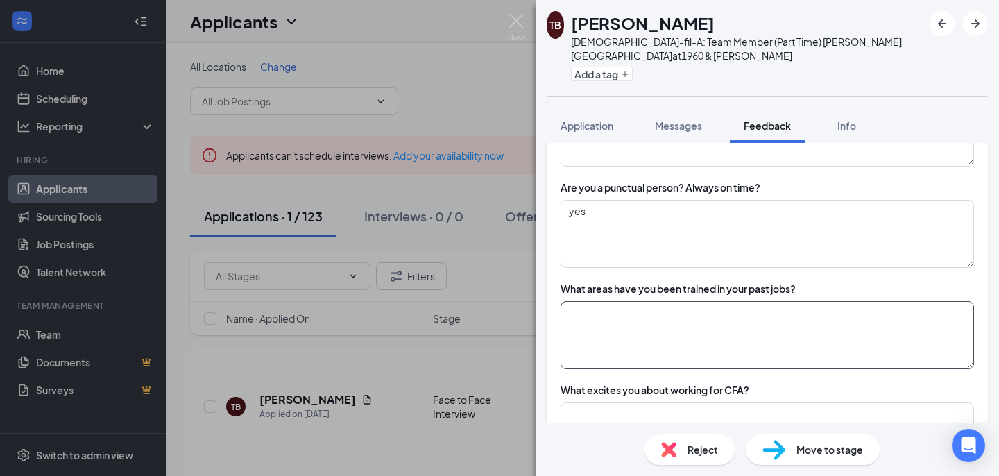
click at [647, 307] on textarea at bounding box center [767, 335] width 413 height 68
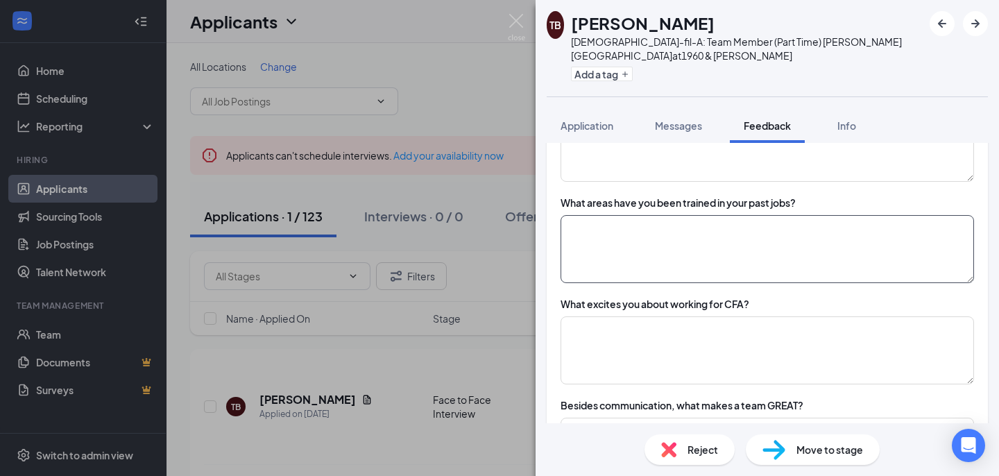
scroll to position [971, 0]
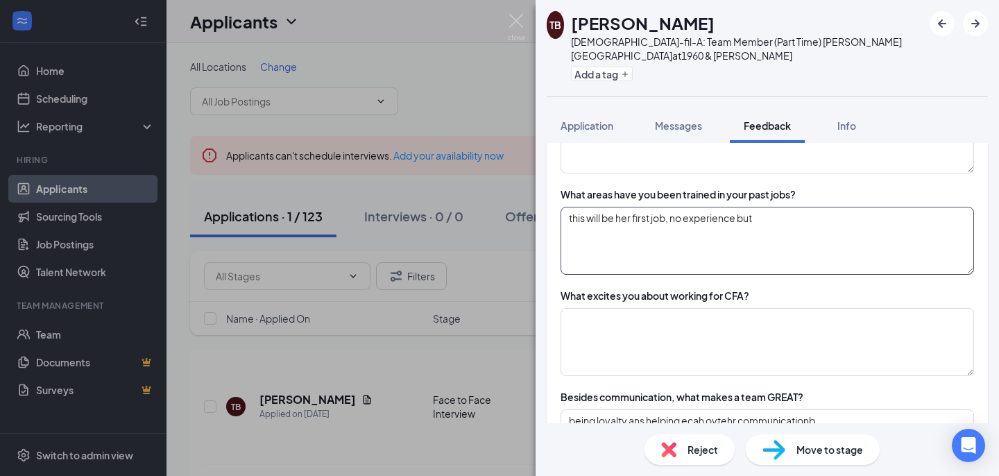
click at [773, 207] on textarea "this will be her first job, no experience but" at bounding box center [767, 241] width 413 height 68
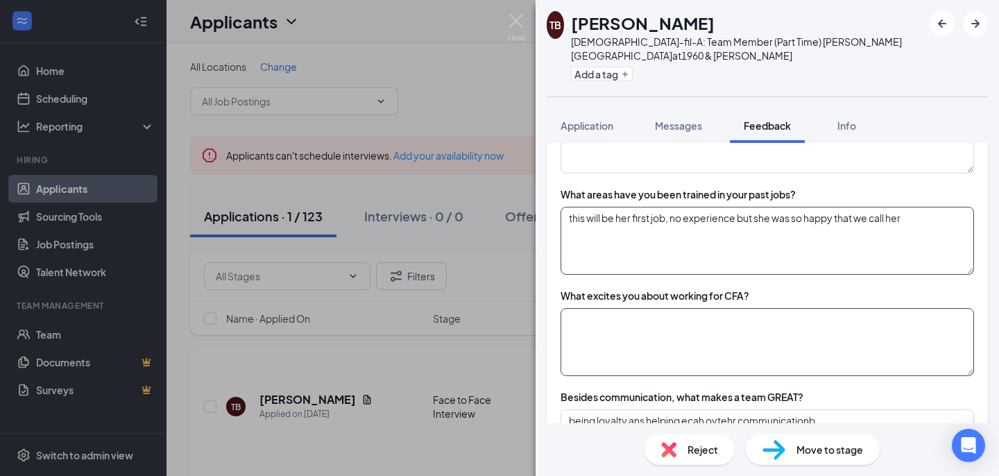
type textarea "this will be her first job, no experience but she was so happy that we call her"
click at [721, 335] on textarea at bounding box center [767, 342] width 413 height 68
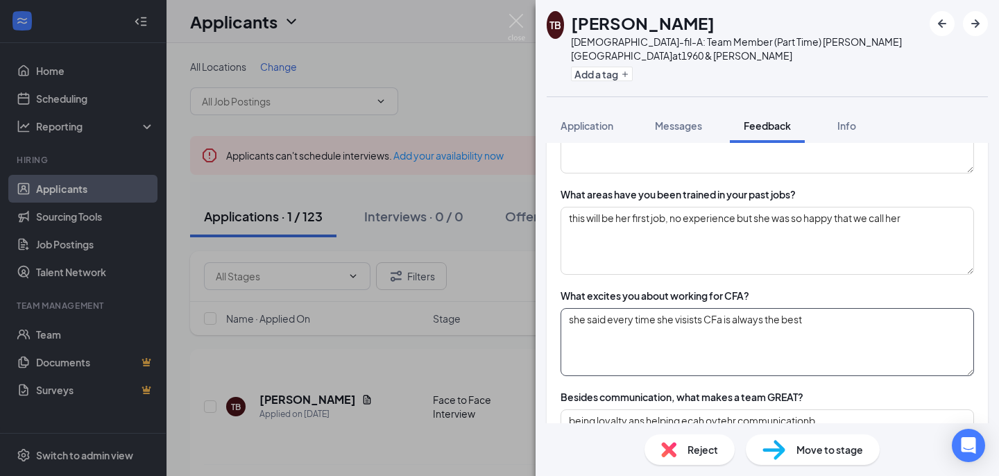
click at [695, 308] on textarea "she said every time she visists CFa is always the best" at bounding box center [767, 342] width 413 height 68
click at [717, 308] on textarea "she said every time she visits CFa is always the best" at bounding box center [767, 342] width 413 height 68
click at [803, 308] on textarea "she said every time she visits CFA is always the best" at bounding box center [767, 342] width 413 height 68
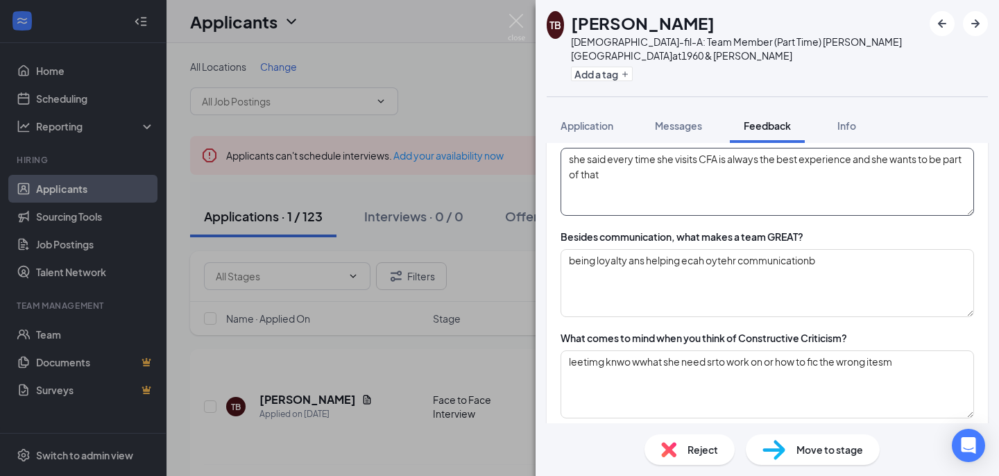
scroll to position [1159, 0]
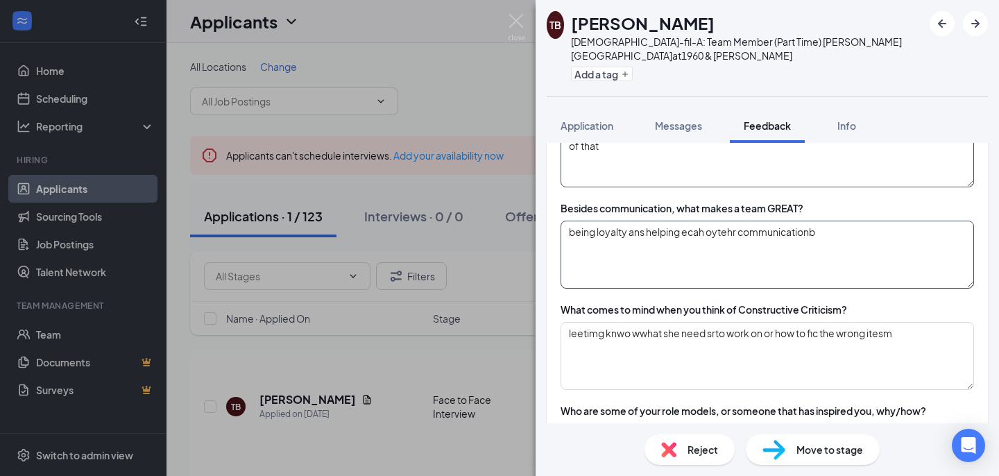
type textarea "she said every time she visits CFA is always the best experience and she wants …"
click at [719, 221] on textarea "being loyalty ans helping each oytehr communicationb" at bounding box center [767, 255] width 413 height 68
click at [724, 221] on textarea "being loyalty ans helping each otehr communicationb" at bounding box center [767, 255] width 413 height 68
click at [733, 221] on textarea "being loyalty ans helping each other communication" at bounding box center [767, 255] width 413 height 68
click at [643, 221] on textarea "being loyalty ans helping each other , but of course communication" at bounding box center [767, 255] width 413 height 68
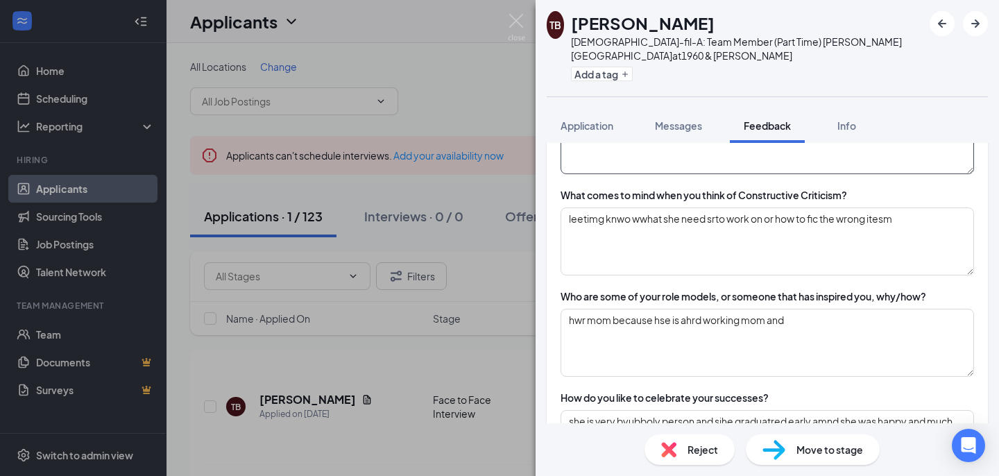
scroll to position [1272, 0]
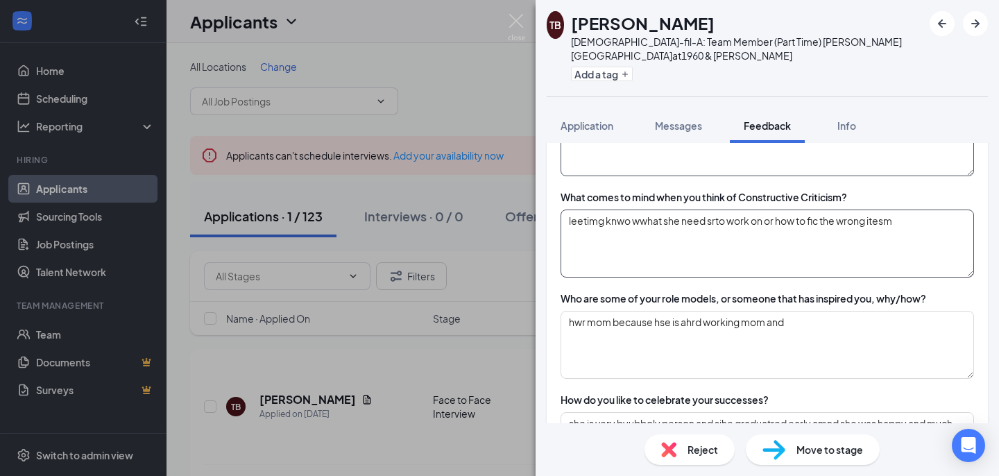
type textarea "being loyalty and helping each other , but of course communication"
click at [654, 210] on textarea "letting her know wwhat she need srto work on or how to fic the wrong itesm" at bounding box center [767, 244] width 413 height 68
click at [814, 210] on textarea "letting her know what she need to work on or how to fic the wrong itesm" at bounding box center [767, 244] width 413 height 68
click at [815, 210] on textarea "letting her know what she need to work on or how to fc the wrong itesm" at bounding box center [767, 244] width 413 height 68
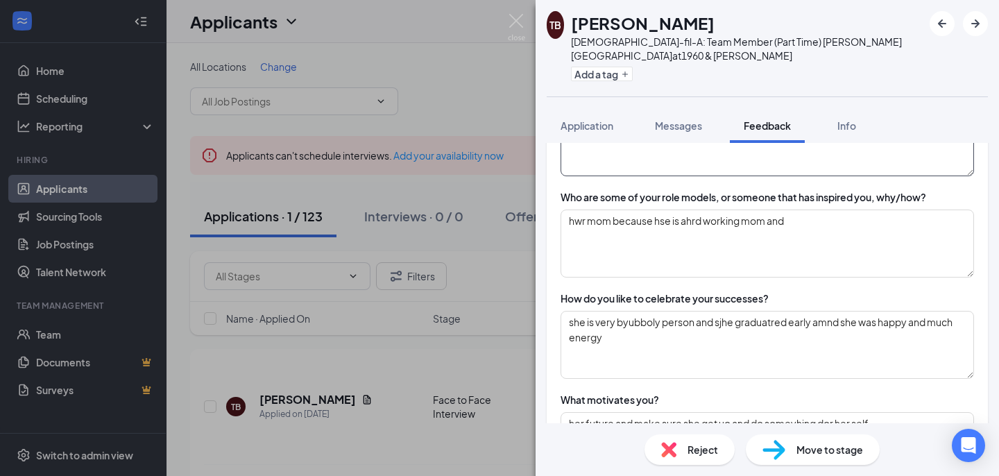
scroll to position [1378, 0]
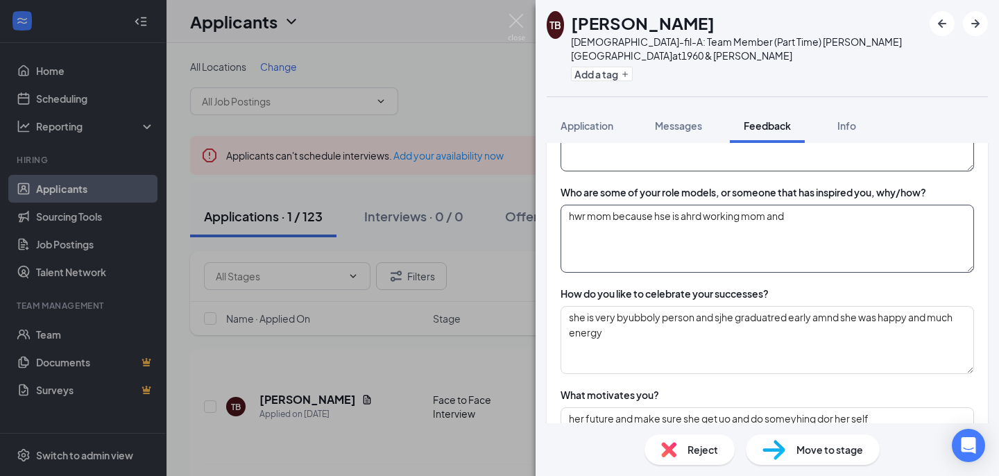
type textarea "letting her know what she need to work on or how to fix the wrong items"
click at [574, 205] on textarea "hwr mom because hse is ahrd working mom and" at bounding box center [767, 239] width 413 height 68
click at [579, 205] on textarea "hwr mom because hse is ahrd working mom and" at bounding box center [767, 239] width 413 height 68
click at [680, 205] on textarea "her mom because she is hard working mom and" at bounding box center [767, 239] width 413 height 68
click at [804, 205] on textarea "her mom because she is a hard working mom and" at bounding box center [767, 239] width 413 height 68
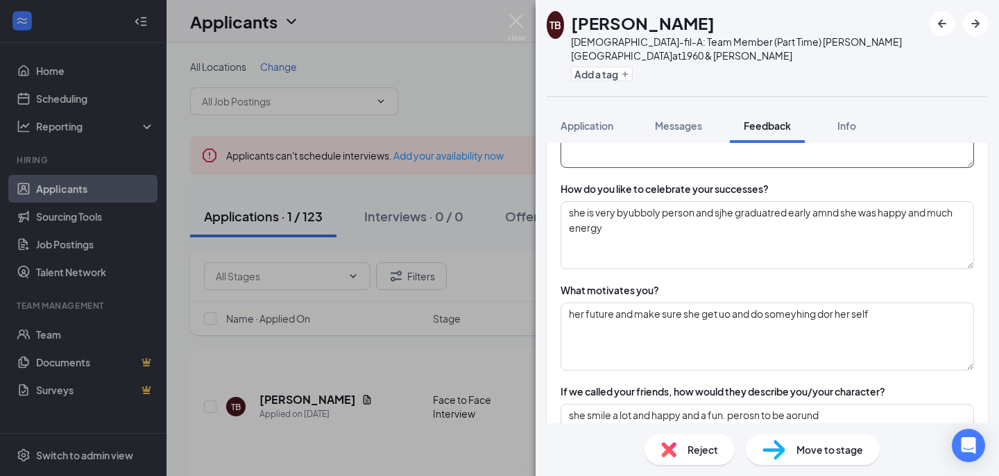
scroll to position [1487, 0]
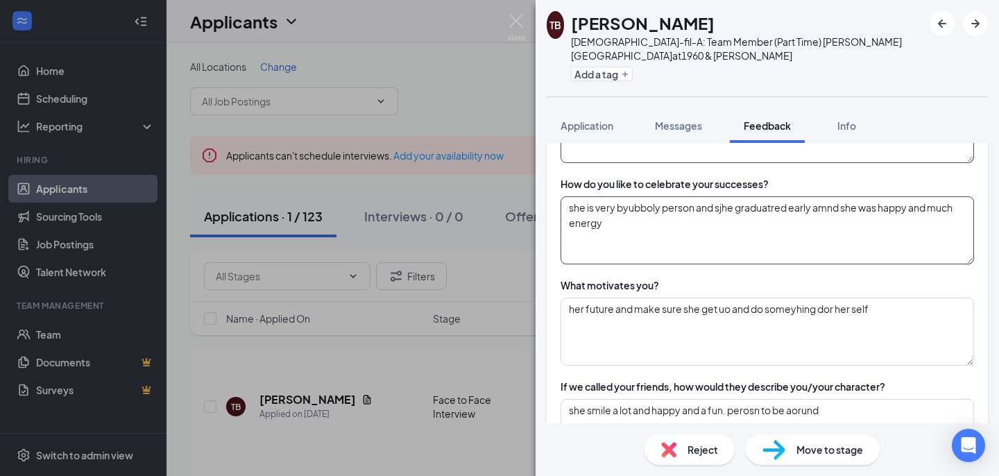
type textarea "her mom because she is a hard working mom and she is always there for her"
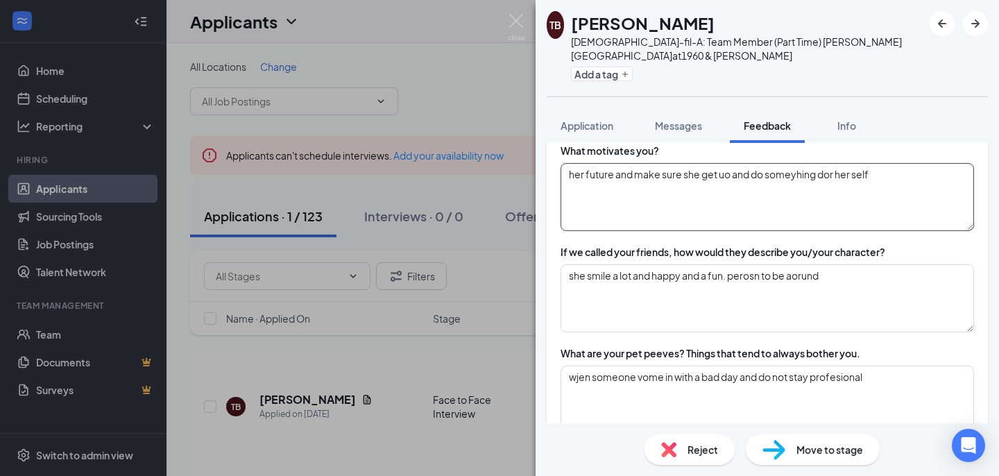
scroll to position [1628, 0]
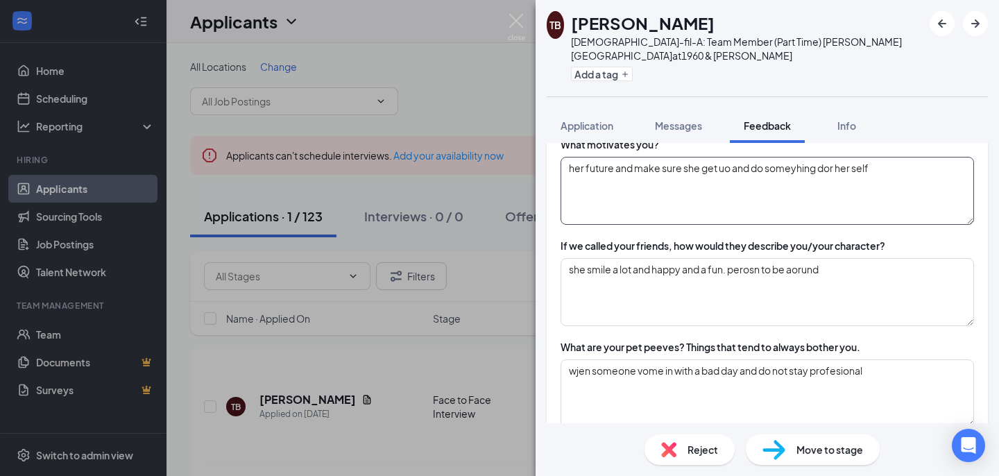
type textarea "she is very bubbly person and she graduated early and she was happy and much en…"
click at [725, 157] on textarea "her future and make sure she get uo and do someyhing dor her self" at bounding box center [767, 191] width 413 height 68
type textarea "her future and make sure she get up and do something for her self"
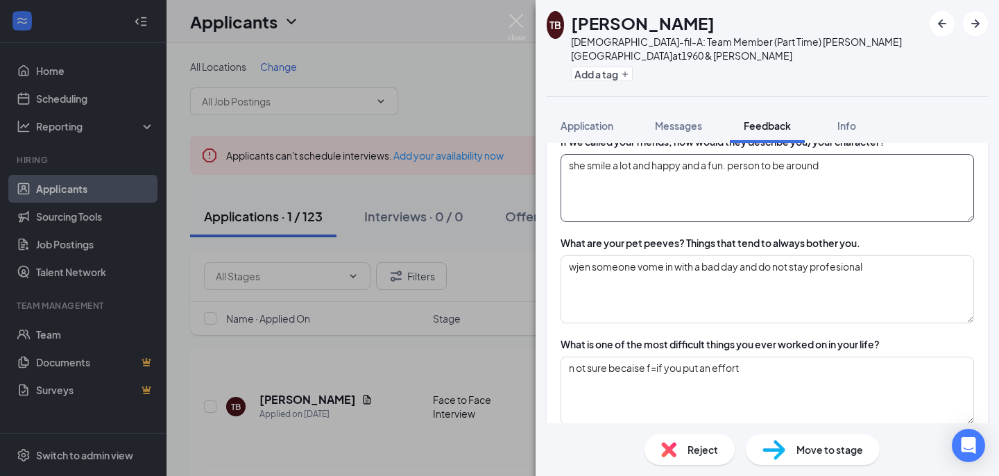
scroll to position [1734, 0]
click at [728, 152] on textarea "she smile a lot and happy and a fun. person to be around" at bounding box center [767, 186] width 413 height 68
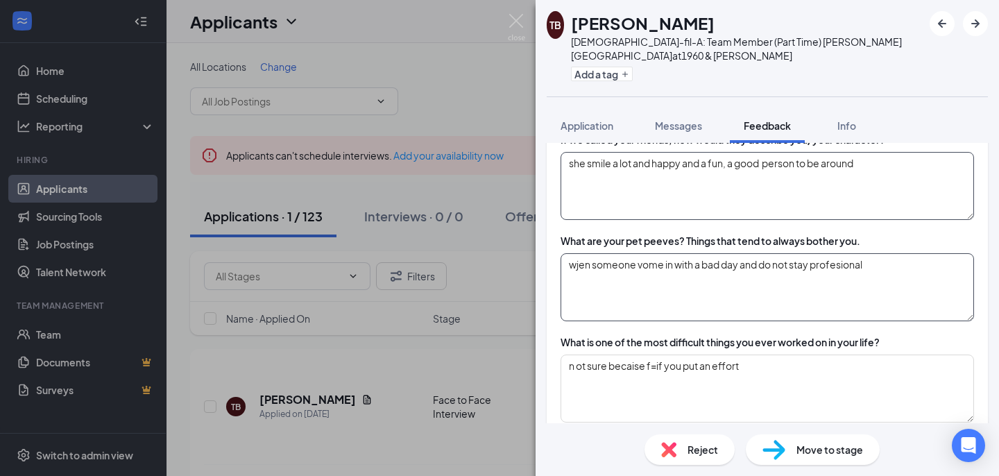
type textarea "she smile a lot and happy and a fun, a good person to be around"
click at [646, 253] on textarea "when someone vome in with a bad day and do not stay profesional" at bounding box center [767, 287] width 413 height 68
click at [850, 254] on textarea "when someone come in with a bad day and do not stay profesional" at bounding box center [767, 287] width 413 height 68
click at [904, 253] on textarea "when someone come in with a bad day and do not stay profesisonal" at bounding box center [767, 287] width 413 height 68
click at [780, 253] on textarea "when someone come in with a bad day and do not stay profesisonal" at bounding box center [767, 287] width 413 height 68
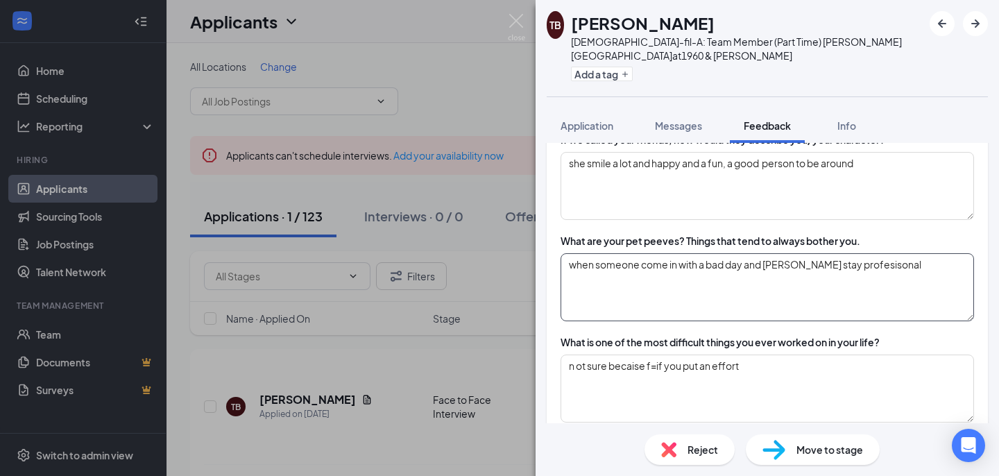
click at [780, 253] on textarea "when someone come in with a bad day and donot stay profesisonal" at bounding box center [767, 287] width 413 height 68
click at [855, 253] on textarea "when someone come in with a bad day and do not stay profesisonal" at bounding box center [767, 287] width 413 height 68
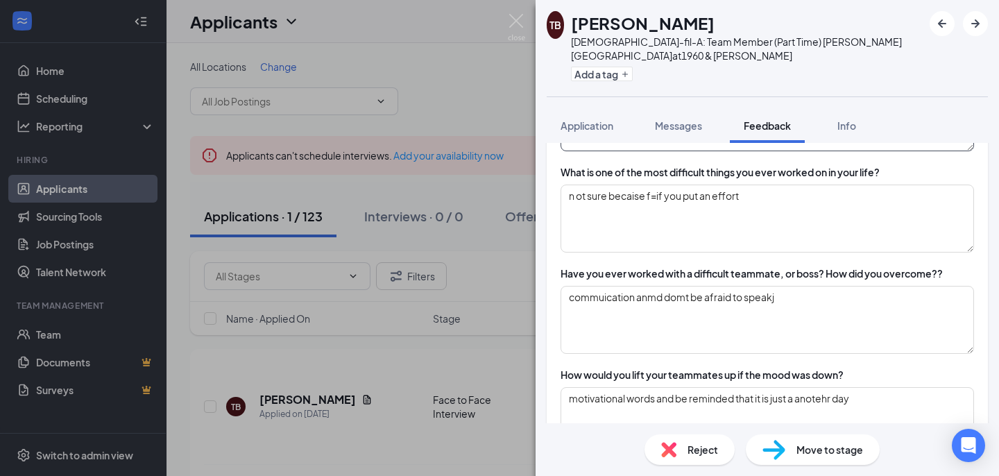
scroll to position [1905, 0]
type textarea "when someone come in with a bad day and do not stay professional"
click at [578, 184] on textarea "n ot sure becaise f=if you put an effort" at bounding box center [767, 218] width 413 height 68
click at [659, 184] on textarea "not sure because f=if you put an effort" at bounding box center [767, 218] width 413 height 68
click at [761, 184] on textarea "not sure because if you put an effort" at bounding box center [767, 218] width 413 height 68
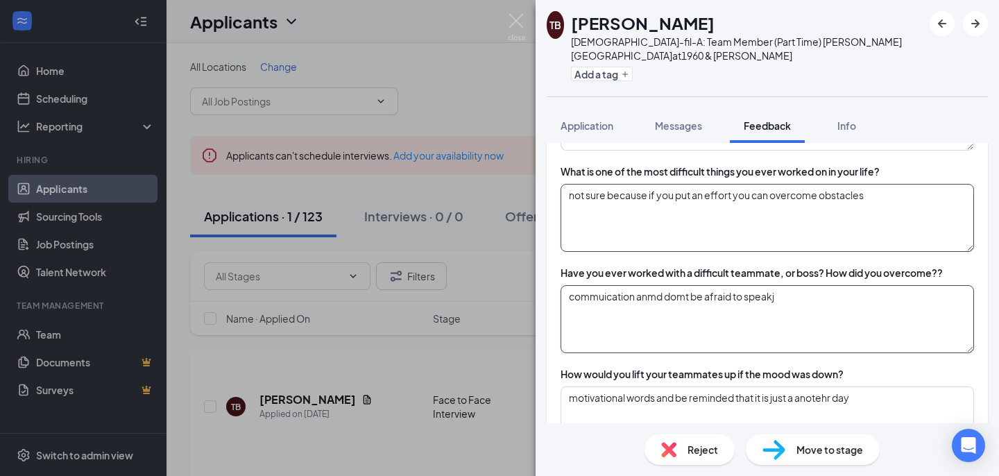
type textarea "not sure because if you put an effort you can overcome obstacles"
click at [663, 286] on textarea "communication anmd domt be afraid to speakj" at bounding box center [767, 319] width 413 height 68
drag, startPoint x: 783, startPoint y: 282, endPoint x: 667, endPoint y: 278, distance: 115.9
click at [667, 285] on textarea "communication and domt be afraid to speakj" at bounding box center [767, 319] width 413 height 68
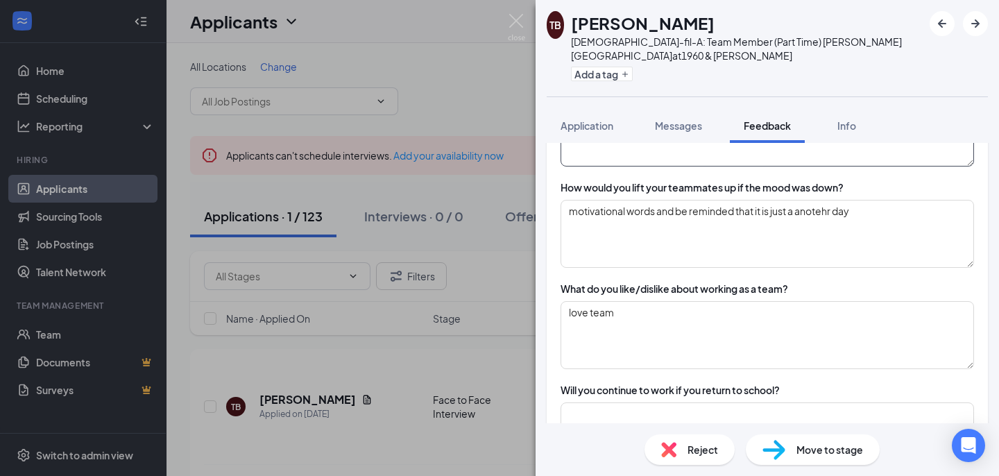
scroll to position [2104, 0]
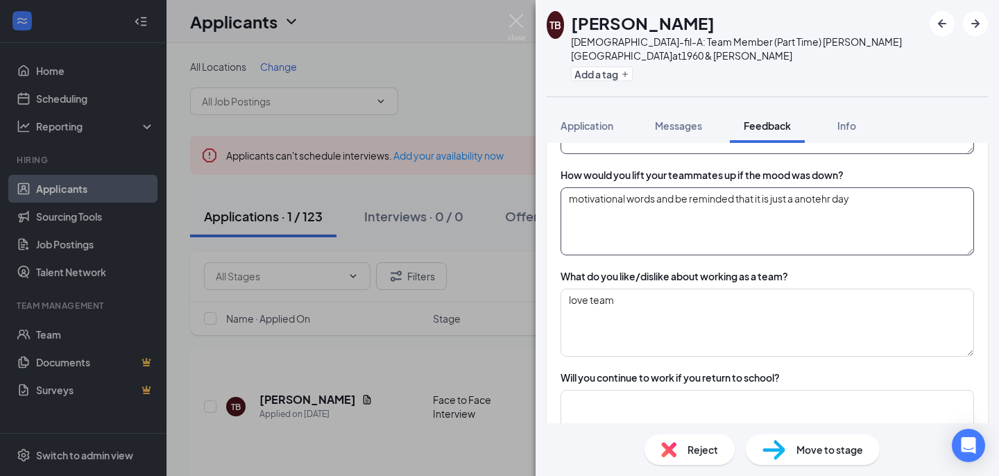
type textarea "communication and do not be afraid of speaking"
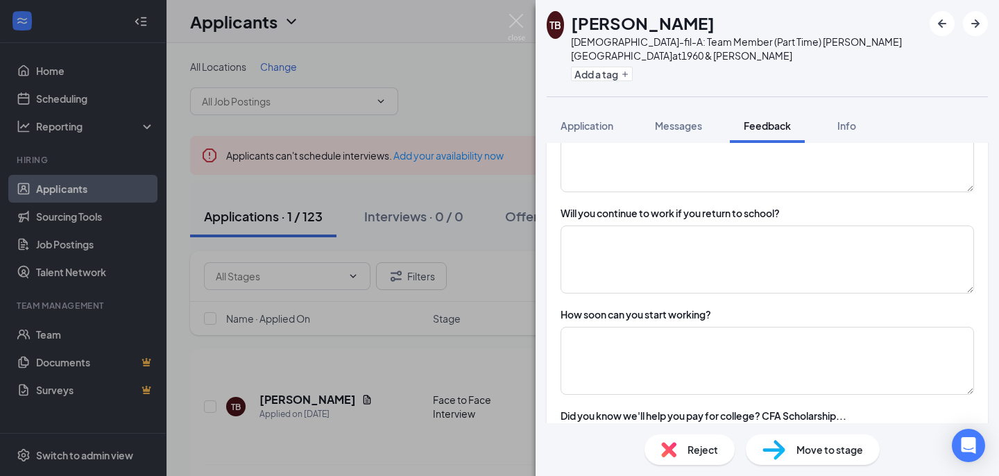
scroll to position [2270, 0]
type textarea "motivational words and be reminded that it is just a another day"
click at [732, 262] on textarea at bounding box center [767, 258] width 413 height 68
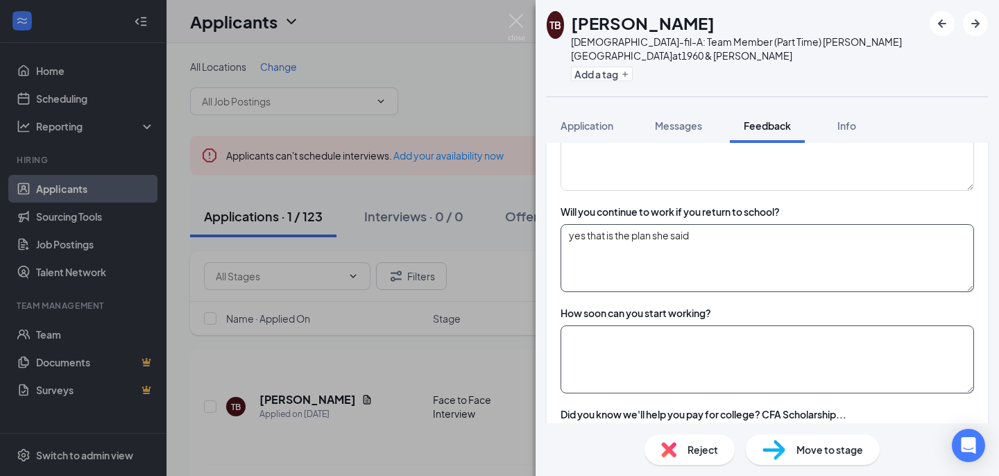
type textarea "yes that is the plan she said"
click at [734, 327] on textarea at bounding box center [767, 359] width 413 height 68
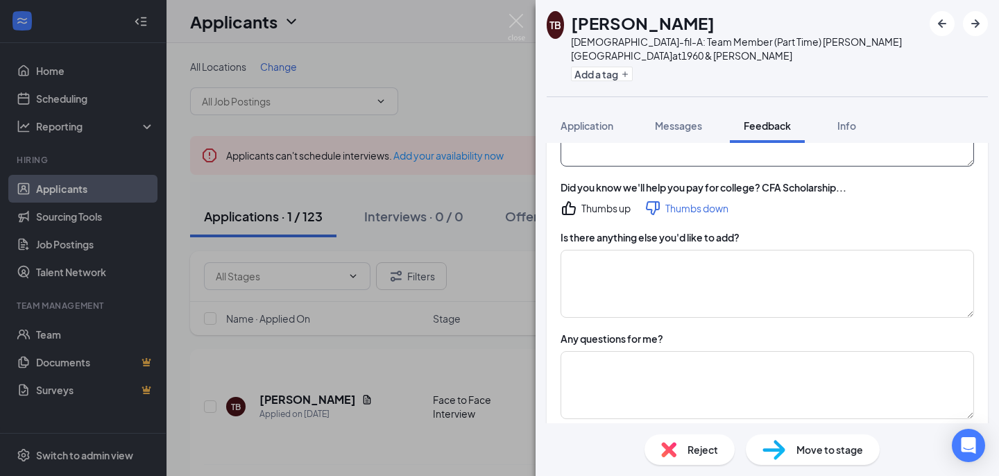
scroll to position [2499, 0]
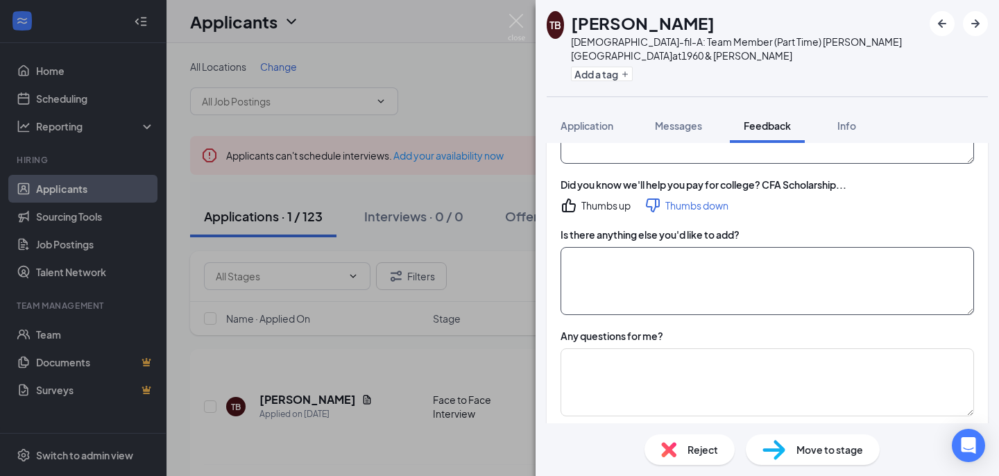
type textarea "now"
click at [657, 262] on textarea at bounding box center [767, 281] width 413 height 68
click at [751, 248] on textarea "she did not know but something to chevck in the future" at bounding box center [767, 281] width 413 height 68
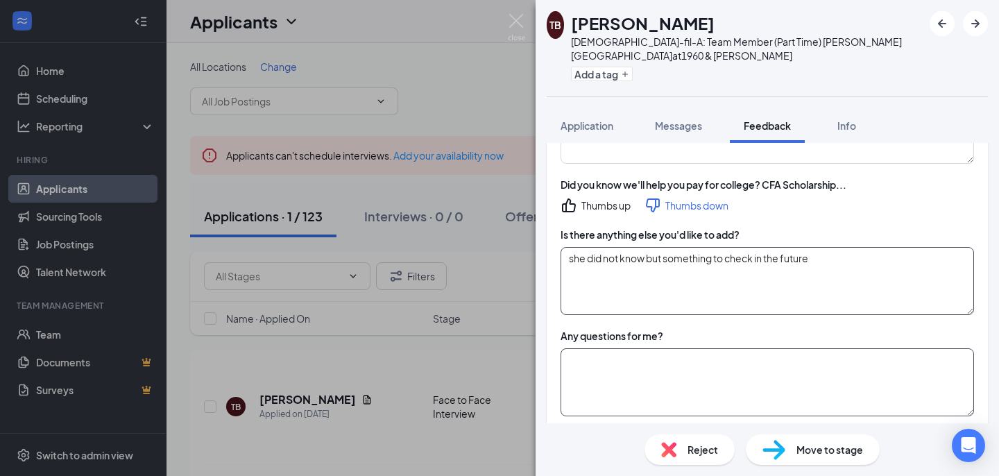
type textarea "she did not know but something to check in the future"
click at [689, 364] on textarea at bounding box center [767, 382] width 413 height 68
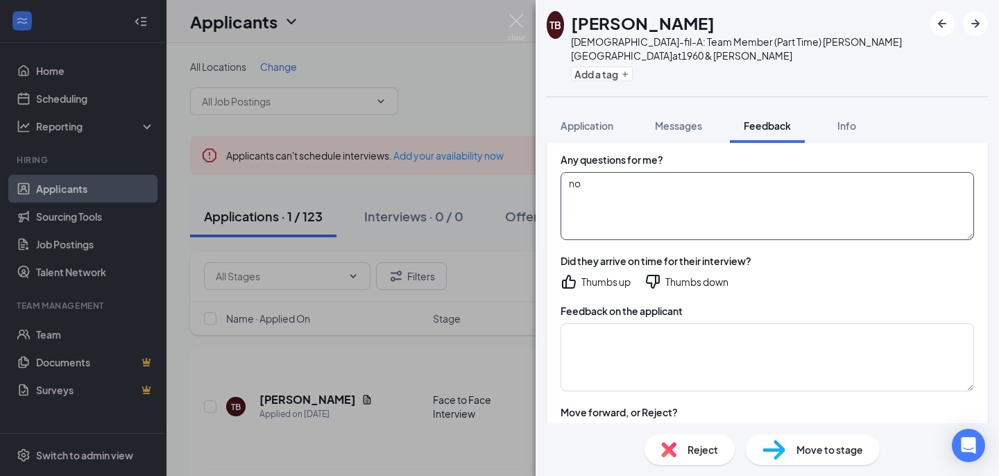
scroll to position [2685, 0]
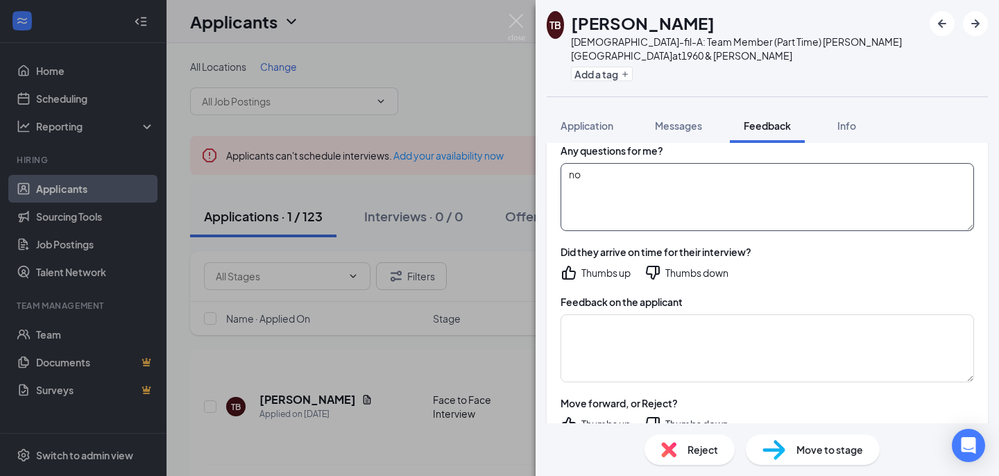
type textarea "no"
click at [598, 266] on div "Thumbs up" at bounding box center [605, 273] width 49 height 14
click at [616, 314] on textarea at bounding box center [767, 348] width 413 height 68
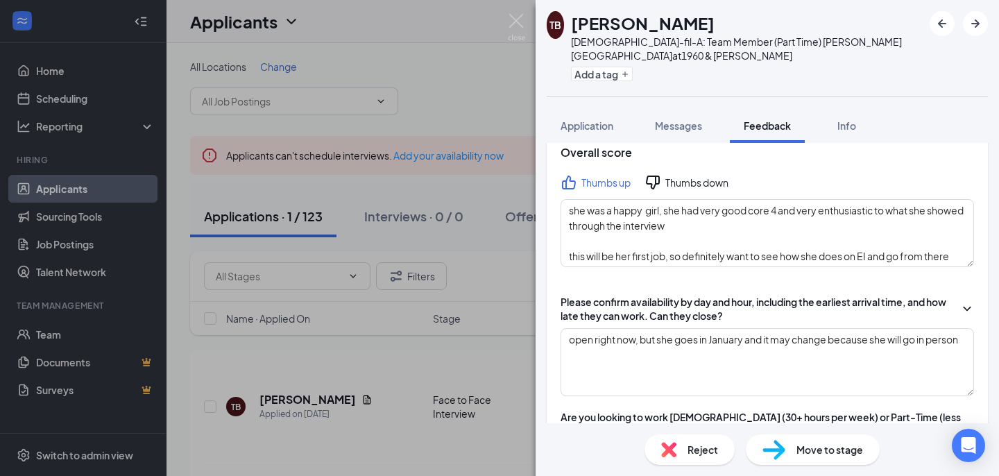
scroll to position [67, 0]
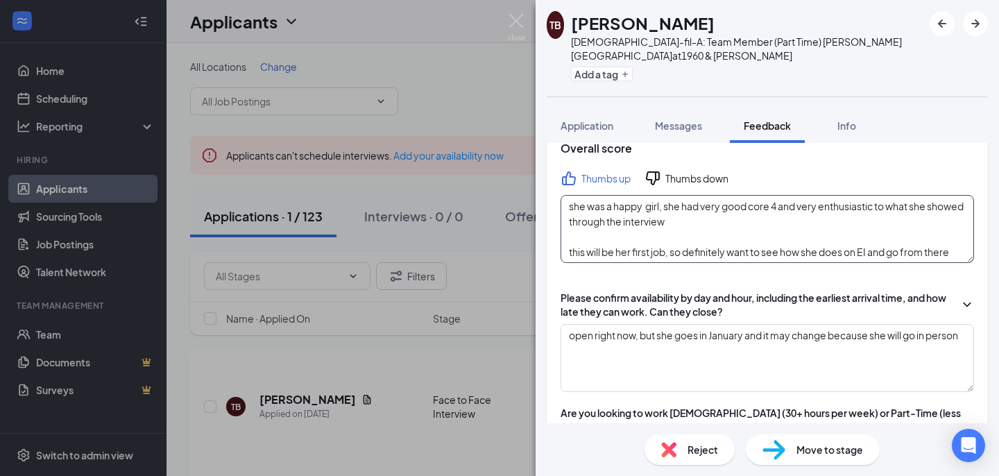
drag, startPoint x: 568, startPoint y: 193, endPoint x: 744, endPoint y: 248, distance: 184.1
click at [744, 248] on textarea "she was a happy girl, she had very good core 4 and very enthusiastic to what sh…" at bounding box center [767, 229] width 413 height 68
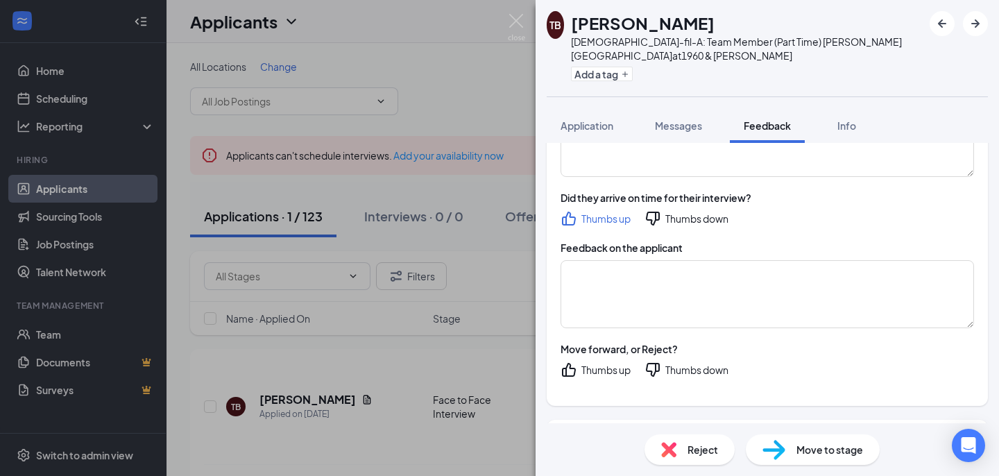
scroll to position [2734, 0]
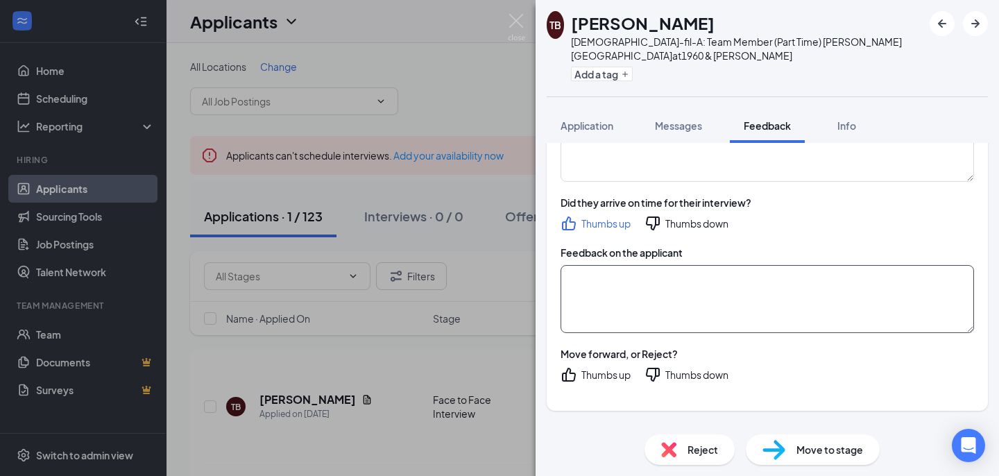
click at [650, 265] on textarea at bounding box center [767, 299] width 413 height 68
paste textarea "she was a happy girl, she had very good core 4 and very enthusiastic to what sh…"
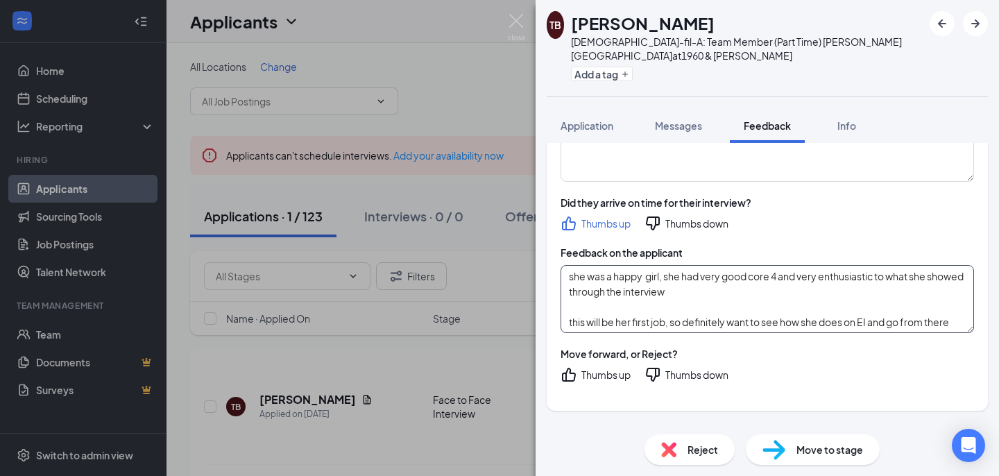
type textarea "she was a happy girl, she had very good core 4 and very enthusiastic to what sh…"
click at [599, 368] on div "Thumbs up" at bounding box center [605, 375] width 49 height 14
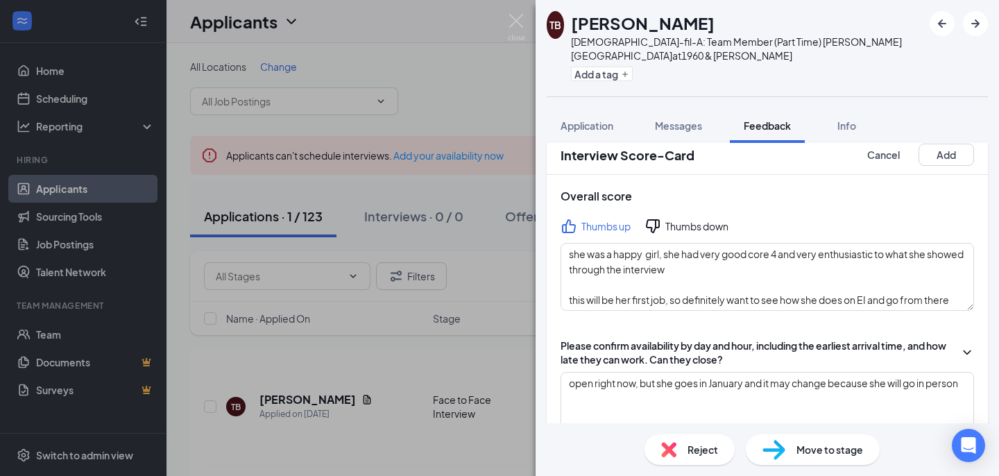
scroll to position [0, 0]
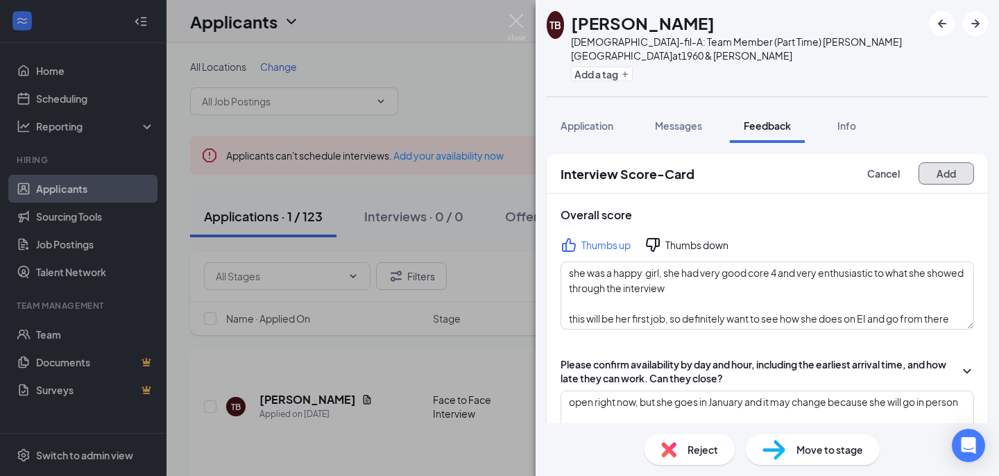
click at [941, 162] on button "Add" at bounding box center [945, 173] width 55 height 22
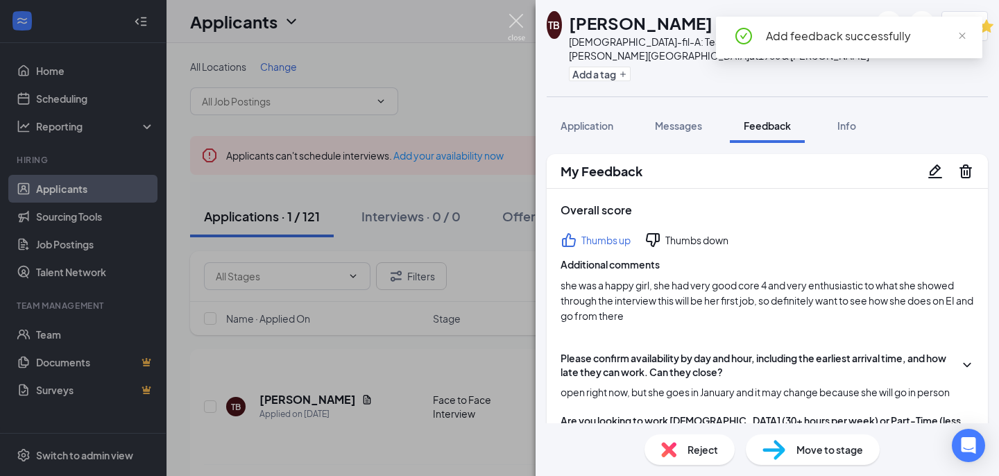
click at [515, 17] on img at bounding box center [516, 27] width 17 height 27
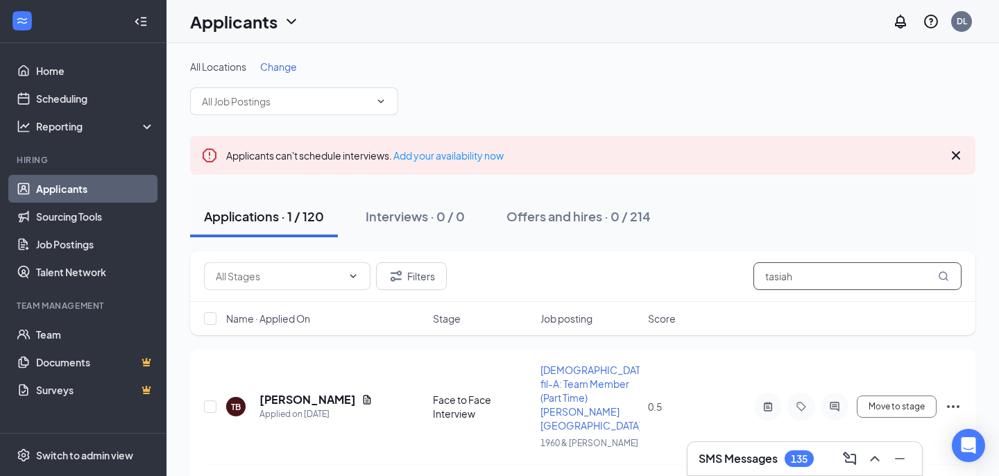
drag, startPoint x: 801, startPoint y: 275, endPoint x: 735, endPoint y: 268, distance: 66.3
click at [735, 268] on div "Filters tasiah" at bounding box center [583, 276] width 758 height 28
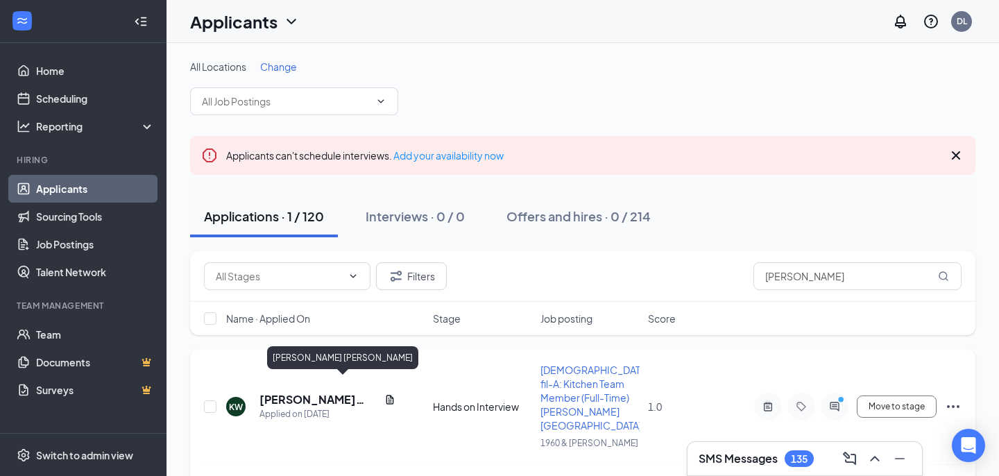
click at [291, 392] on h5 "Kennedy Williams" at bounding box center [318, 399] width 119 height 15
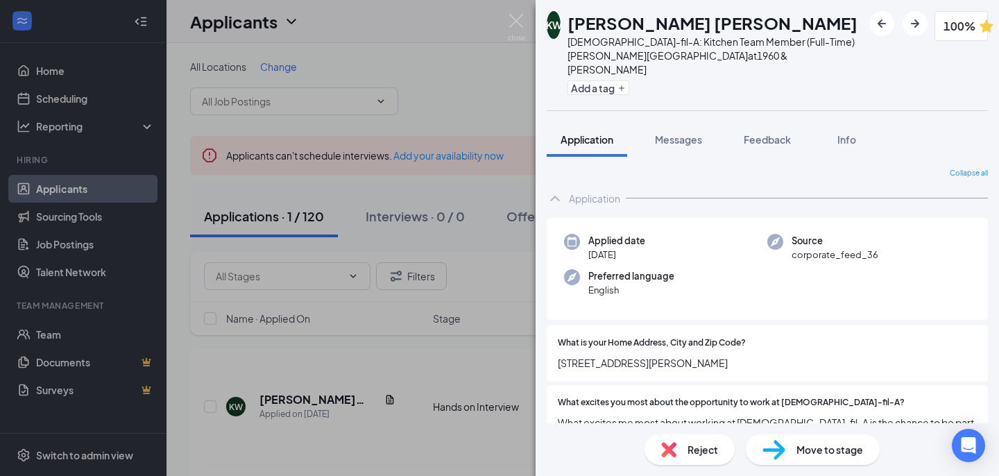
click at [674, 81] on div "Add a tag" at bounding box center [714, 87] width 295 height 23
drag, startPoint x: 729, startPoint y: 25, endPoint x: 576, endPoint y: 18, distance: 152.8
click at [576, 18] on div "Kennedy Williams" at bounding box center [714, 23] width 295 height 24
copy h1 "Kennedy Williams"
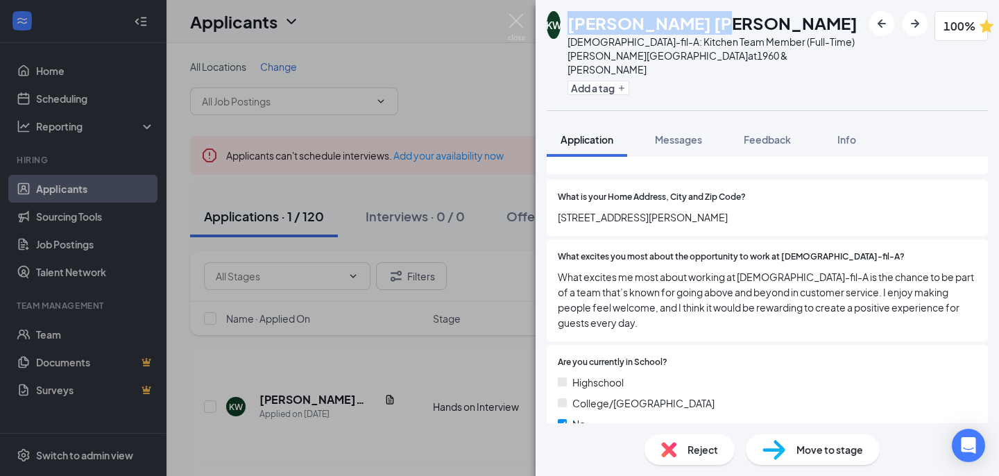
scroll to position [194, 0]
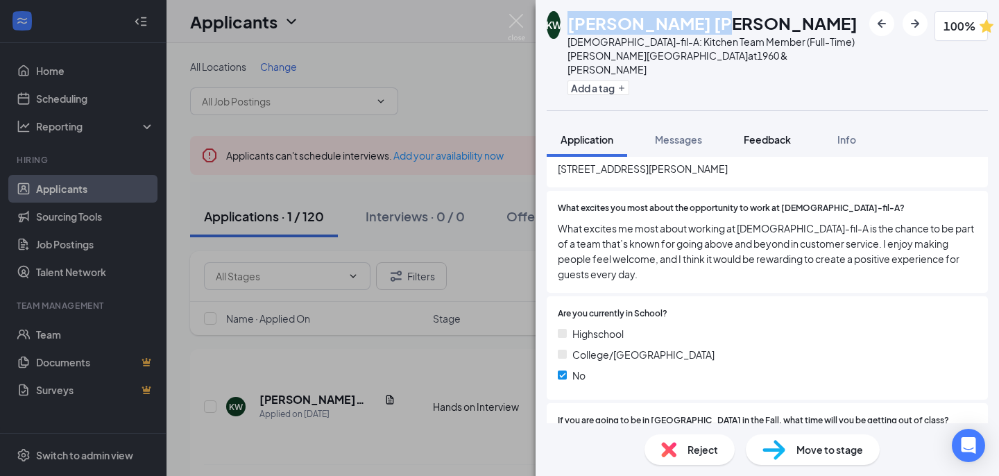
click at [777, 133] on span "Feedback" at bounding box center [767, 139] width 47 height 12
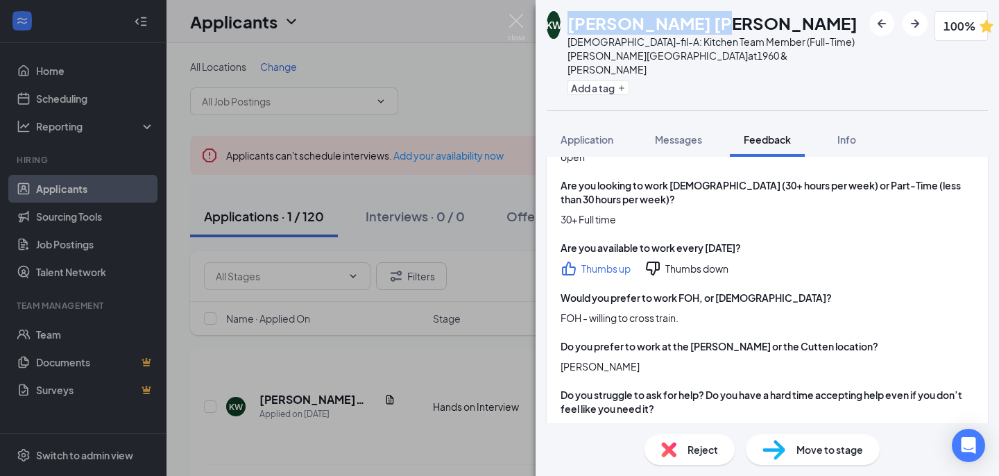
scroll to position [289, 0]
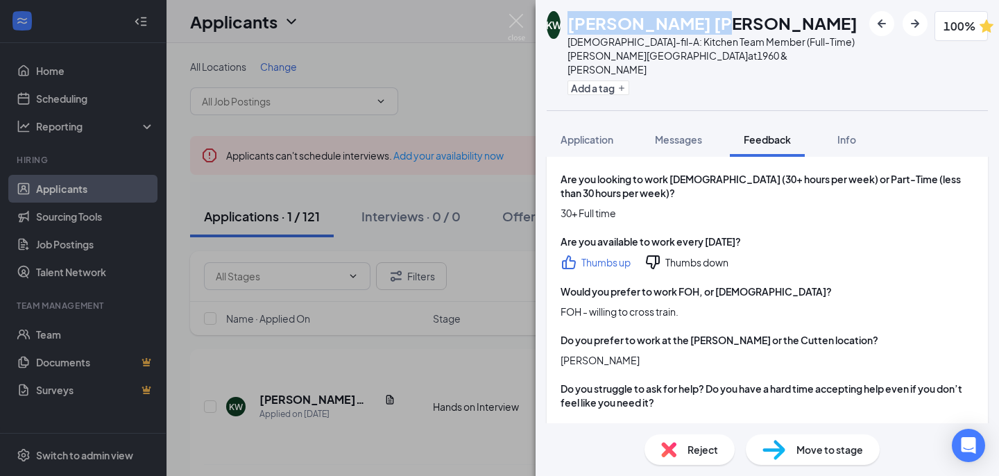
click at [490, 45] on div "KW Kennedy Williams Chick-fil-A: Kitchen Team Member (Full-Time) Walters Road a…" at bounding box center [499, 238] width 999 height 476
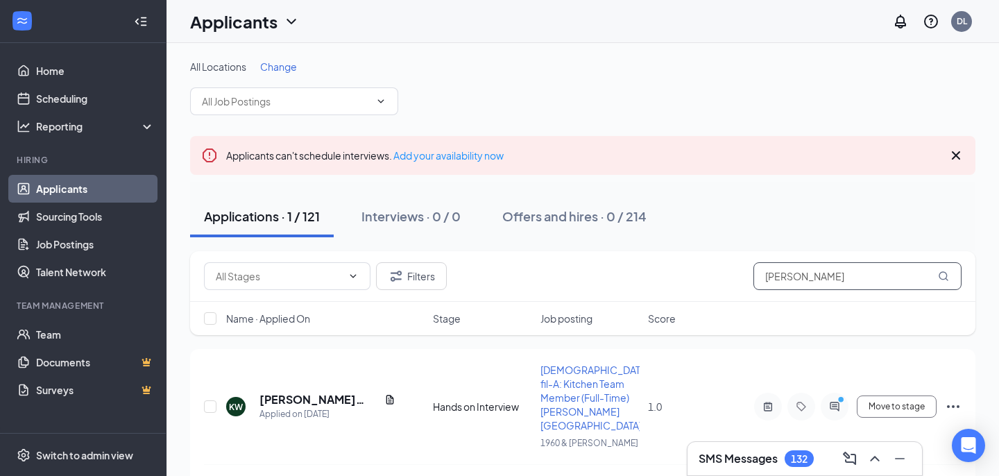
drag, startPoint x: 810, startPoint y: 284, endPoint x: 737, endPoint y: 281, distance: 72.9
click at [737, 281] on div "Filters kennedy" at bounding box center [583, 276] width 758 height 28
type input "carlos"
click at [284, 392] on h5 "Carlos Sifuentes" at bounding box center [307, 399] width 96 height 15
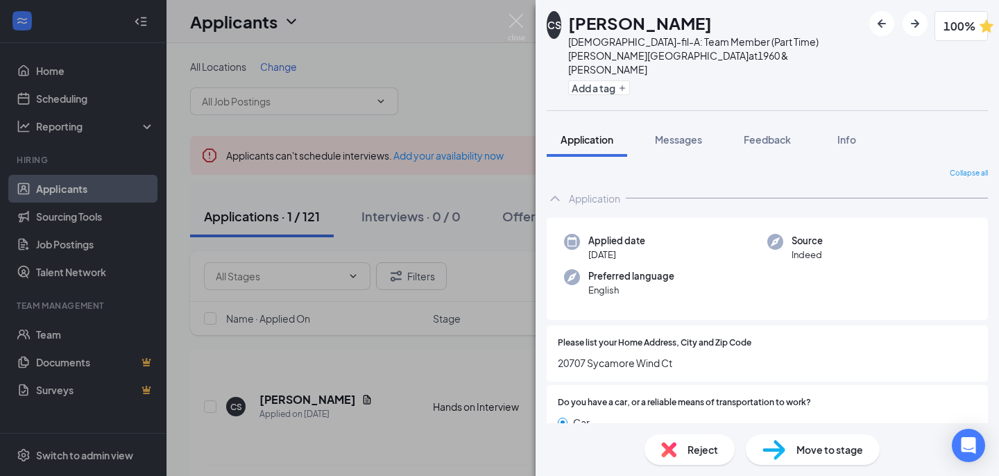
drag, startPoint x: 713, startPoint y: 22, endPoint x: 574, endPoint y: 21, distance: 139.4
click at [574, 21] on div "CS Carlos Sifuentes Chick-fil-A: Team Member (Part Time) Walters Road at 1960 &…" at bounding box center [705, 55] width 316 height 88
copy div "Carlos Sifuentes"
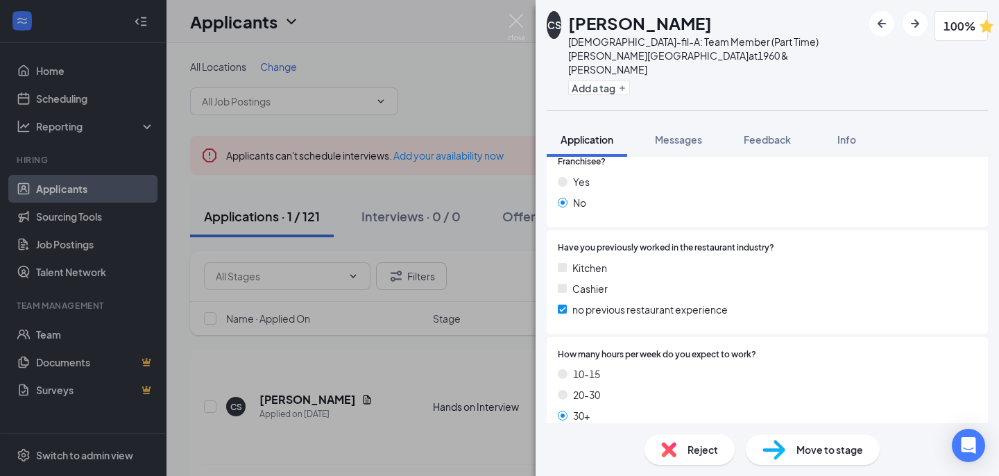
scroll to position [780, 0]
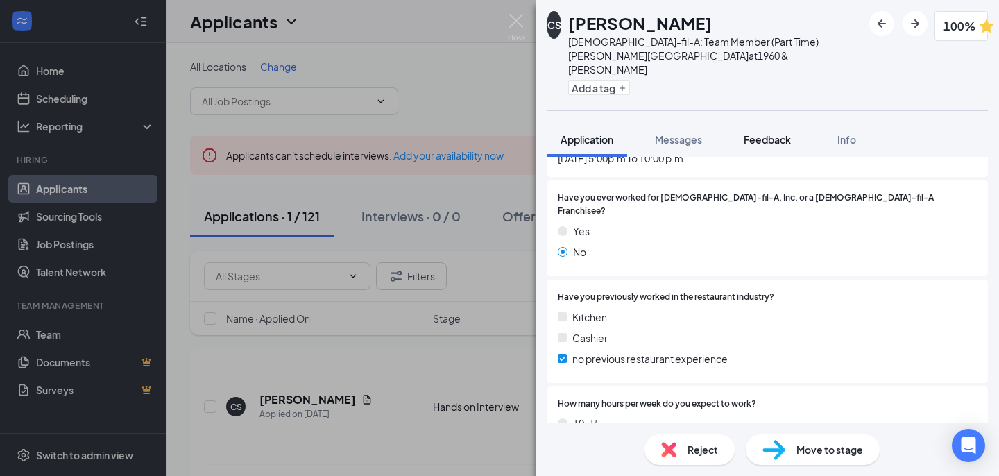
click at [769, 133] on span "Feedback" at bounding box center [767, 139] width 47 height 12
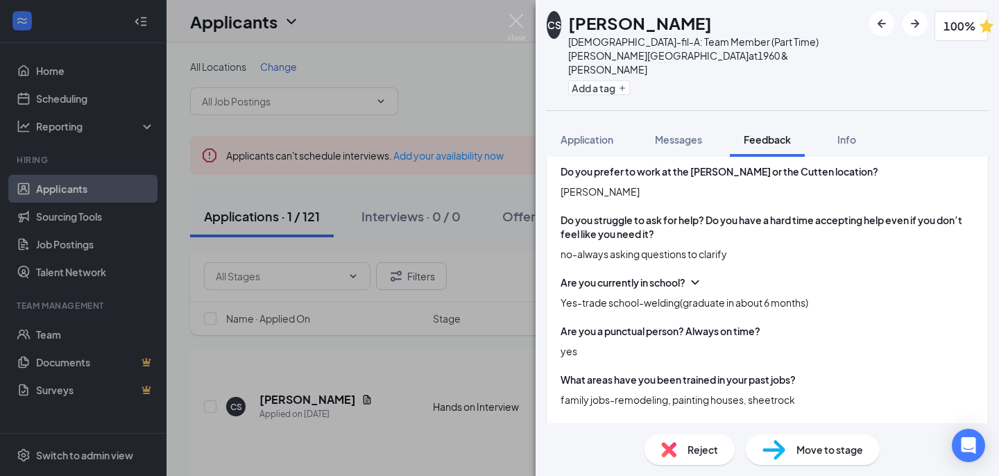
scroll to position [497, 0]
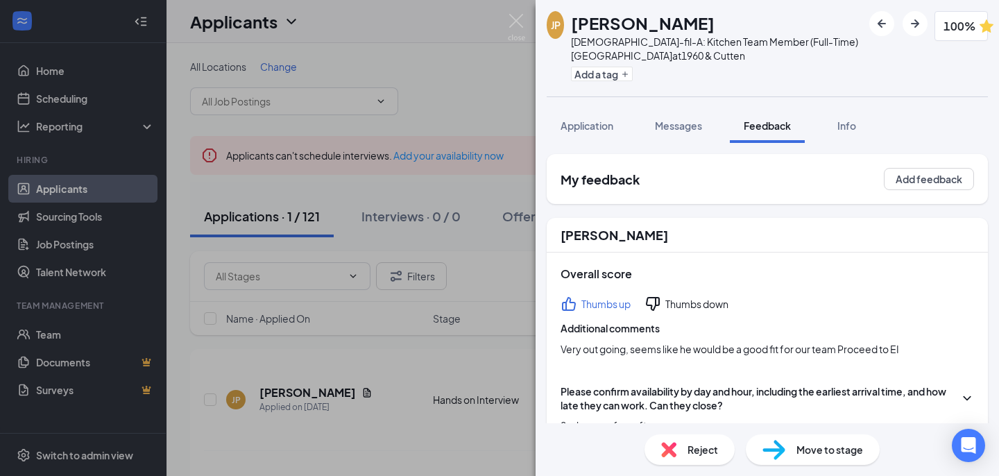
scroll to position [215, 0]
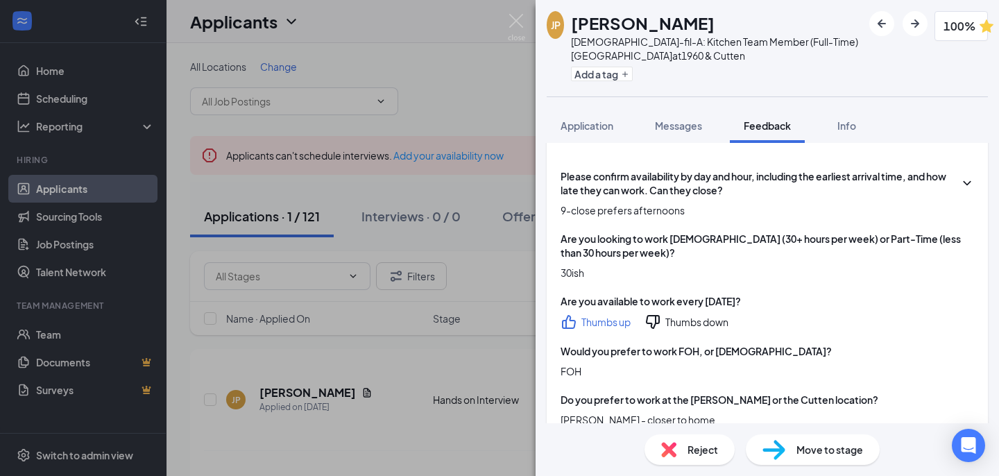
drag, startPoint x: 765, startPoint y: 22, endPoint x: 579, endPoint y: 28, distance: 186.7
click at [579, 28] on div "[PERSON_NAME]" at bounding box center [716, 23] width 291 height 24
copy h1 "[PERSON_NAME]"
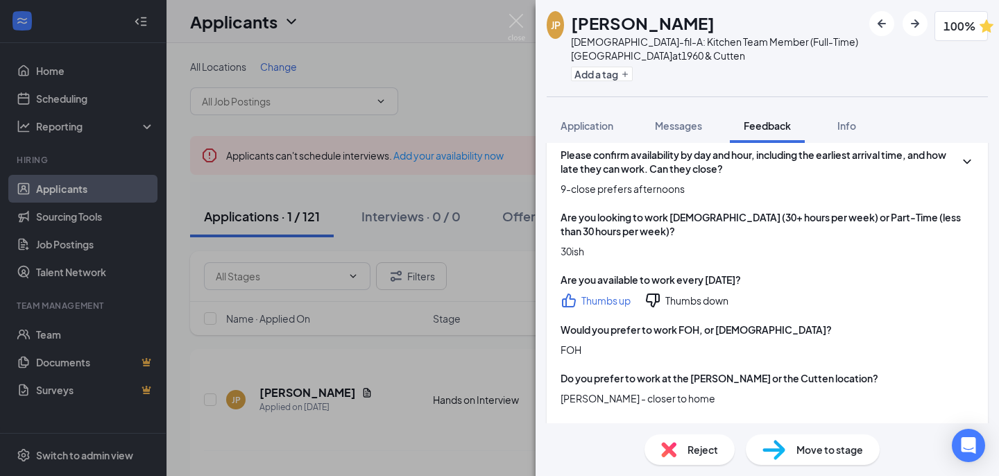
scroll to position [234, 0]
